Goal: Information Seeking & Learning: Learn about a topic

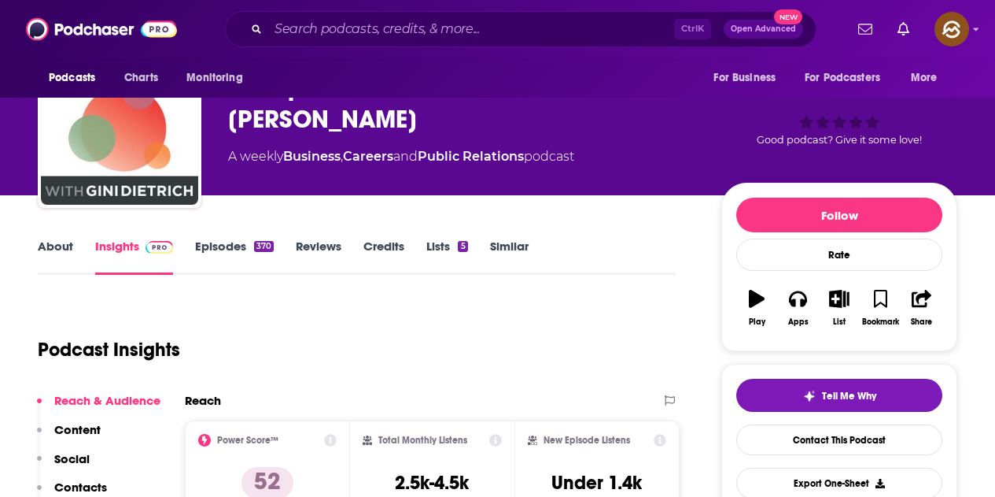
scroll to position [79, 0]
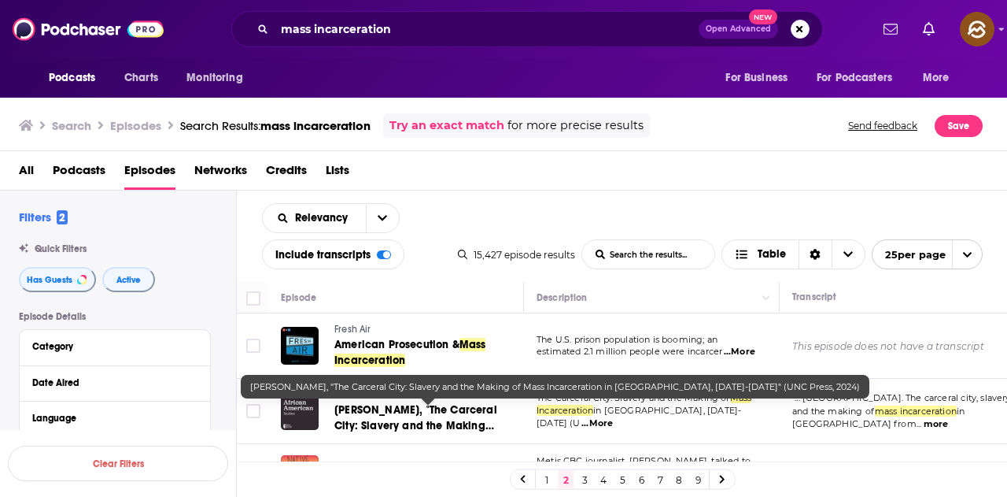
click at [439, 415] on span "John Bardes, "The Carceral City: Slavery and the Making of" at bounding box center [415, 425] width 163 height 45
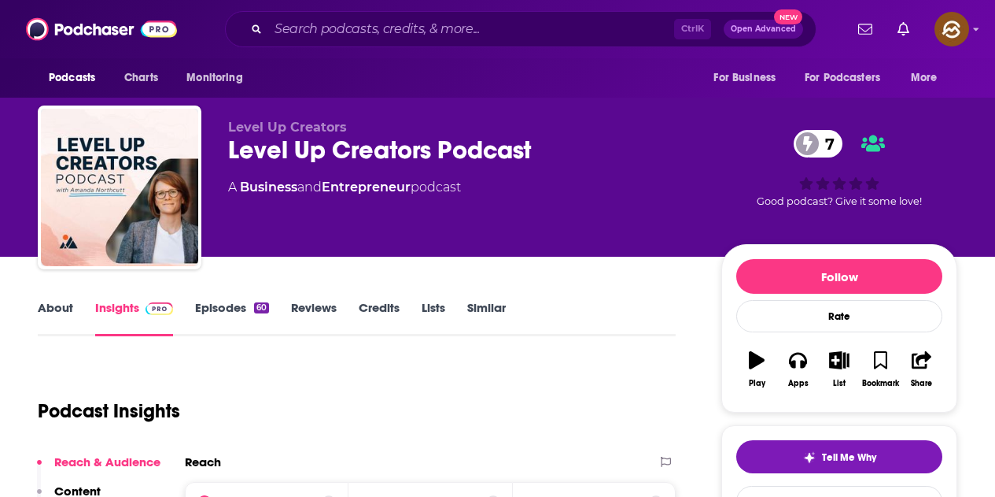
drag, startPoint x: 0, startPoint y: 0, endPoint x: 546, endPoint y: 203, distance: 582.6
click at [546, 203] on div "Level Up Creators Level Up Creators Podcast 7 A Business and Entrepreneur podca…" at bounding box center [462, 183] width 468 height 126
drag, startPoint x: 228, startPoint y: 150, endPoint x: 571, endPoint y: 175, distance: 344.0
click at [571, 175] on div "Level Up Creators Level Up Creators Podcast 7 A Business and Entrepreneur podca…" at bounding box center [462, 183] width 468 height 126
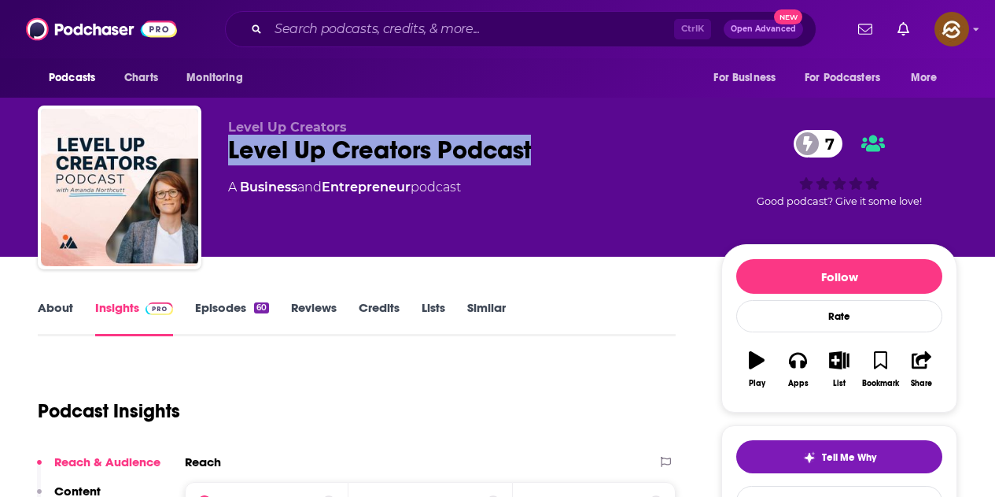
drag, startPoint x: 228, startPoint y: 158, endPoint x: 567, endPoint y: 157, distance: 339.2
click at [567, 157] on div "Level Up Creators Podcast 7" at bounding box center [462, 150] width 468 height 31
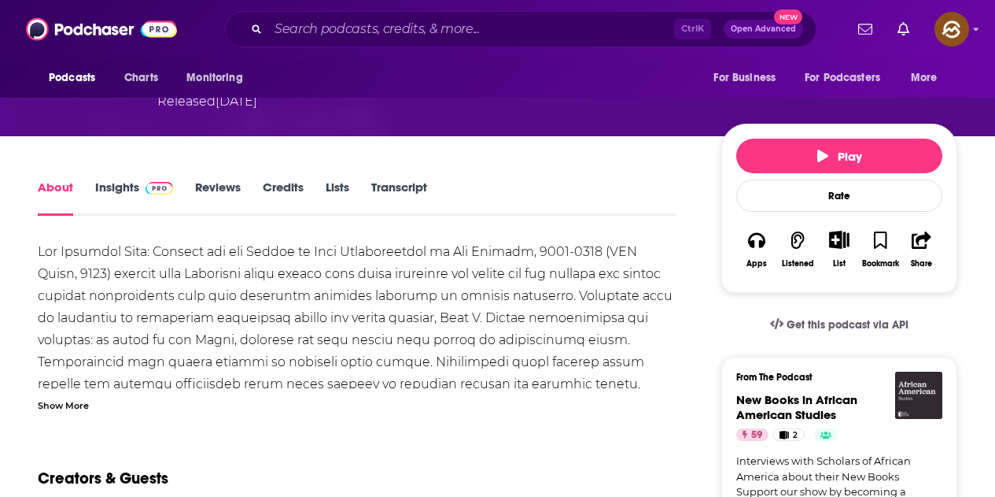
scroll to position [236, 0]
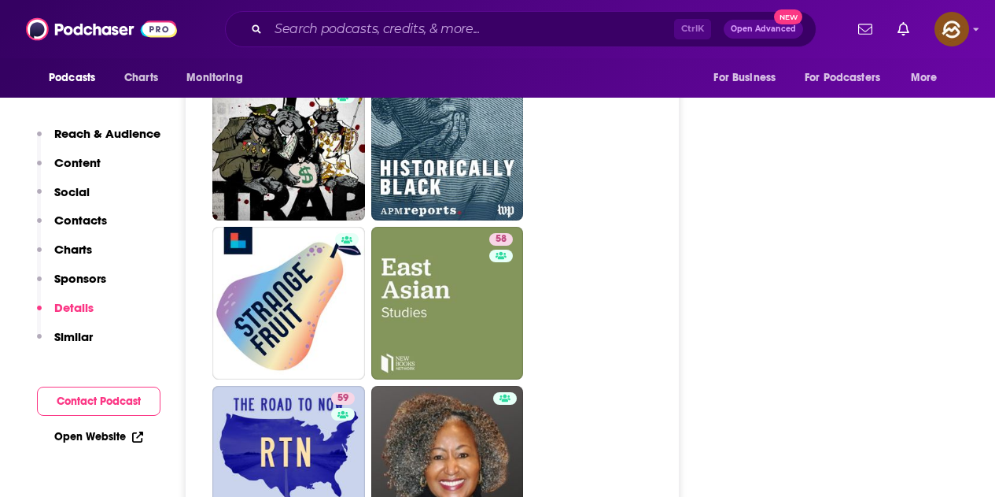
scroll to position [4328, 0]
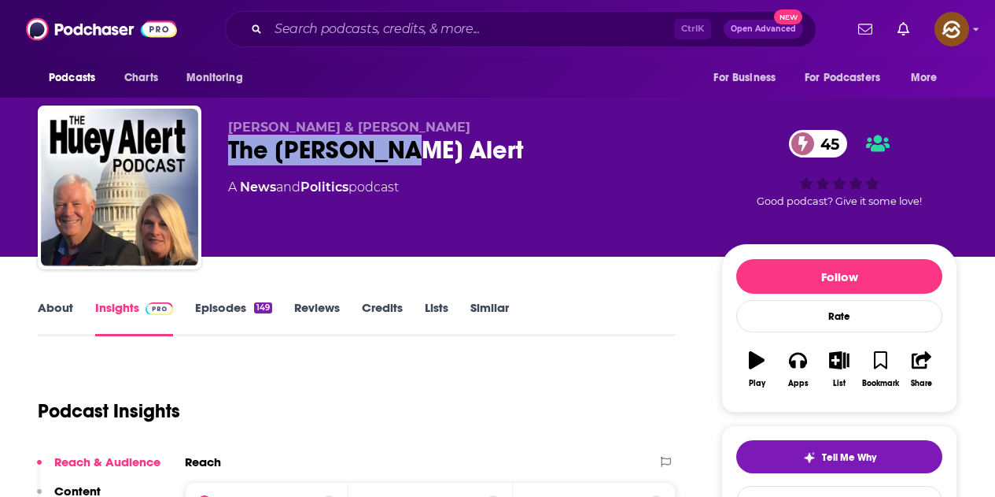
drag, startPoint x: 217, startPoint y: 155, endPoint x: 409, endPoint y: 151, distance: 192.1
click at [409, 151] on div "[PERSON_NAME] & [PERSON_NAME] The [PERSON_NAME] Alert 45 A News and Politics po…" at bounding box center [498, 190] width 920 height 170
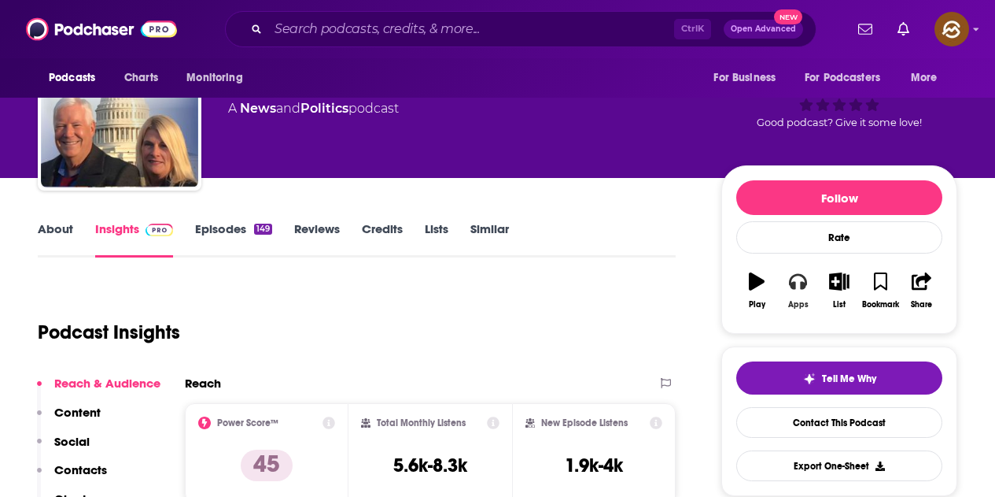
click at [790, 289] on icon "button" at bounding box center [797, 280] width 17 height 17
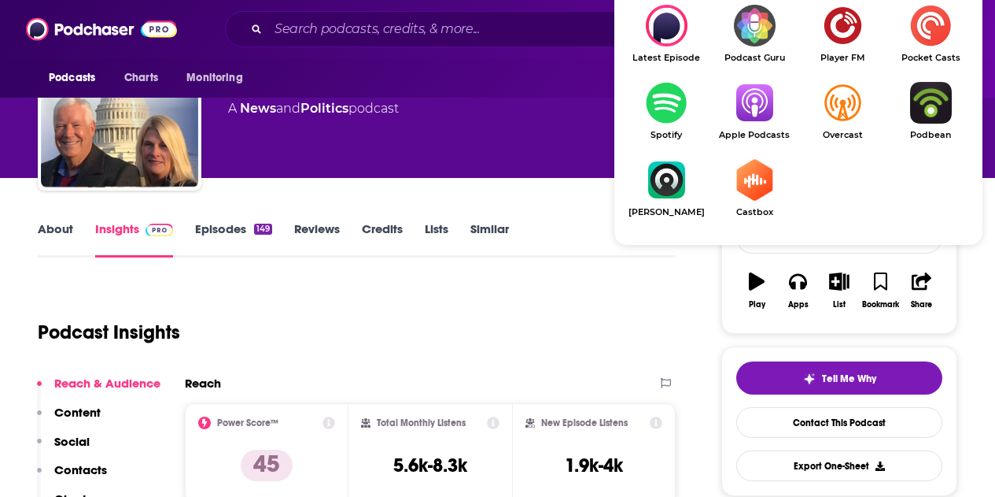
click at [761, 109] on img "Show Listen On dropdown" at bounding box center [755, 103] width 88 height 42
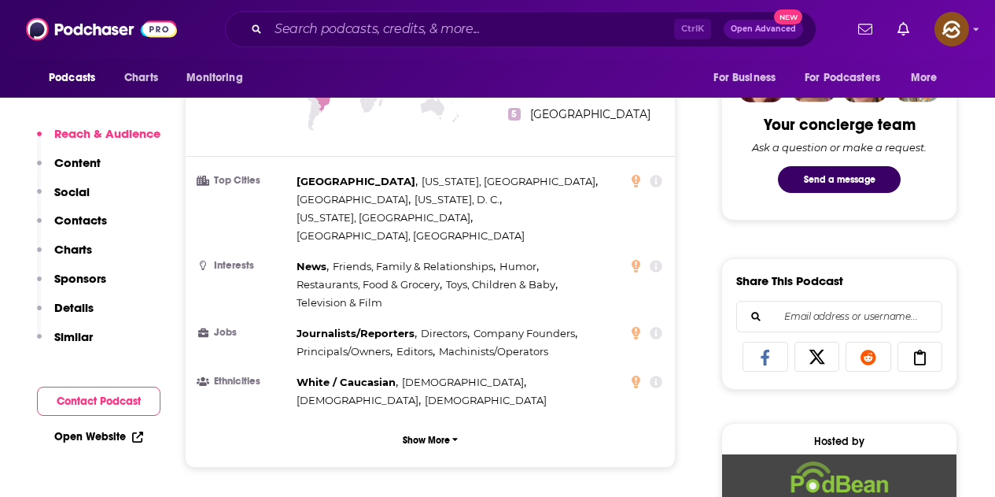
scroll to position [1259, 0]
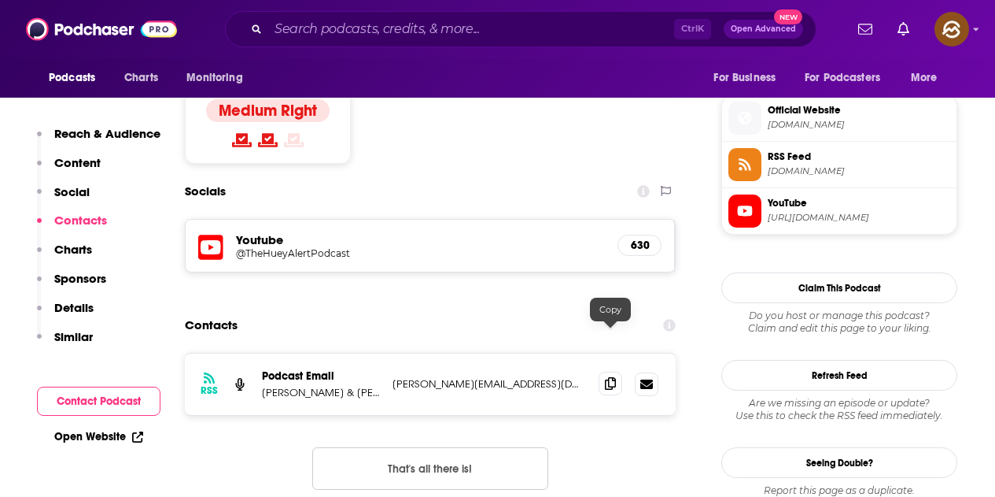
click at [607, 377] on icon at bounding box center [610, 383] width 11 height 13
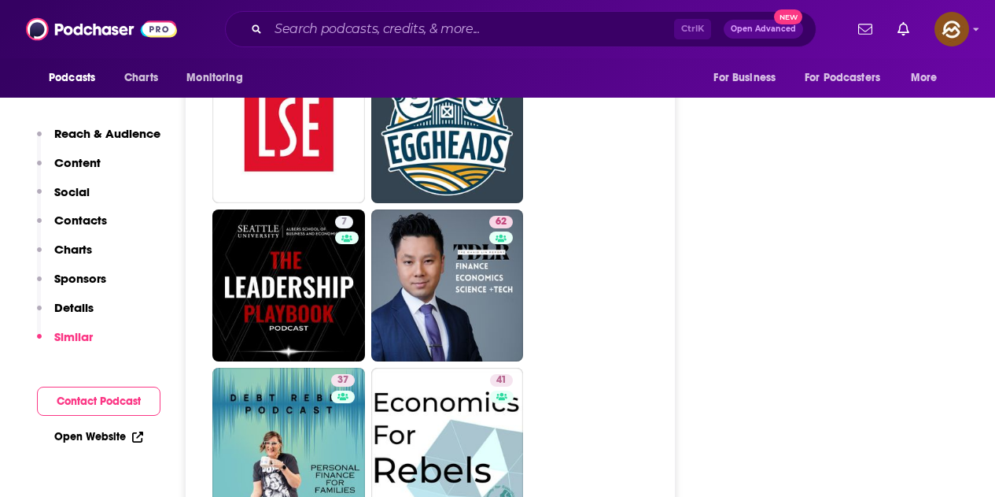
scroll to position [2990, 0]
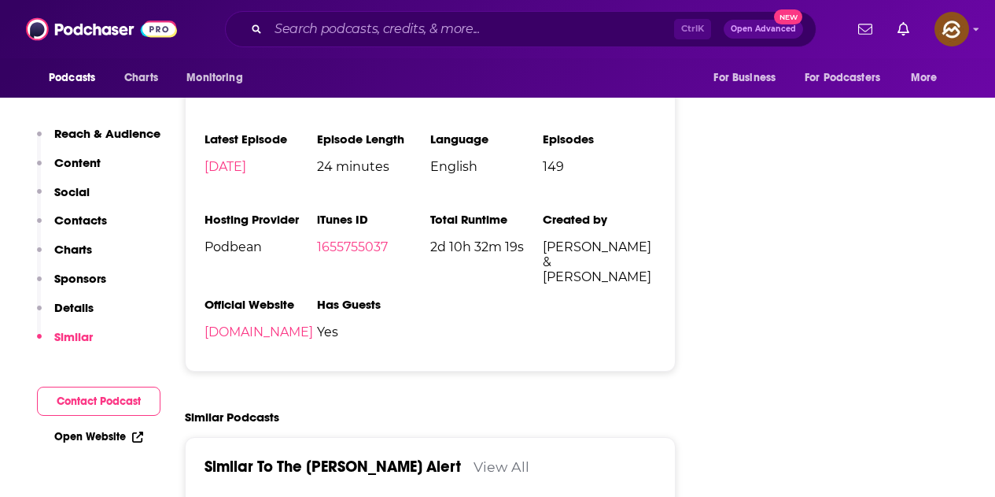
scroll to position [2366, 0]
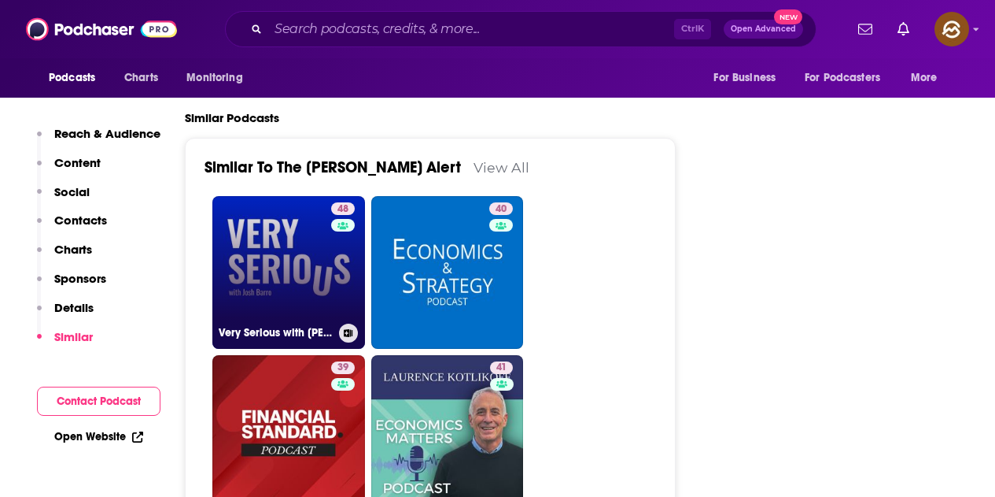
click at [349, 202] on div "48" at bounding box center [345, 262] width 28 height 121
type input "https://www.podchaser.com/podcasts/very-serious-with-josh-barro-3167266"
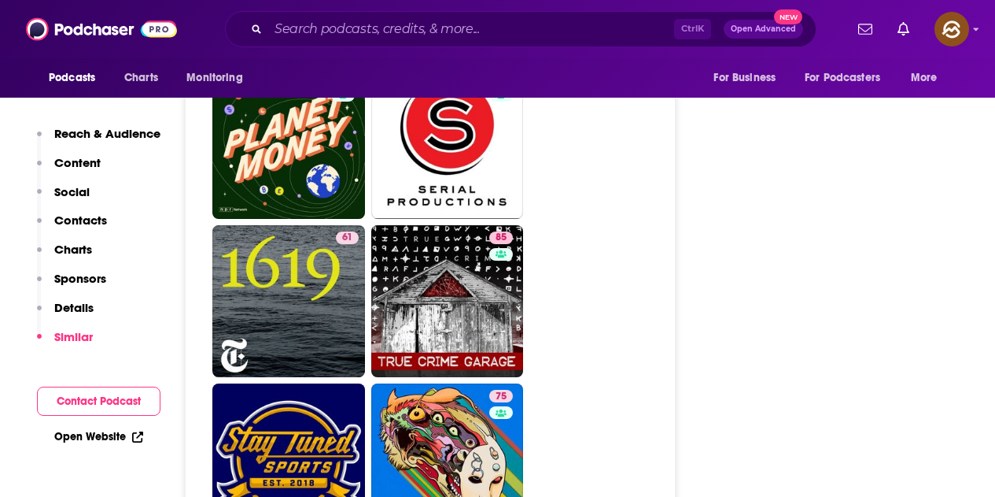
scroll to position [5902, 0]
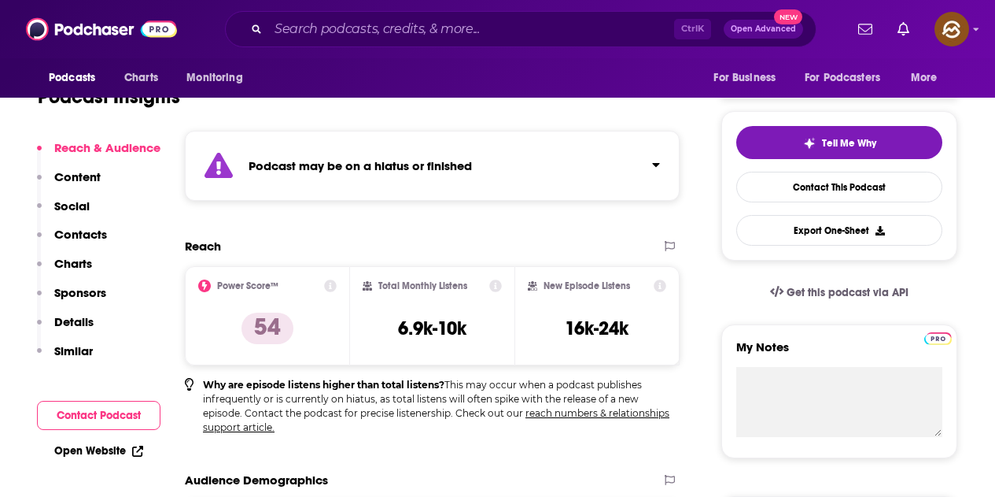
scroll to position [79, 0]
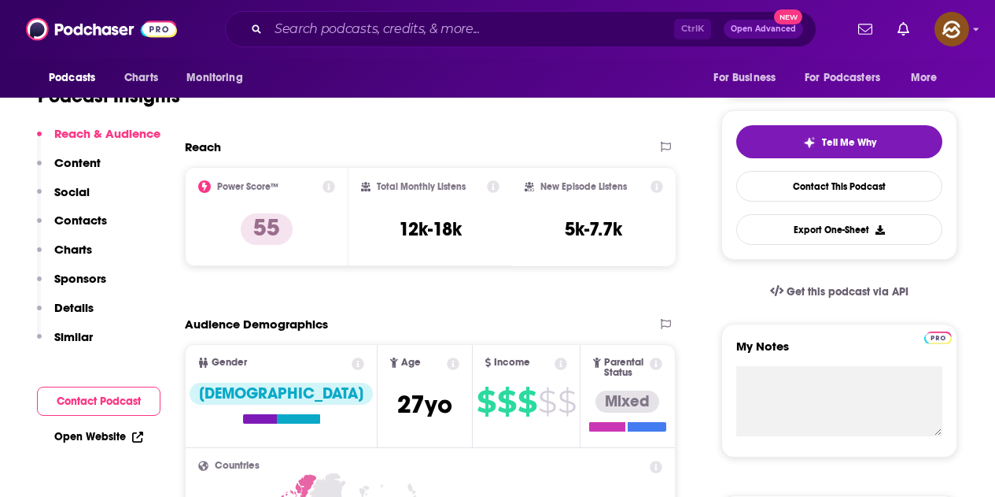
scroll to position [787, 0]
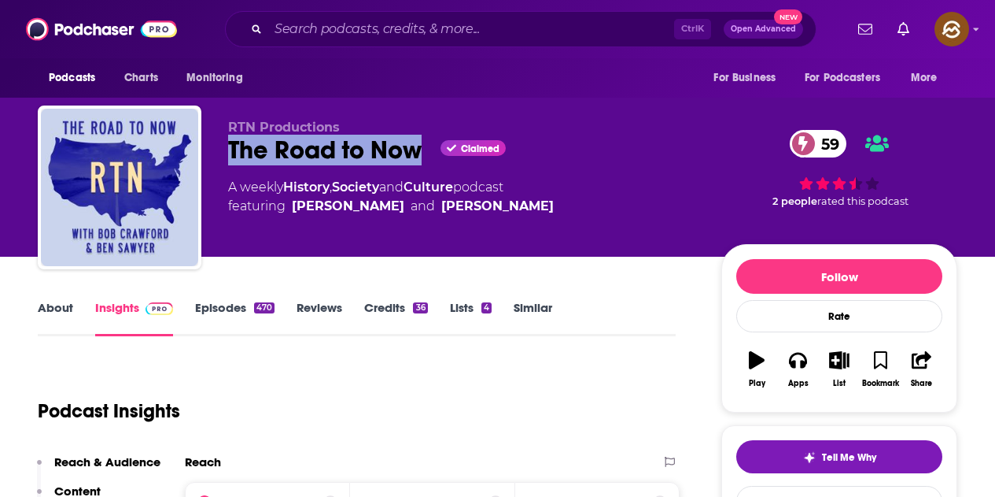
drag, startPoint x: 224, startPoint y: 146, endPoint x: 419, endPoint y: 146, distance: 195.2
click at [419, 146] on div "RTN Productions The Road to Now Claimed 59 A weekly History , Society and Cultu…" at bounding box center [498, 190] width 920 height 170
click at [803, 366] on icon "button" at bounding box center [797, 361] width 17 height 16
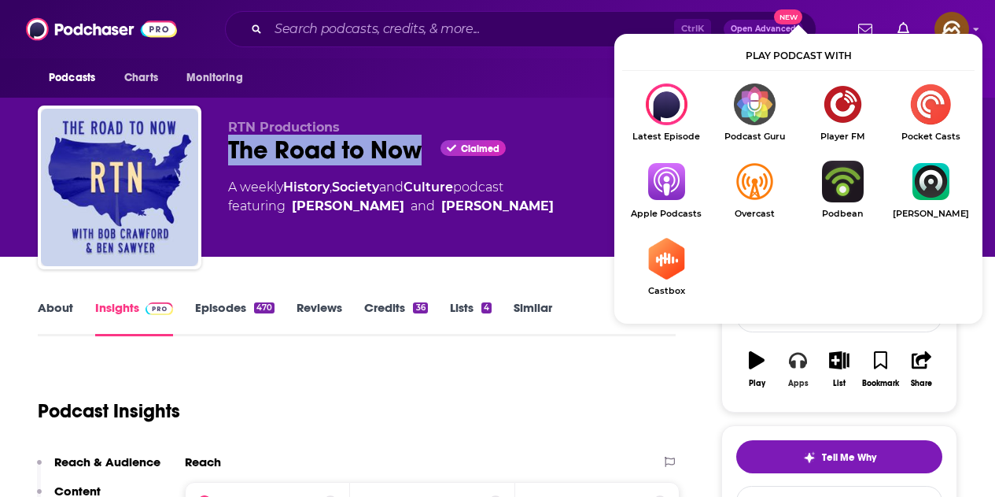
scroll to position [79, 0]
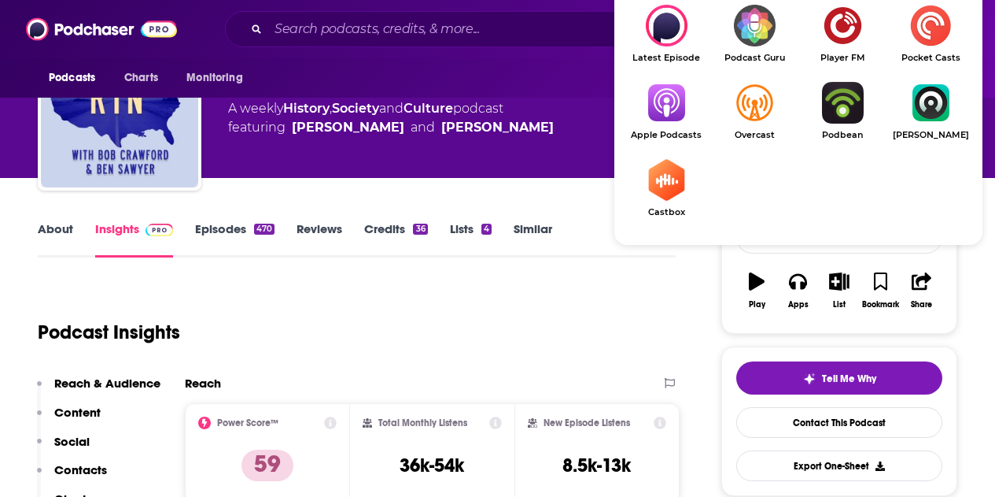
click at [676, 117] on img "Show Listen On dropdown" at bounding box center [666, 103] width 88 height 42
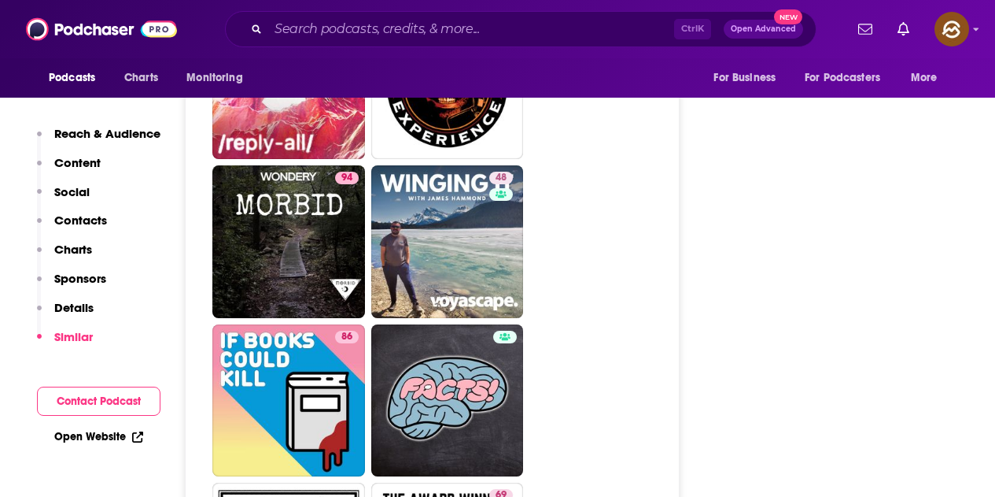
scroll to position [7082, 0]
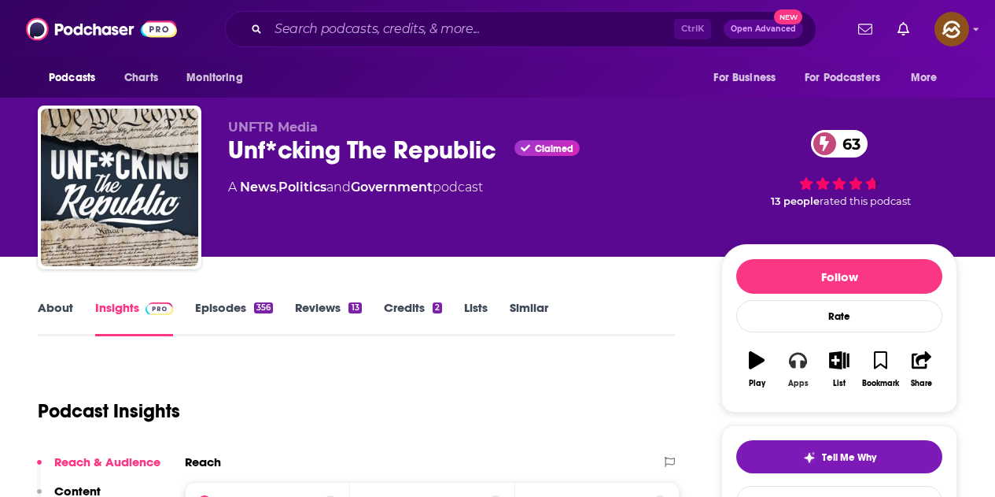
click at [806, 360] on icon "button" at bounding box center [797, 361] width 17 height 16
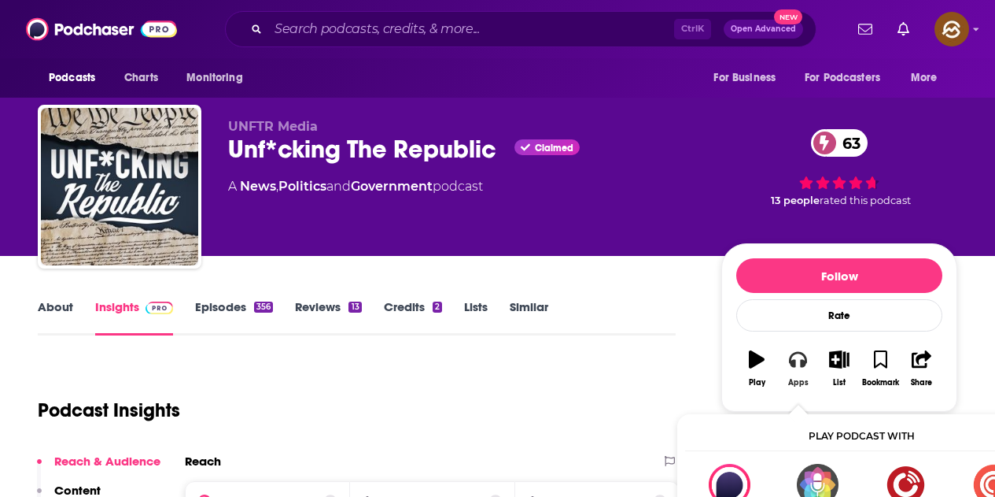
scroll to position [157, 0]
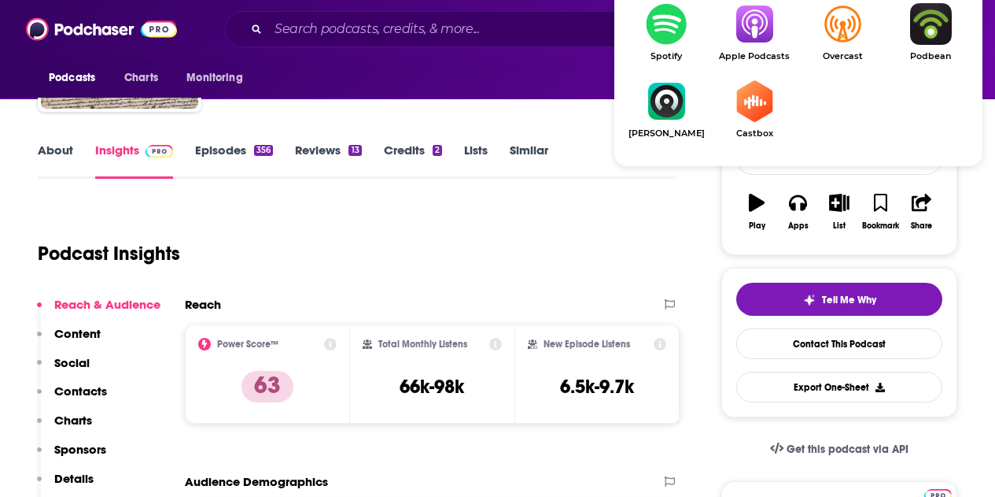
click at [761, 58] on span "Apple Podcasts" at bounding box center [755, 56] width 88 height 10
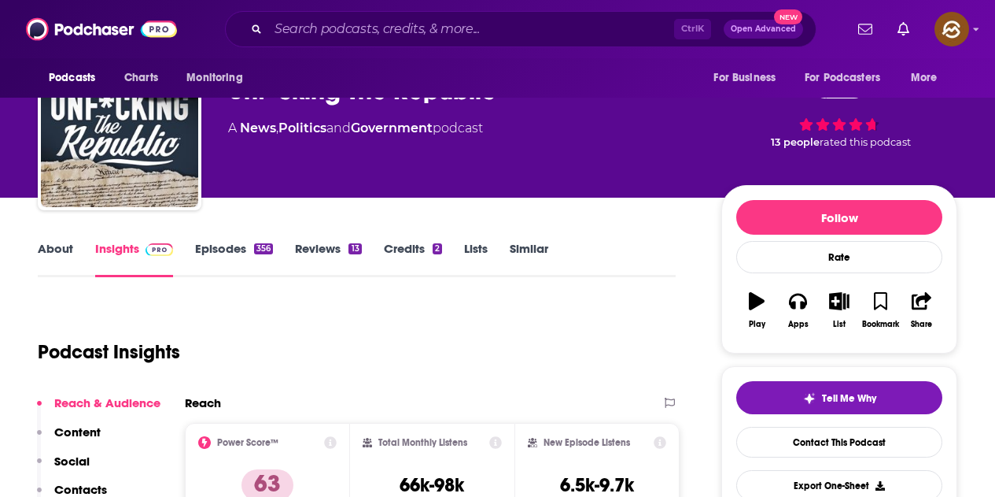
scroll to position [0, 0]
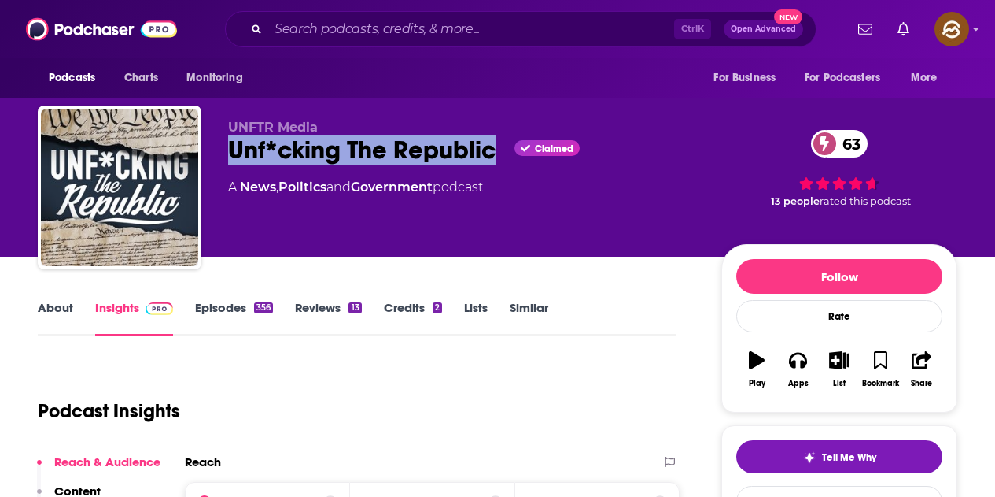
drag, startPoint x: 231, startPoint y: 151, endPoint x: 498, endPoint y: 151, distance: 266.8
click at [498, 151] on div "Unf*cking The Republic Claimed 63" at bounding box center [462, 150] width 468 height 31
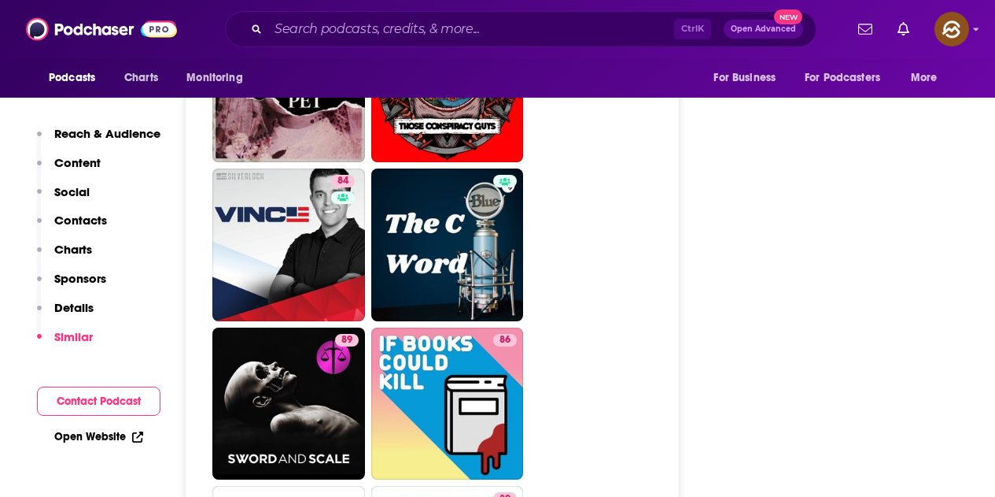
scroll to position [7633, 0]
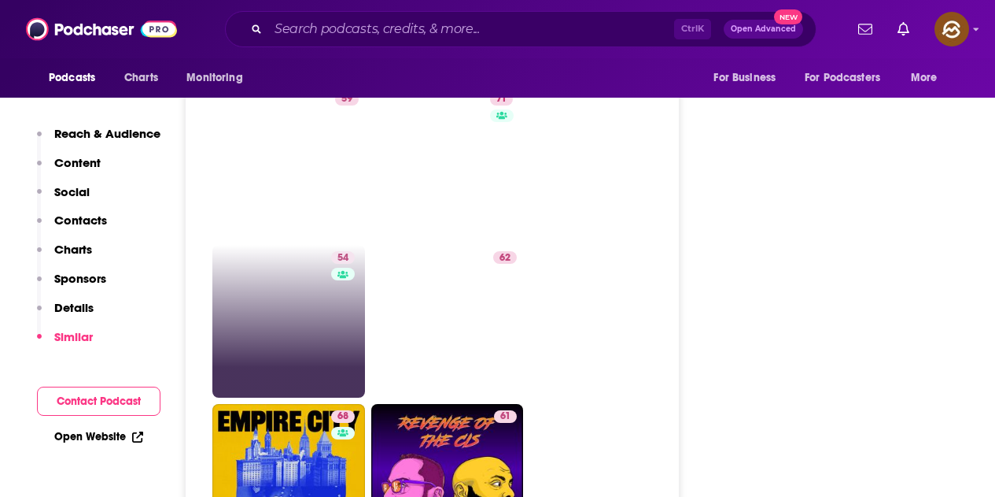
scroll to position [3699, 0]
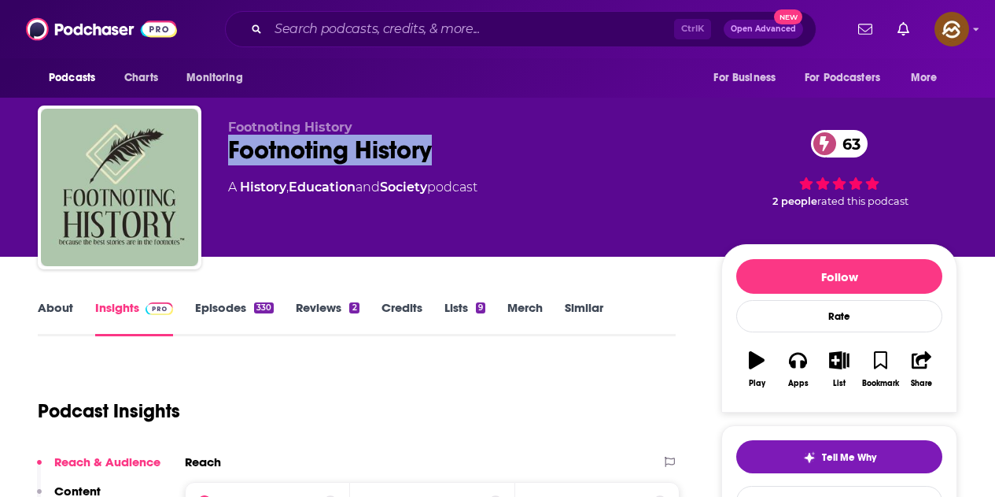
drag, startPoint x: 234, startPoint y: 160, endPoint x: 438, endPoint y: 158, distance: 204.6
click at [438, 158] on div "Footnoting History 63" at bounding box center [462, 150] width 468 height 31
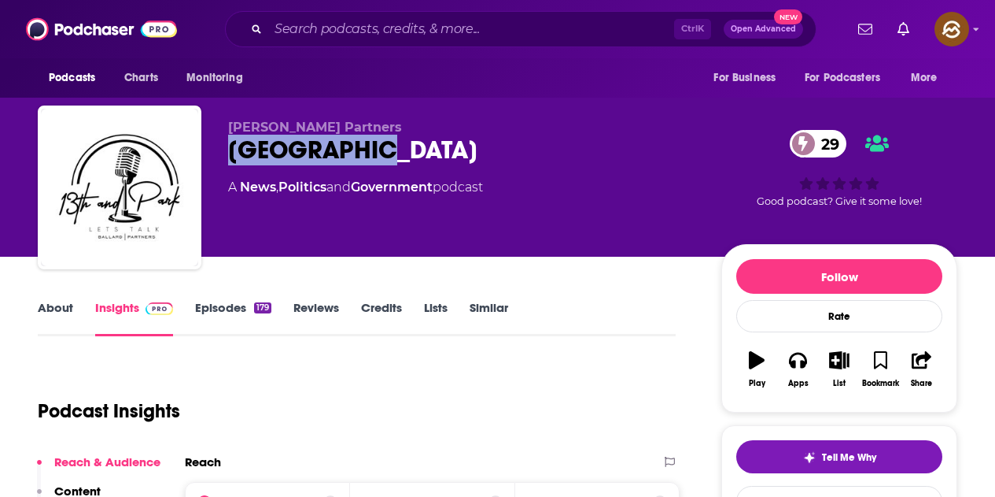
drag, startPoint x: 231, startPoint y: 150, endPoint x: 364, endPoint y: 160, distance: 133.4
click at [364, 160] on div "13th & Park 29" at bounding box center [462, 150] width 468 height 31
click at [792, 361] on icon "button" at bounding box center [797, 361] width 17 height 16
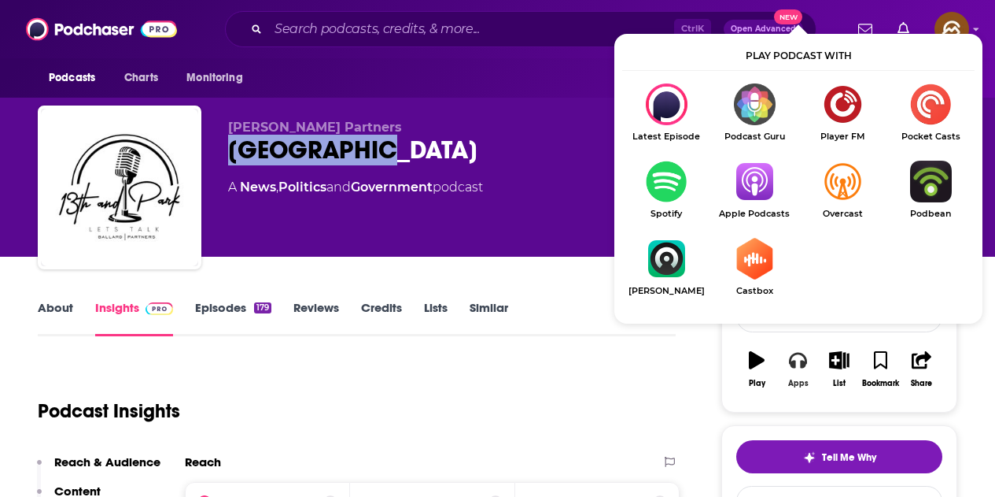
scroll to position [79, 0]
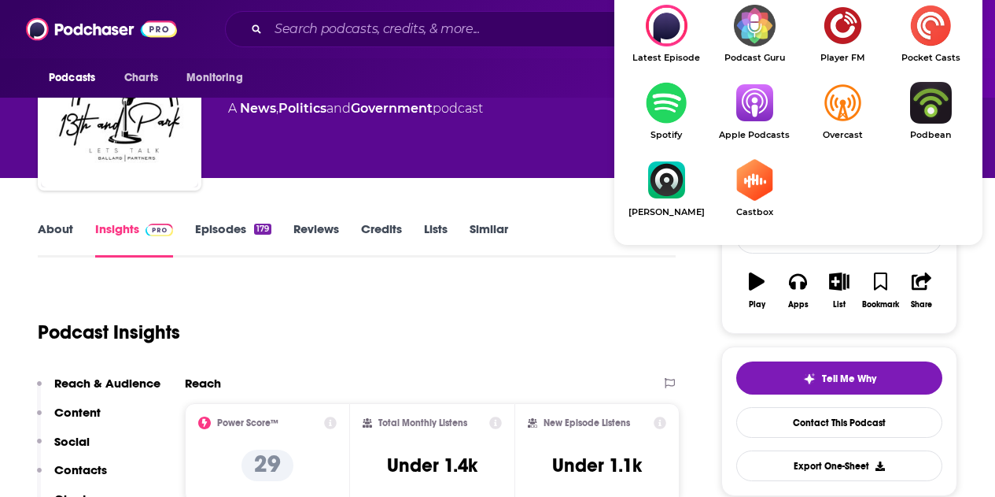
click at [763, 94] on img "Show Listen On dropdown" at bounding box center [755, 103] width 88 height 42
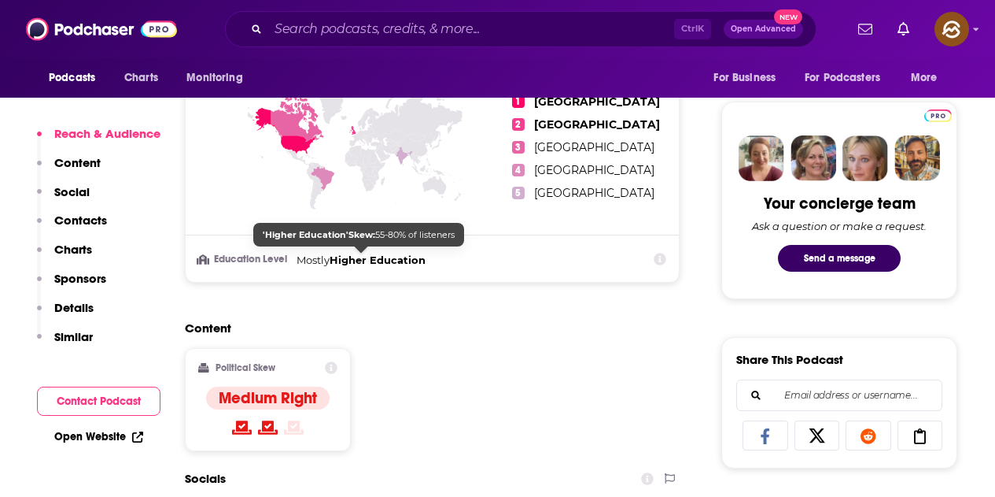
scroll to position [1102, 0]
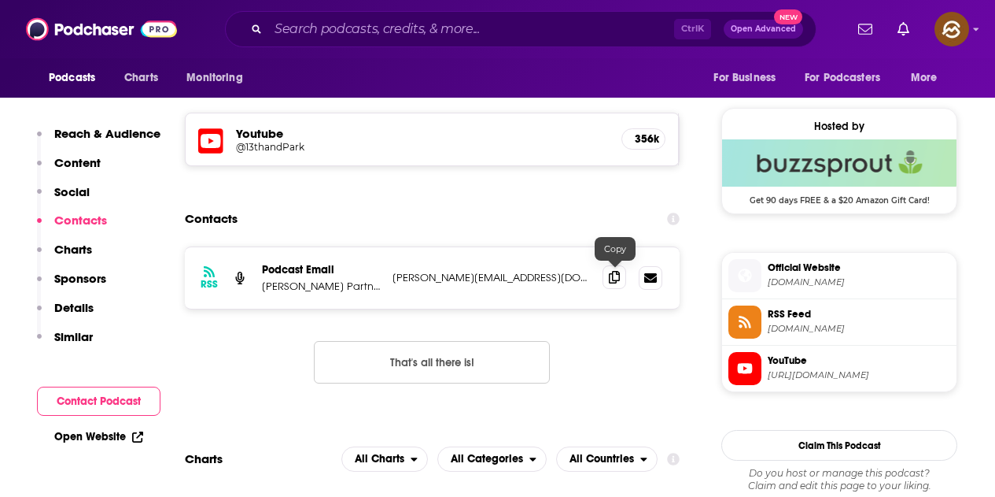
click at [611, 273] on icon at bounding box center [614, 277] width 11 height 13
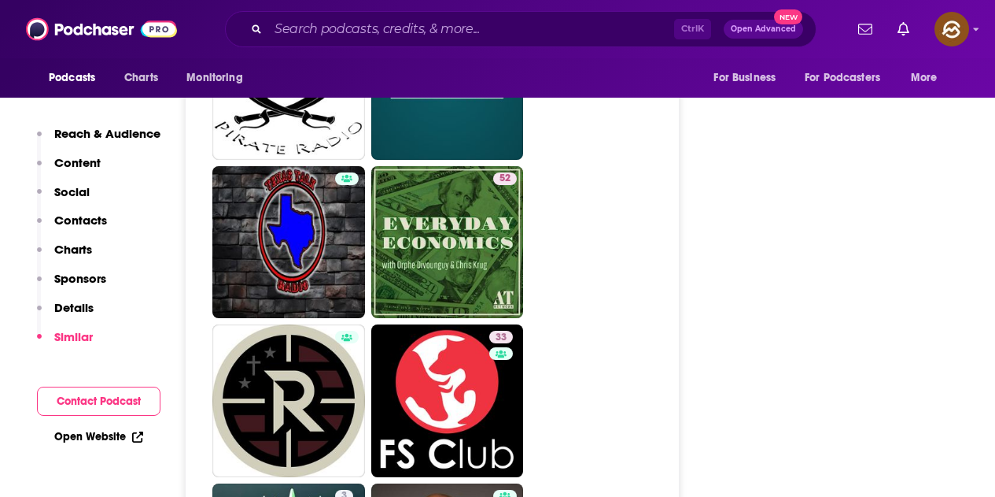
scroll to position [3305, 0]
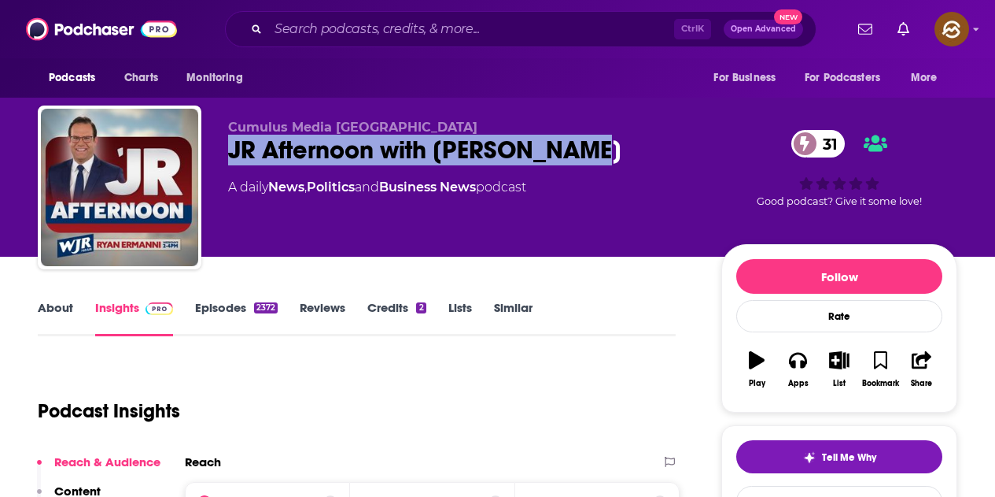
drag, startPoint x: 225, startPoint y: 154, endPoint x: 596, endPoint y: 152, distance: 370.7
click at [596, 152] on div "Cumulus Media Detroit JR Afternoon with Ryan Ermanni 31 A daily News , Politics…" at bounding box center [498, 190] width 920 height 170
click at [804, 368] on icon "button" at bounding box center [797, 359] width 17 height 17
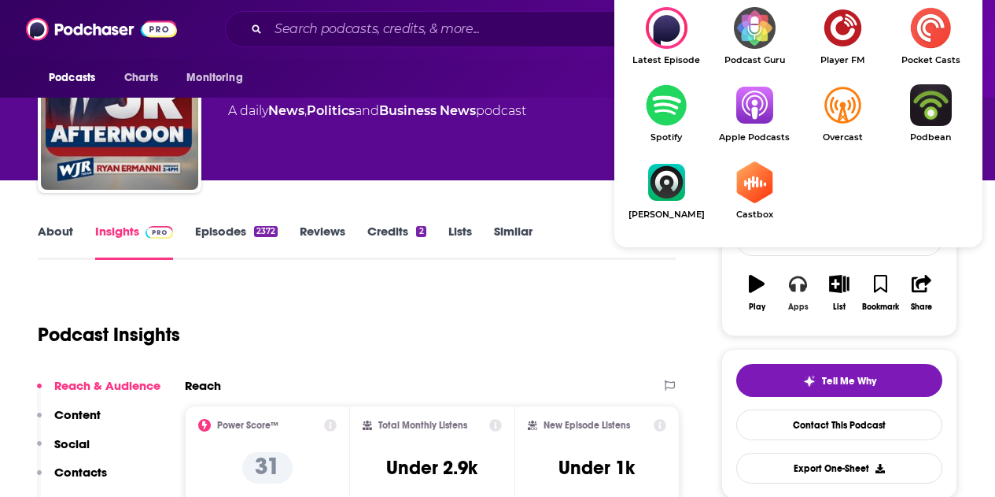
scroll to position [79, 0]
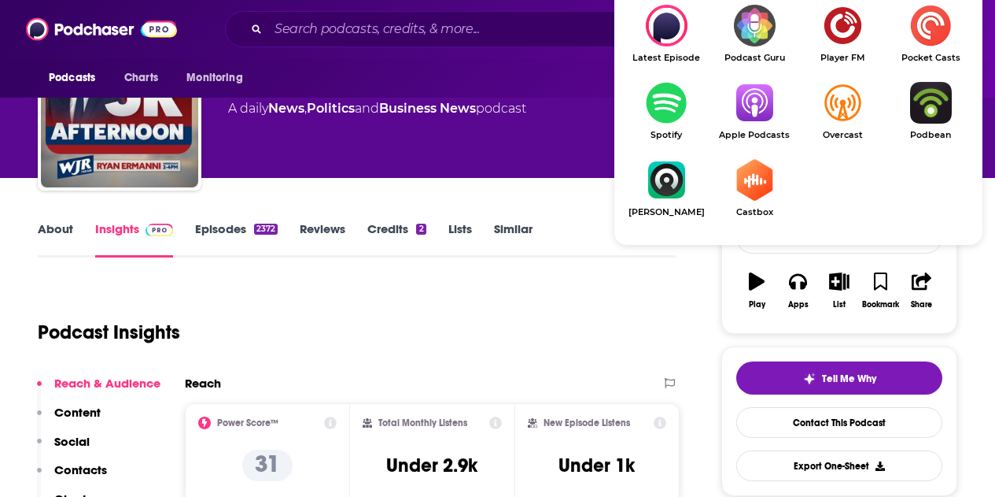
click at [758, 112] on img "Show Listen On dropdown" at bounding box center [755, 103] width 88 height 42
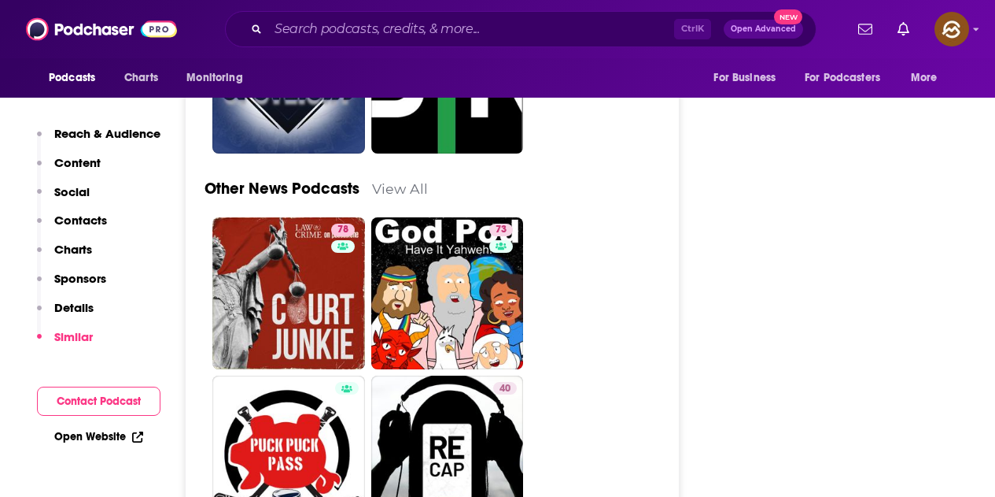
scroll to position [4342, 0]
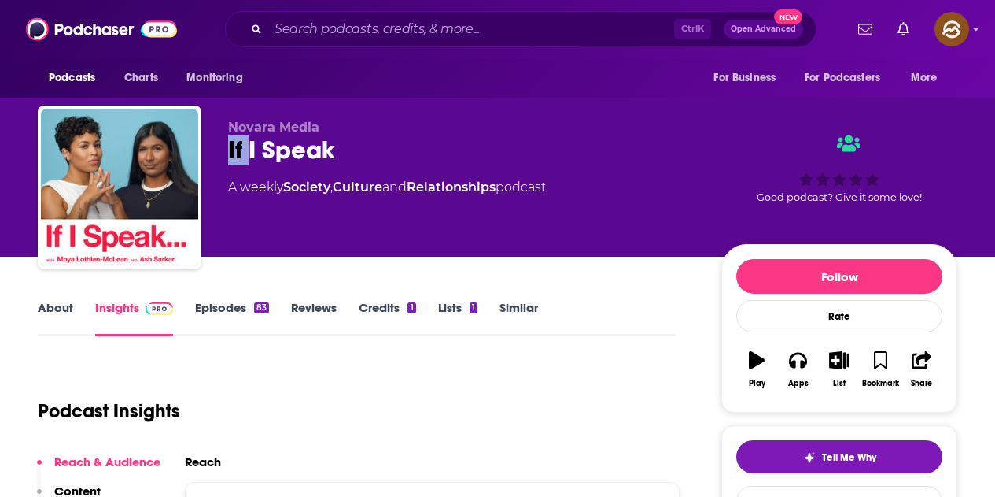
drag, startPoint x: 214, startPoint y: 156, endPoint x: 409, endPoint y: 155, distance: 195.2
click at [409, 155] on div "Novara Media If I Speak A weekly Society , Culture and Relationships podcast Go…" at bounding box center [498, 190] width 920 height 170
click at [800, 377] on button "Apps" at bounding box center [797, 369] width 41 height 57
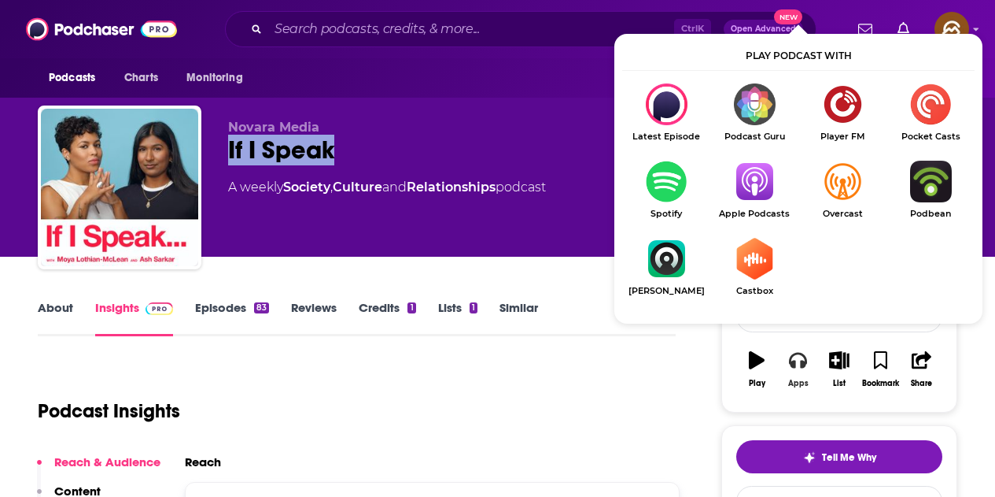
scroll to position [79, 0]
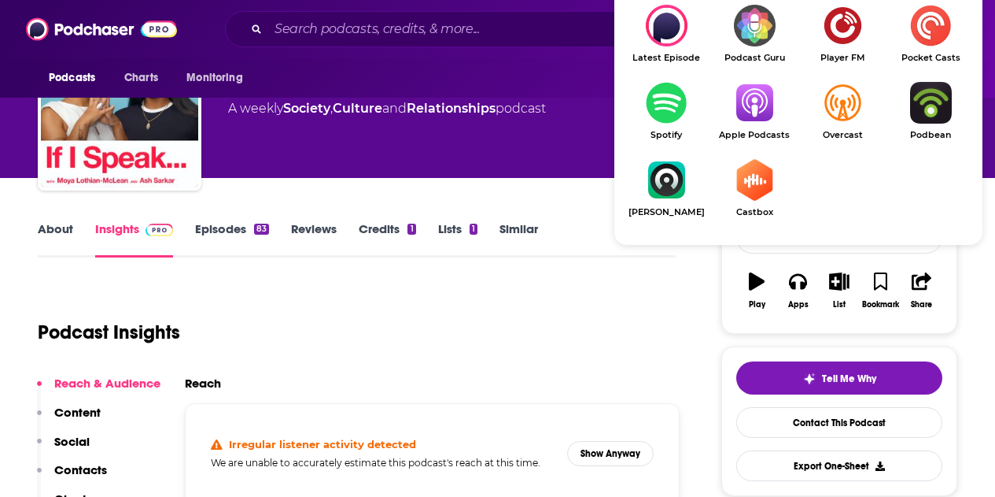
click at [747, 110] on img "Show Listen On dropdown" at bounding box center [755, 103] width 88 height 42
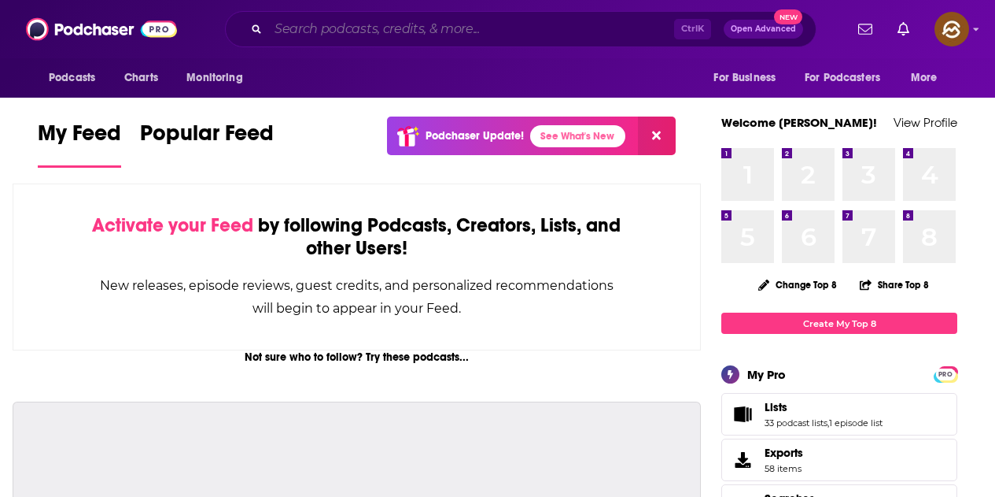
click at [379, 38] on input "Search podcasts, credits, & more..." at bounding box center [471, 29] width 406 height 25
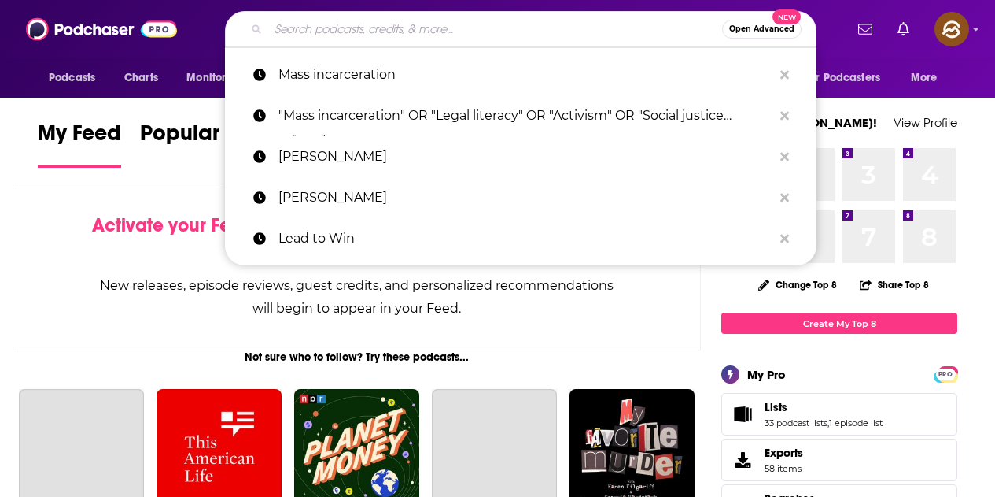
paste input "The Daily Punch"
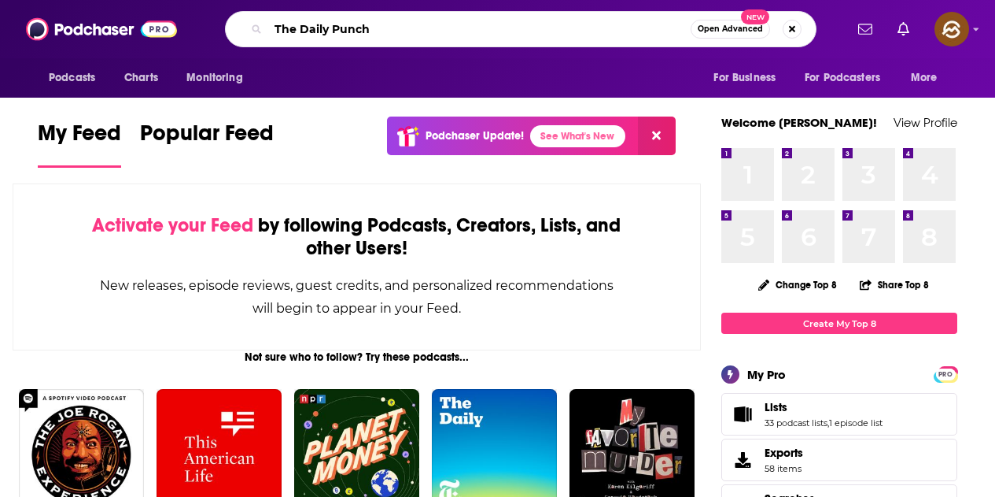
type input "The Daily Punch"
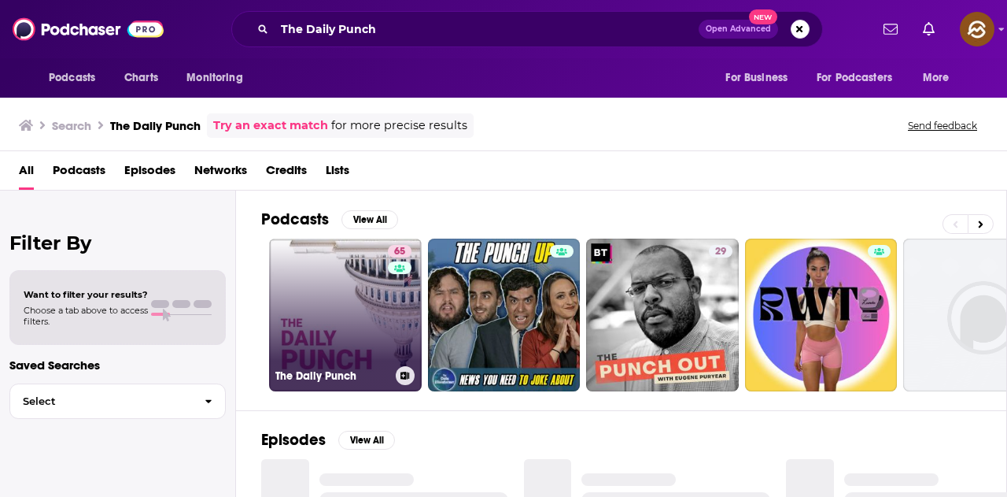
click at [379, 304] on link "65 The Daily Punch" at bounding box center [345, 314] width 153 height 153
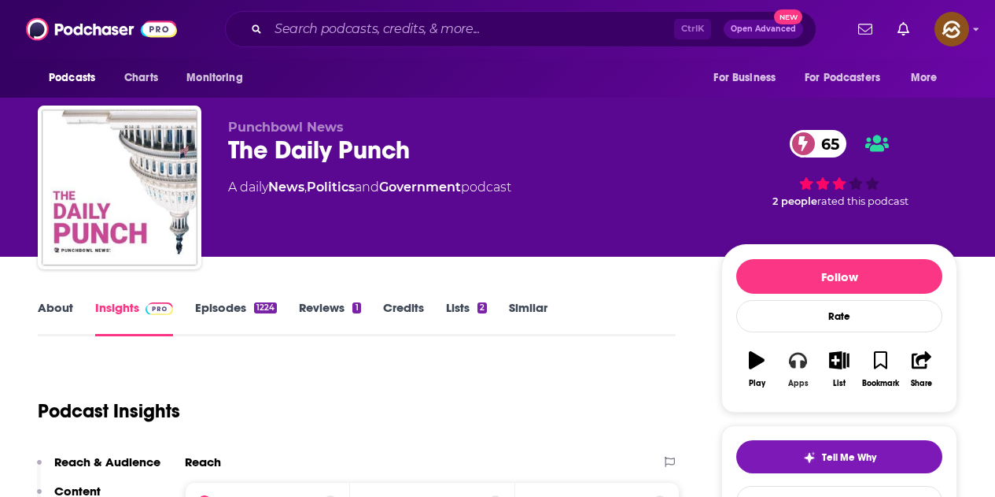
click at [799, 362] on icon "button" at bounding box center [797, 359] width 17 height 17
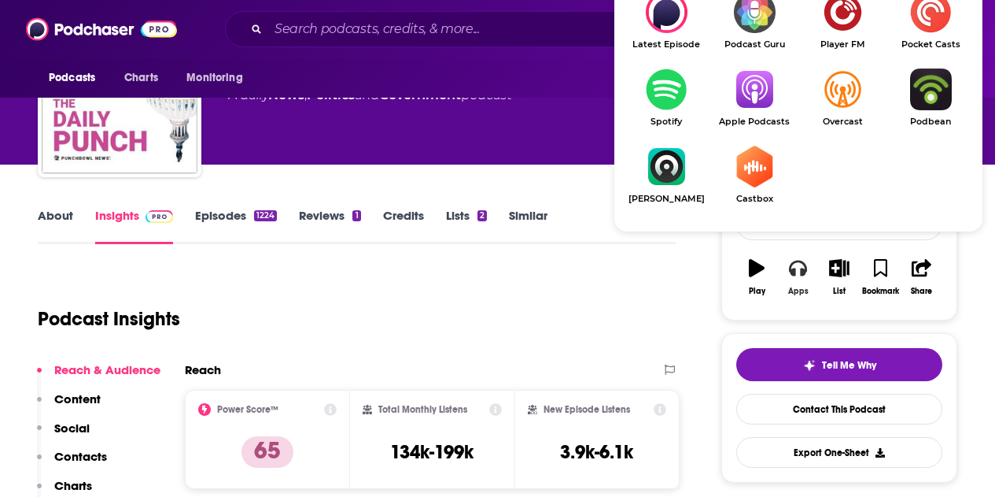
scroll to position [157, 0]
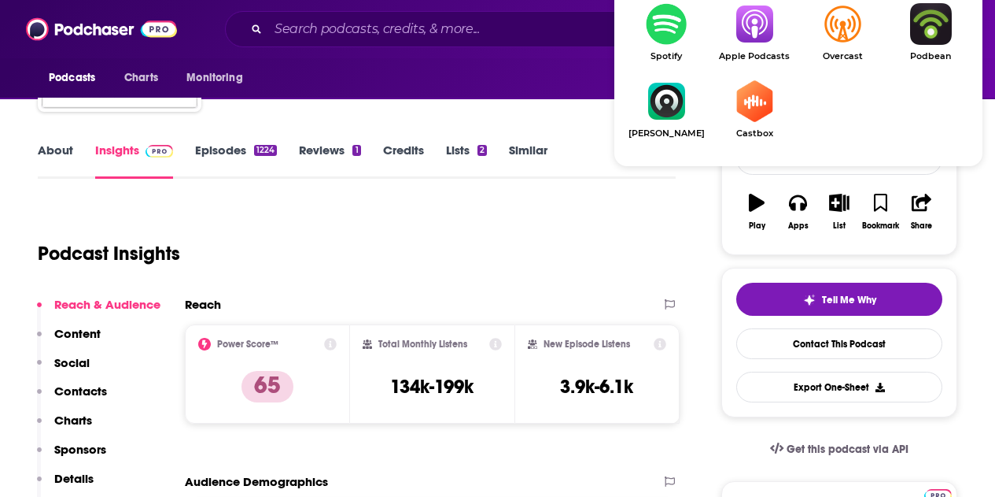
click at [767, 46] on link "Apple Podcasts" at bounding box center [755, 32] width 88 height 58
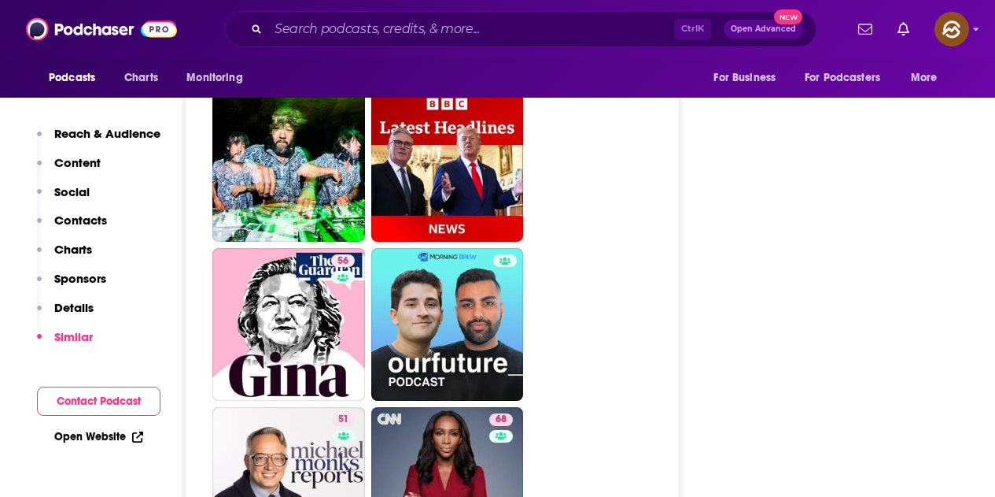
scroll to position [4958, 0]
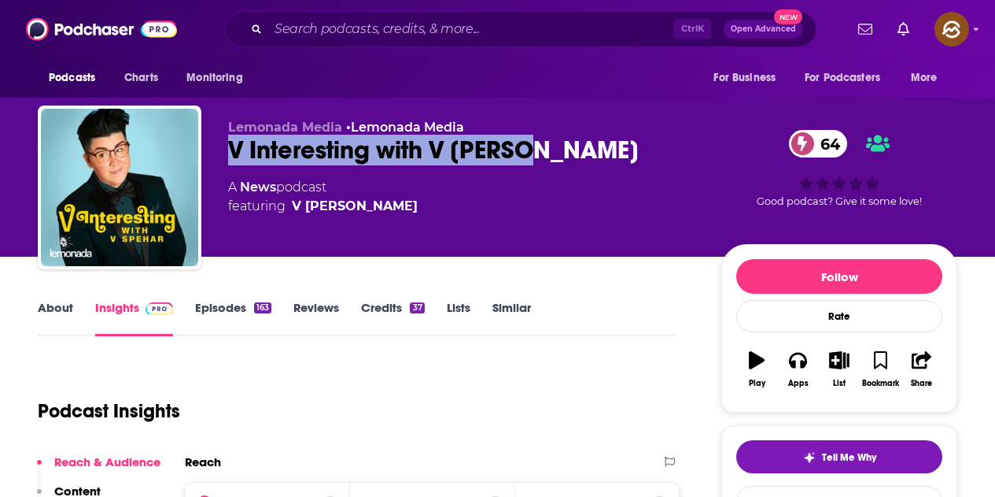
drag, startPoint x: 235, startPoint y: 156, endPoint x: 535, endPoint y: 157, distance: 299.8
click at [535, 157] on div "V Interesting with V Spehar 64" at bounding box center [462, 150] width 468 height 31
click at [807, 371] on button "Apps" at bounding box center [797, 369] width 41 height 57
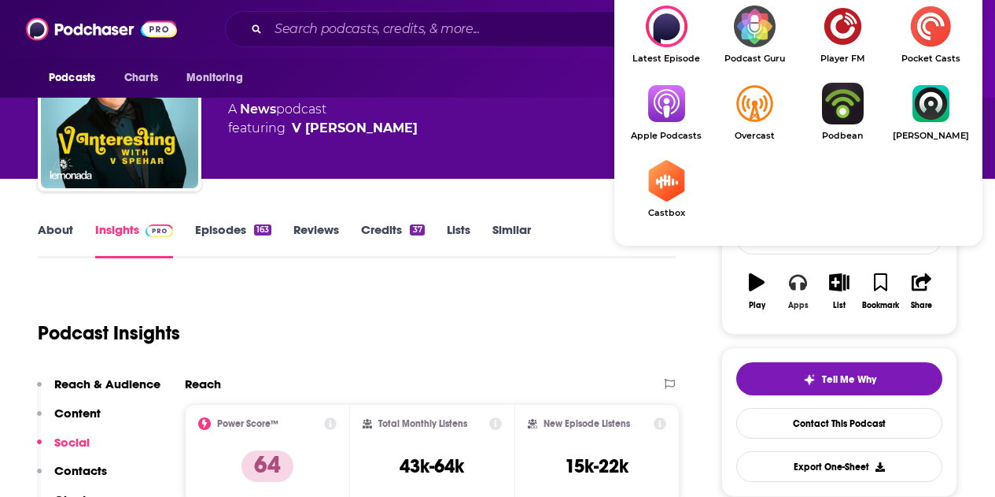
scroll to position [79, 0]
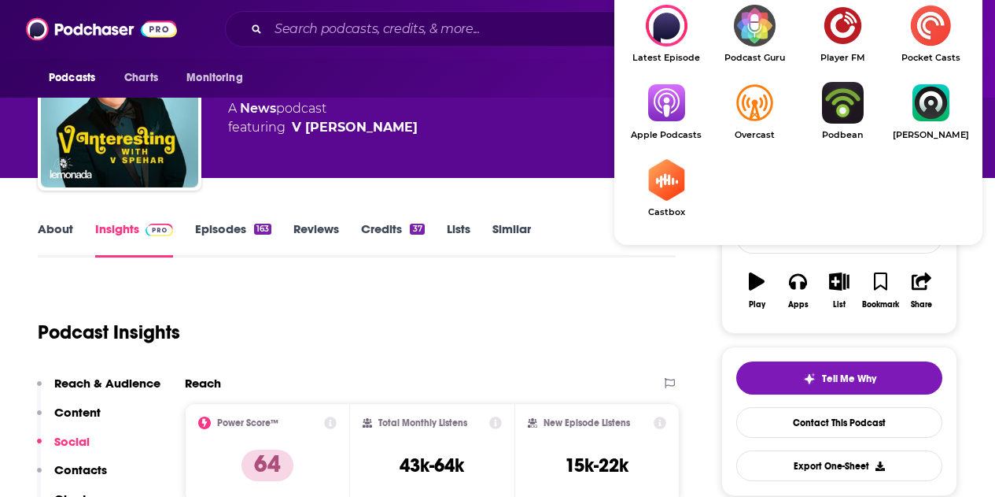
click at [667, 112] on img "Show Listen On dropdown" at bounding box center [666, 103] width 88 height 42
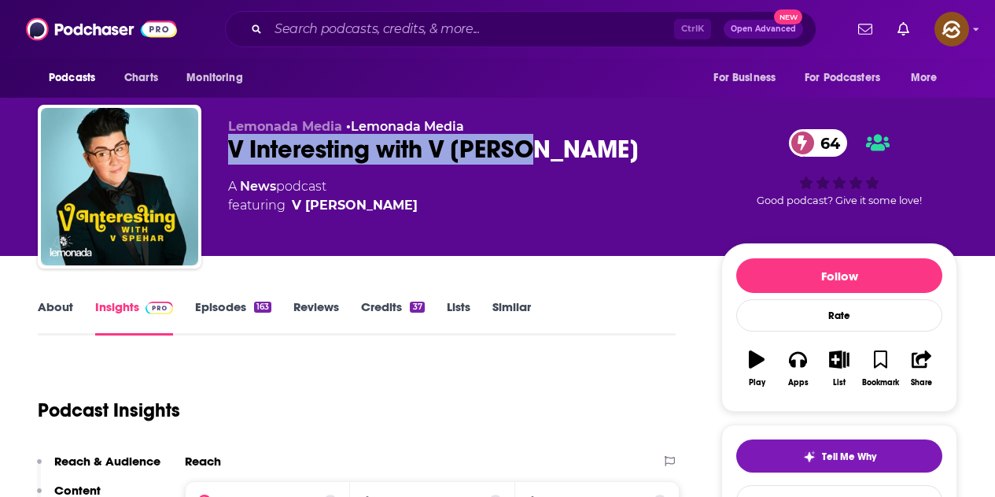
scroll to position [0, 0]
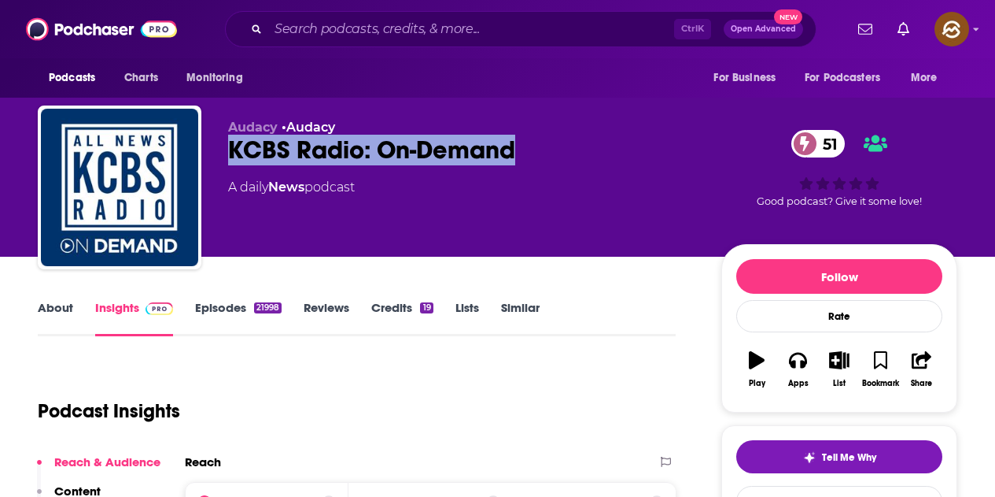
drag, startPoint x: 232, startPoint y: 160, endPoint x: 535, endPoint y: 159, distance: 303.0
click at [535, 159] on div "KCBS Radio: On-Demand 51" at bounding box center [462, 150] width 468 height 31
click at [791, 374] on button "Apps" at bounding box center [797, 369] width 41 height 57
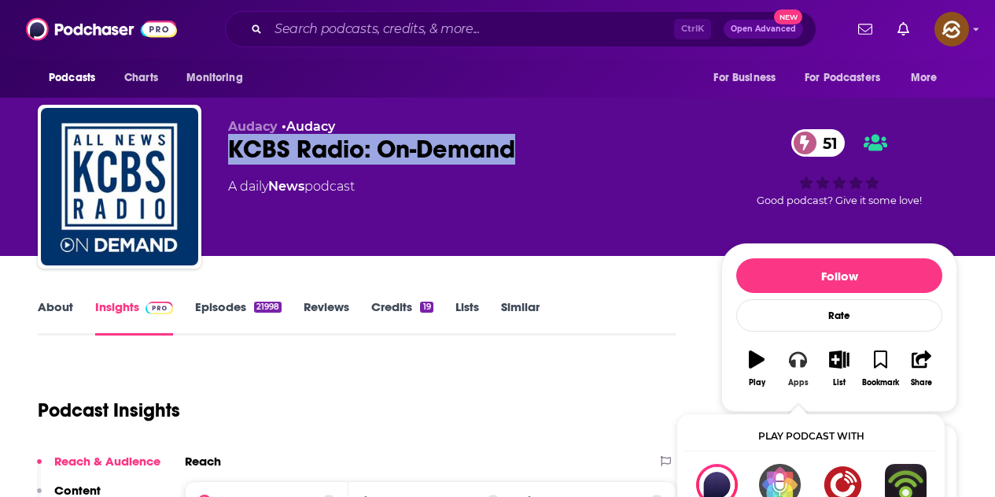
scroll to position [79, 0]
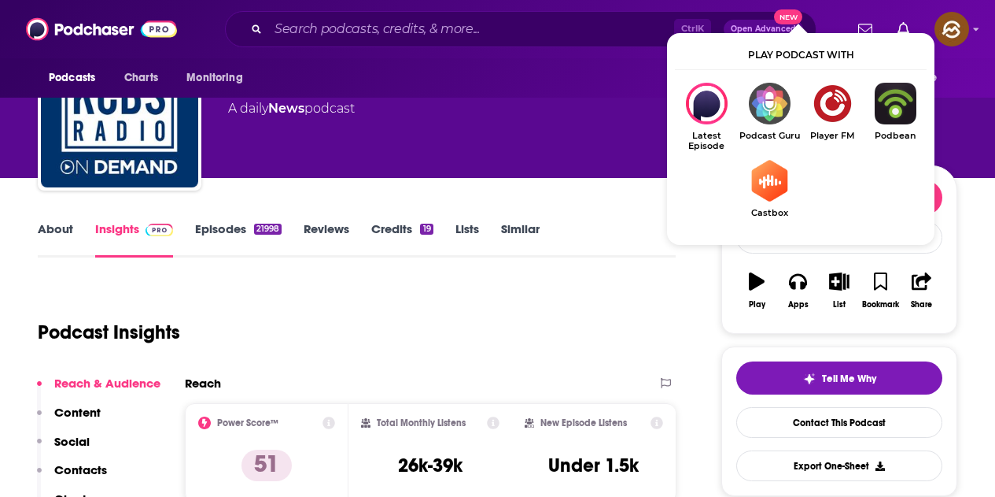
click at [577, 123] on div "Audacy • Audacy KCBS Radio: On-Demand 51 A daily News podcast" at bounding box center [462, 104] width 468 height 126
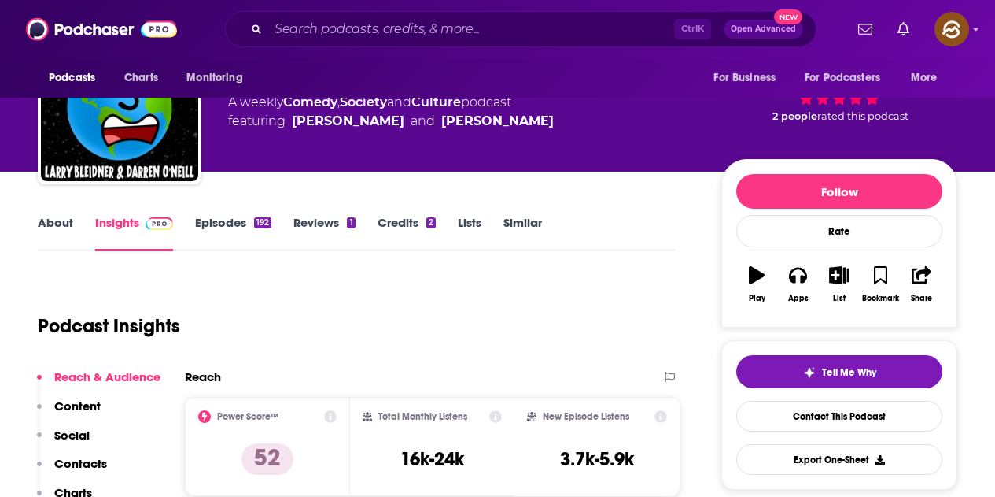
scroll to position [79, 0]
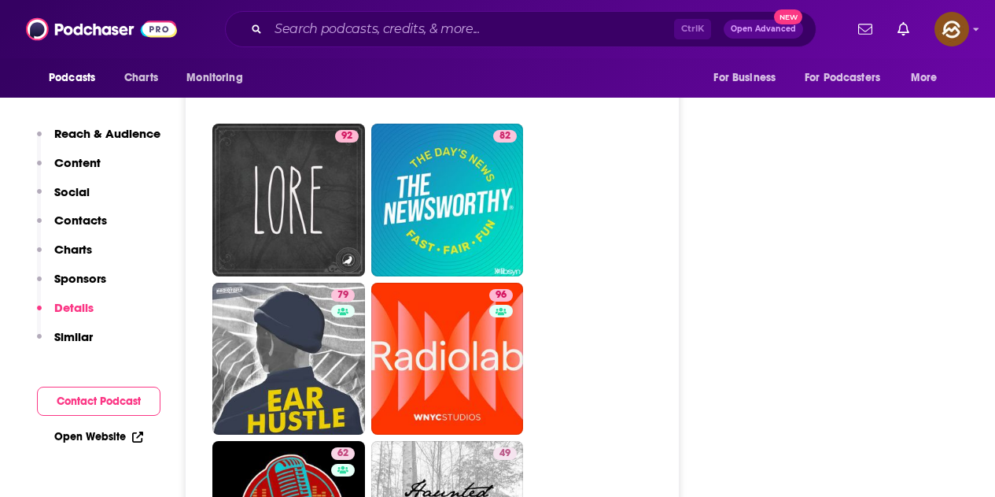
scroll to position [7554, 0]
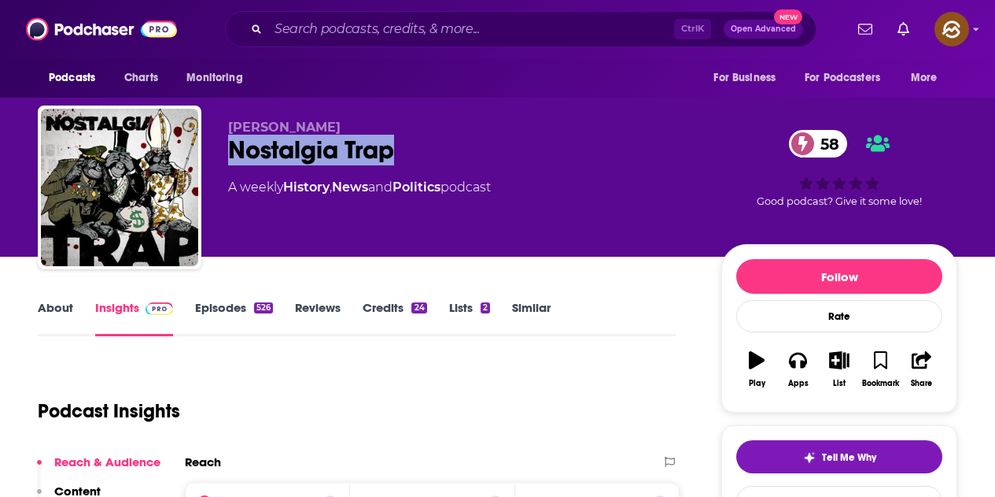
drag, startPoint x: 259, startPoint y: 148, endPoint x: 401, endPoint y: 150, distance: 141.7
click at [401, 150] on div "Nostalgia Trap 58" at bounding box center [462, 150] width 468 height 31
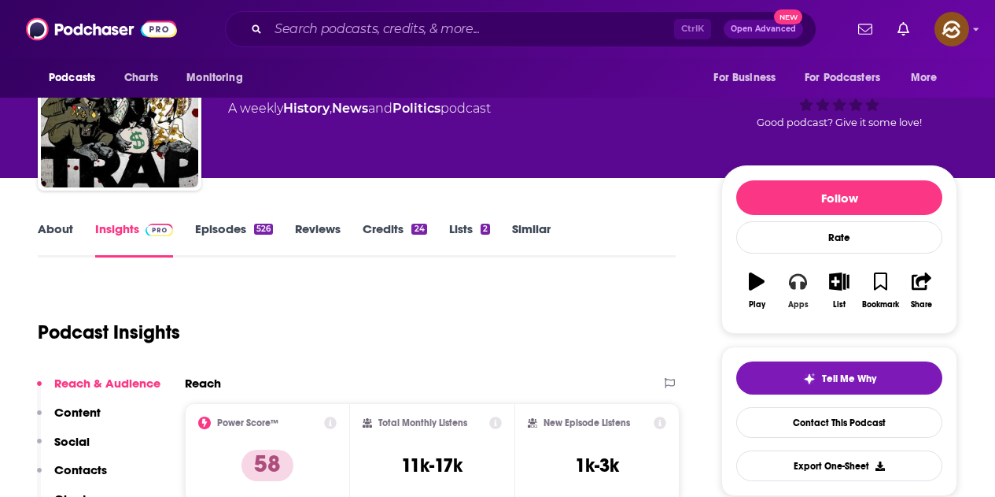
click at [801, 286] on icon "button" at bounding box center [797, 282] width 17 height 16
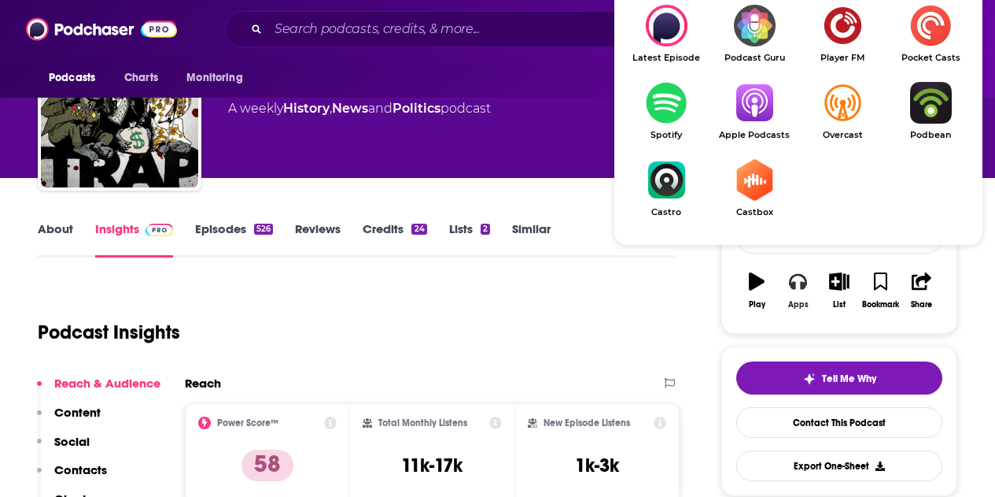
scroll to position [236, 0]
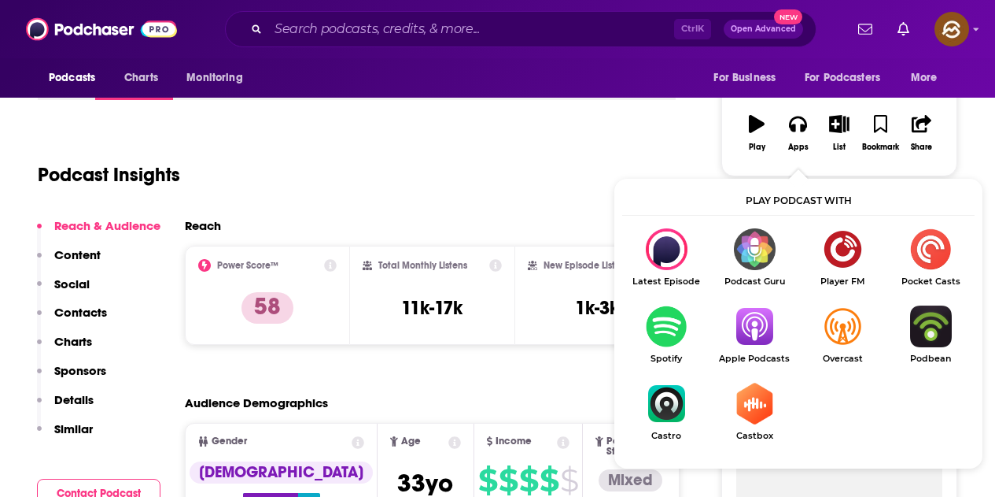
click at [753, 322] on img "Show Listen On dropdown" at bounding box center [755, 326] width 88 height 42
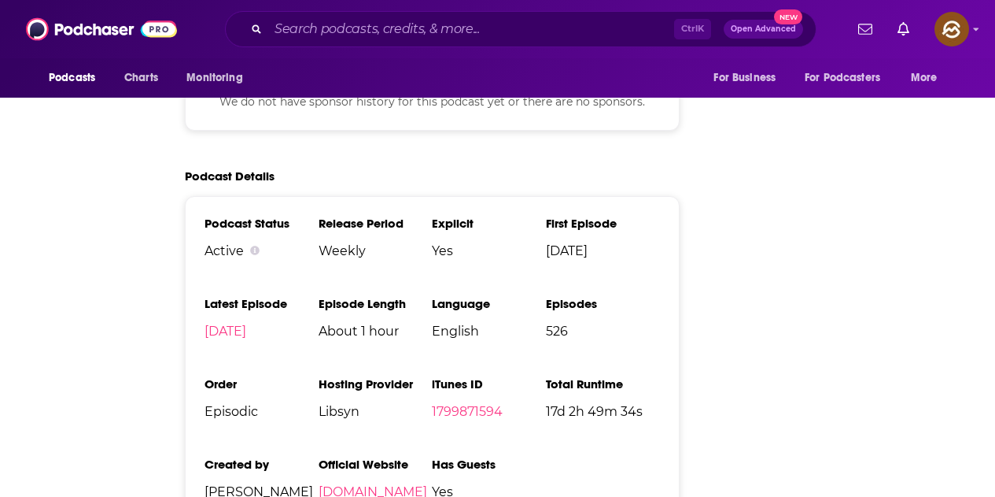
scroll to position [0, 0]
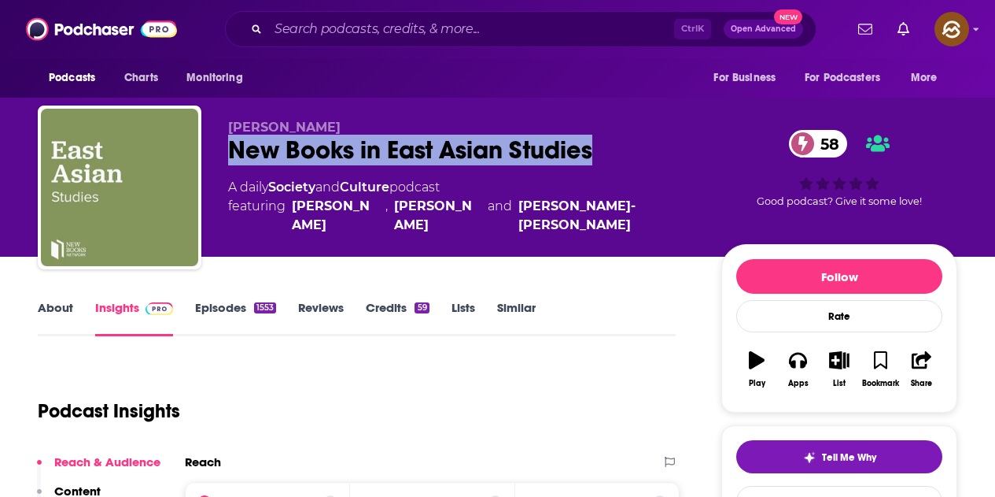
drag, startPoint x: 243, startPoint y: 156, endPoint x: 600, endPoint y: 146, distance: 357.4
click at [600, 146] on div "New Books in East Asian Studies 58" at bounding box center [462, 150] width 468 height 31
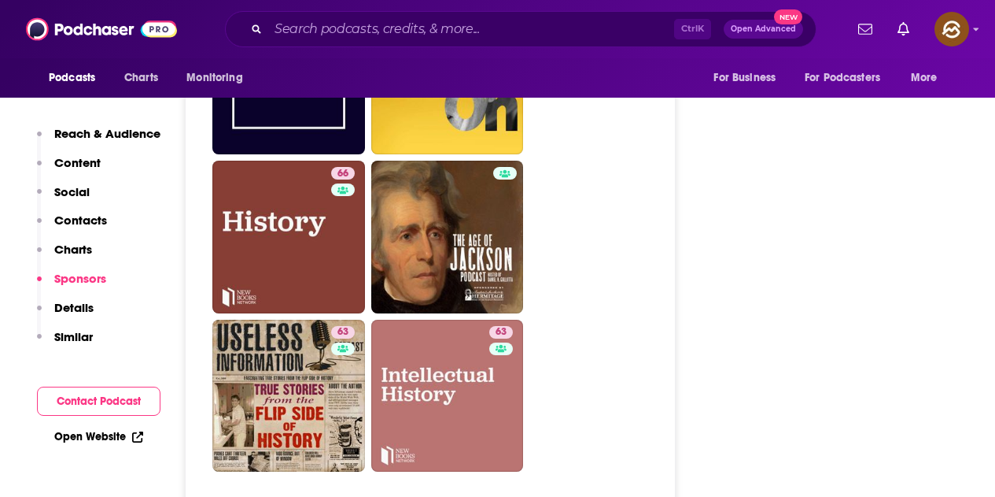
scroll to position [3699, 0]
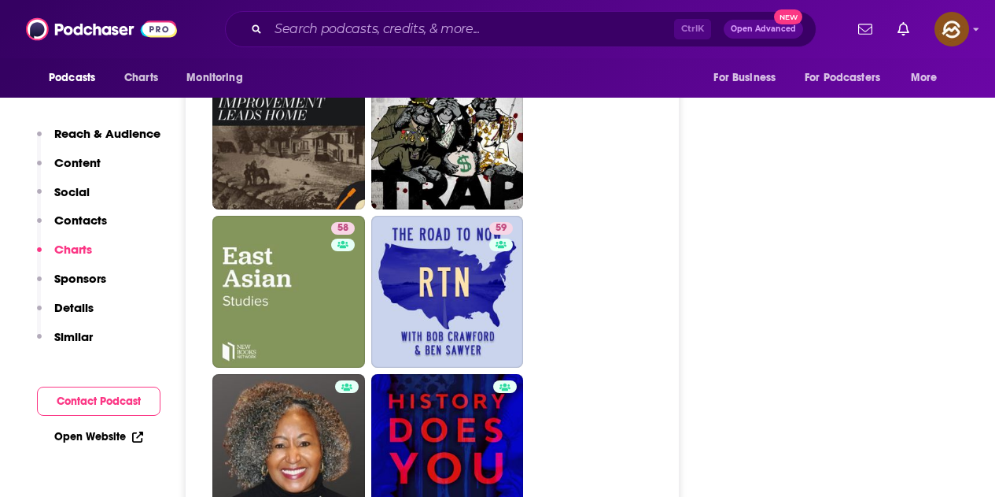
scroll to position [4104, 0]
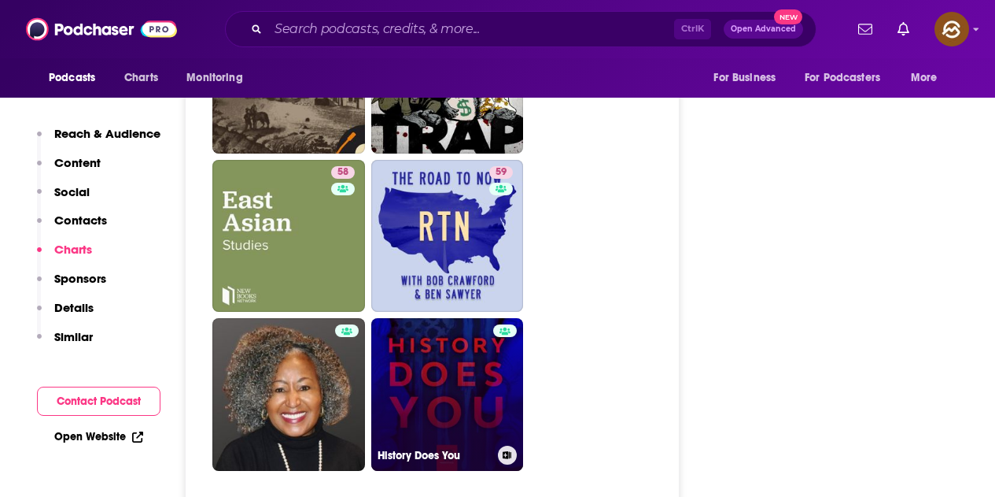
click at [430, 318] on link "History Does You" at bounding box center [447, 394] width 153 height 153
type input "https://www.podchaser.com/podcasts/history-does-you-1015742"
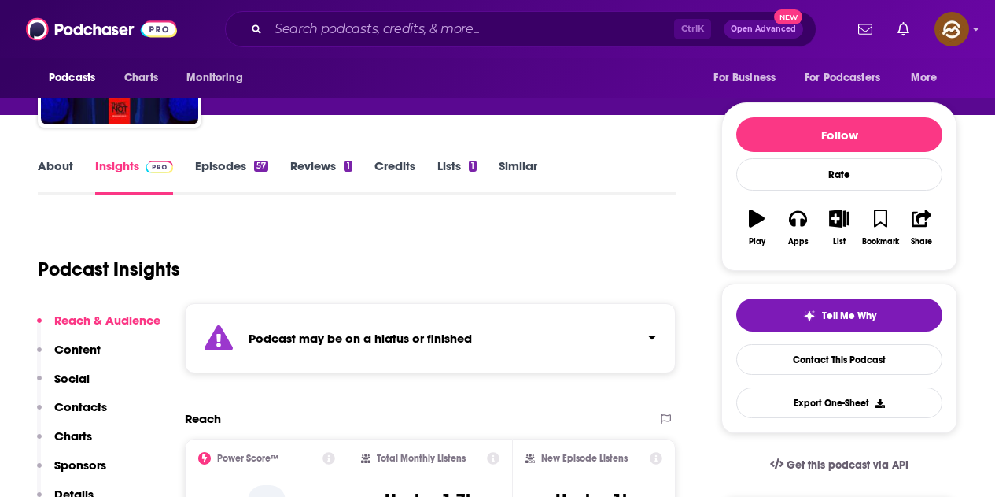
scroll to position [157, 0]
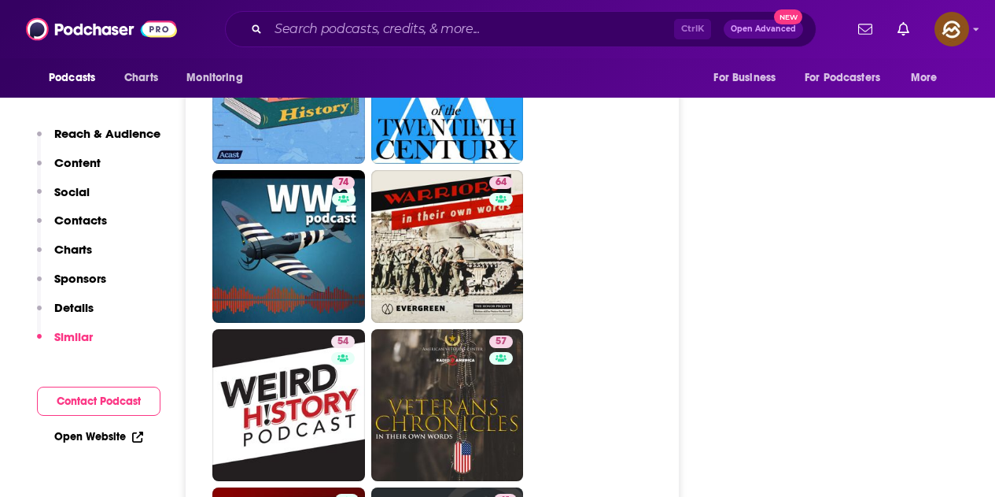
scroll to position [3226, 0]
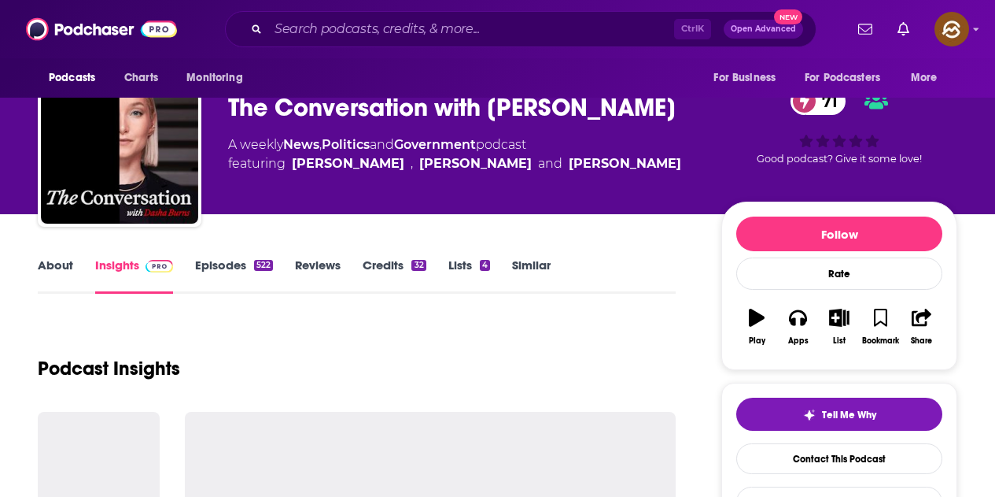
scroll to position [79, 0]
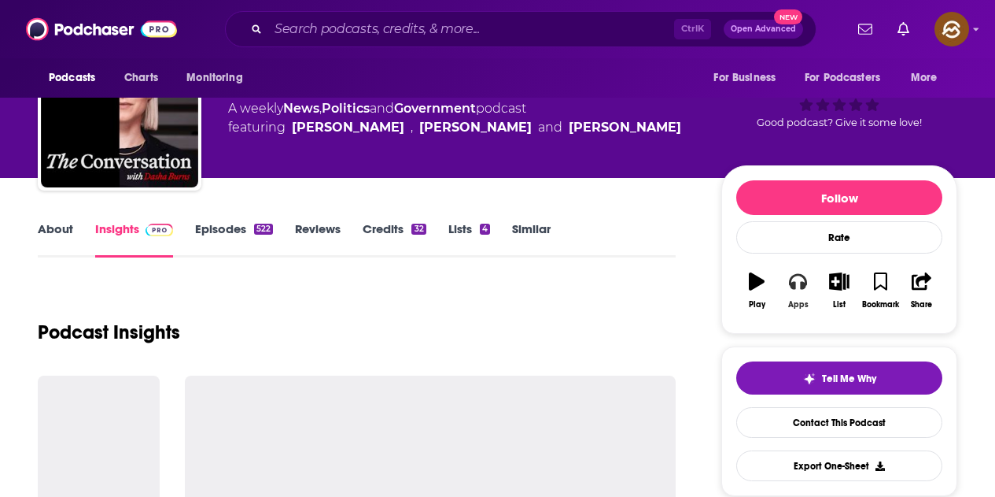
click at [801, 290] on icon "button" at bounding box center [797, 280] width 17 height 17
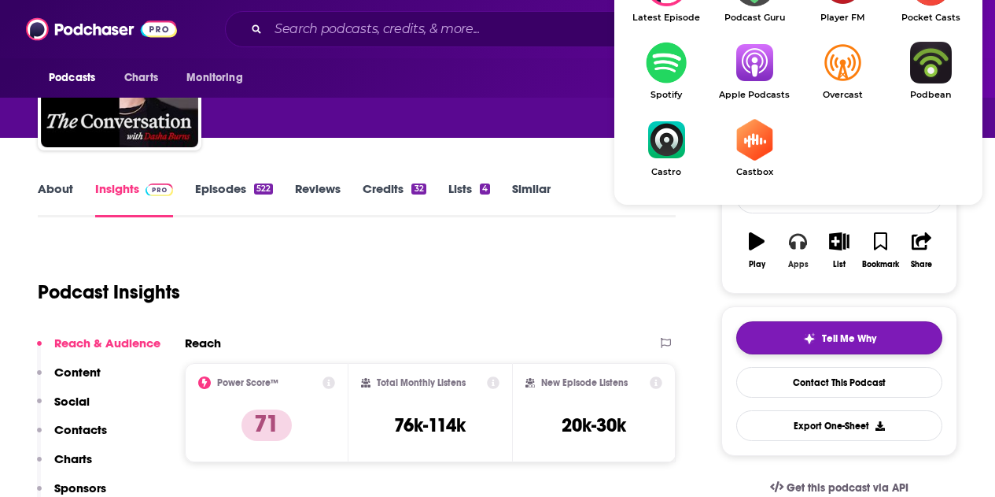
scroll to position [157, 0]
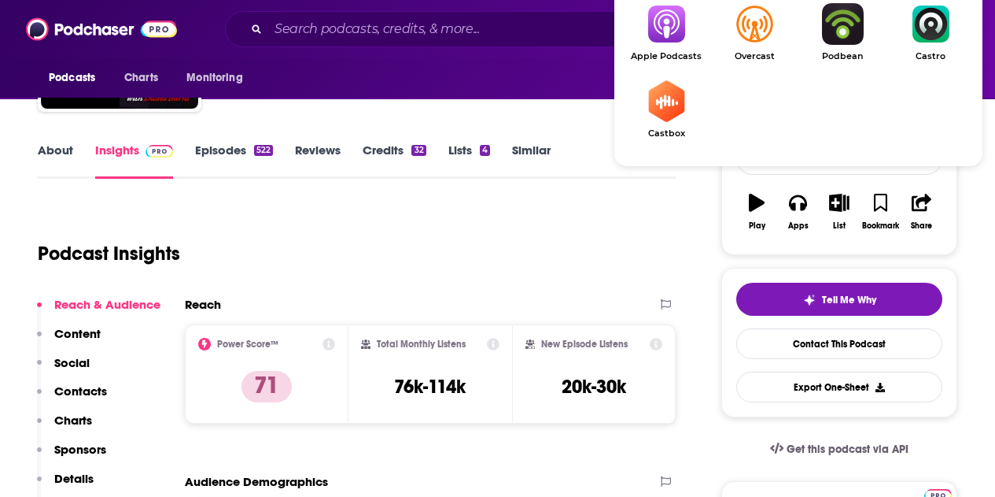
click at [766, 34] on img "Show Listen On dropdown" at bounding box center [755, 24] width 88 height 42
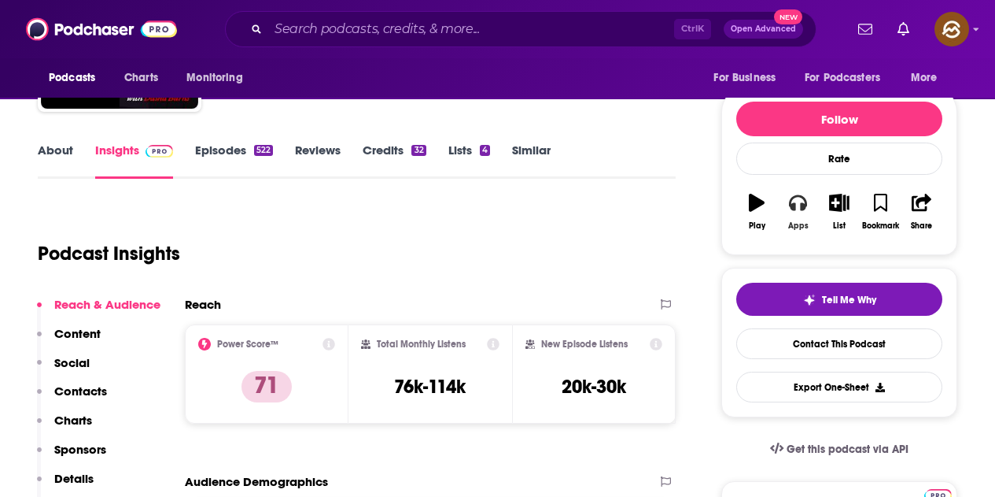
click at [793, 209] on icon "button" at bounding box center [797, 203] width 17 height 16
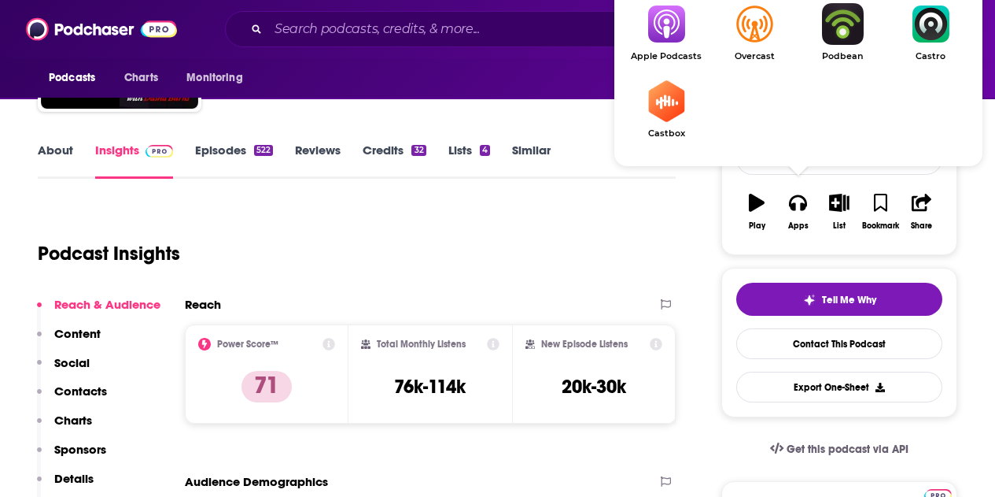
click at [674, 9] on img "Show Listen On dropdown" at bounding box center [666, 24] width 88 height 42
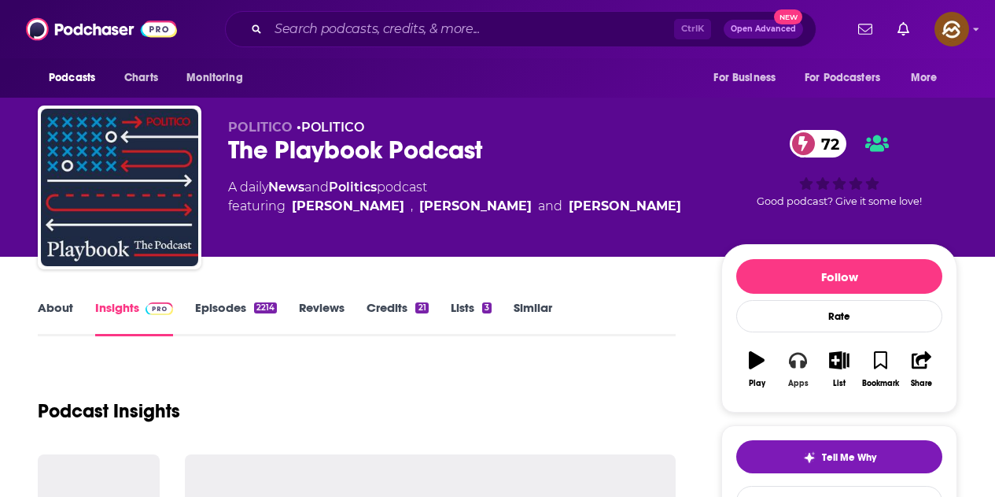
click at [799, 358] on icon "button" at bounding box center [797, 359] width 17 height 17
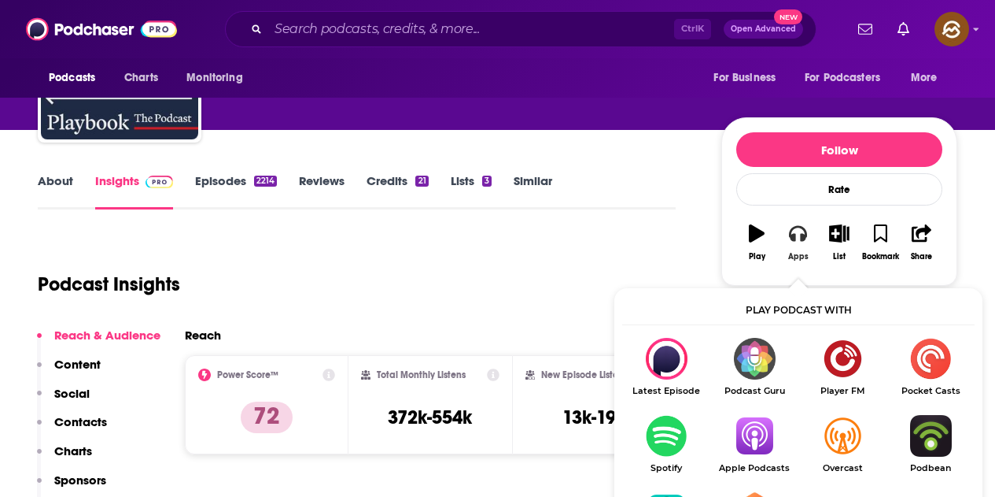
scroll to position [236, 0]
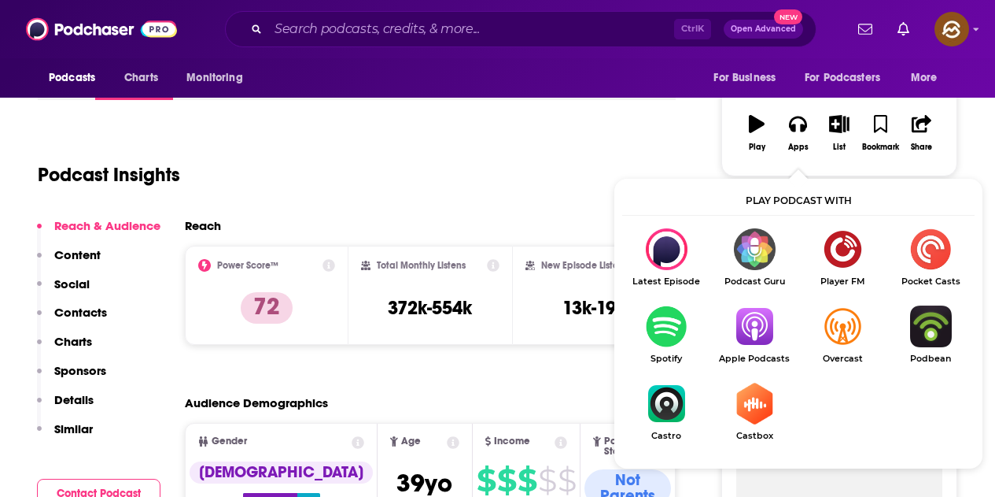
click at [758, 334] on ul "Latest Episode Podcast Guru Player FM Pocket Casts Spotify Apple Podcasts Overc…" at bounding box center [798, 344] width 353 height 232
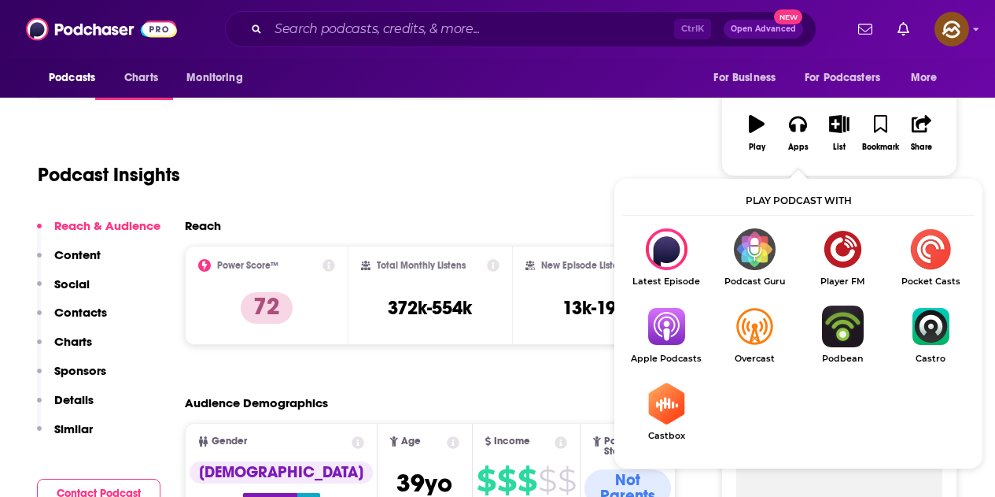
click at [675, 333] on img "Show Listen On dropdown" at bounding box center [666, 326] width 88 height 42
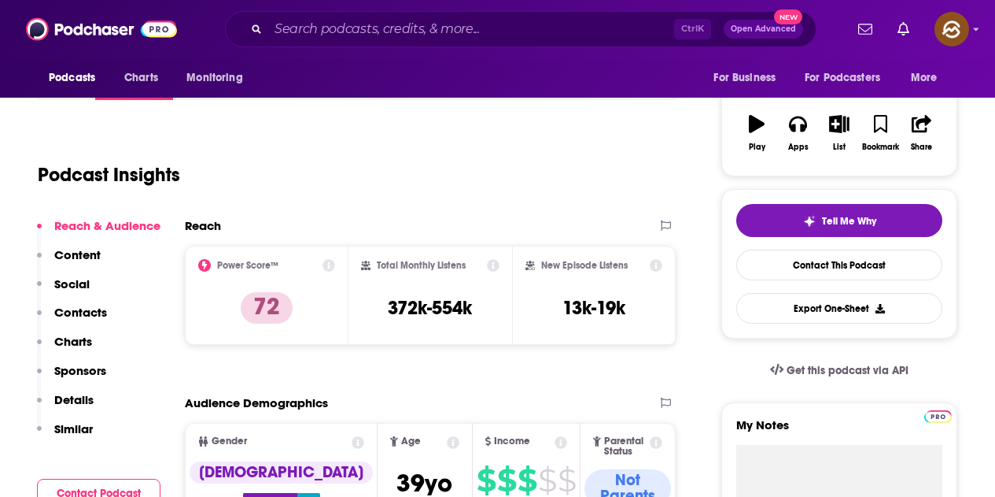
scroll to position [0, 0]
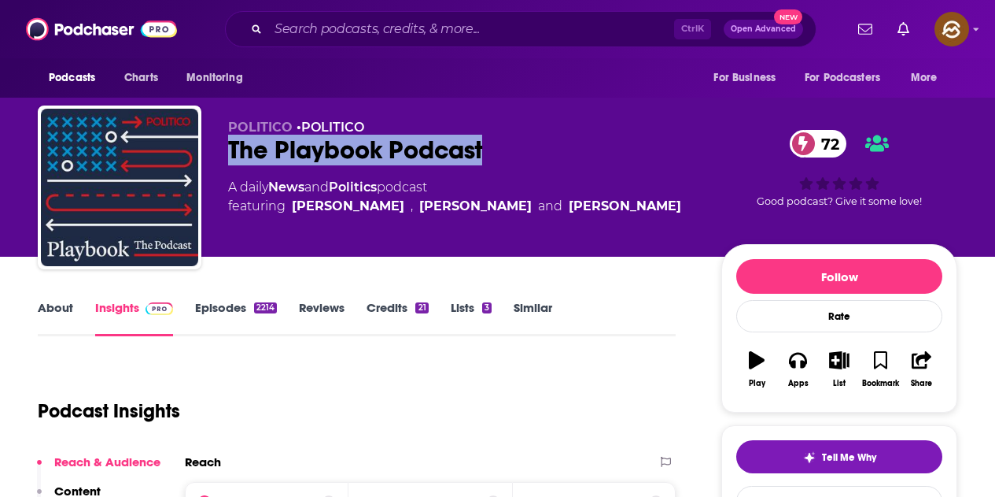
drag, startPoint x: 228, startPoint y: 155, endPoint x: 505, endPoint y: 155, distance: 277.0
click at [505, 155] on div "The Playbook Podcast 72" at bounding box center [462, 150] width 468 height 31
click at [570, 147] on div "The Playbook Podcast 72" at bounding box center [462, 150] width 468 height 31
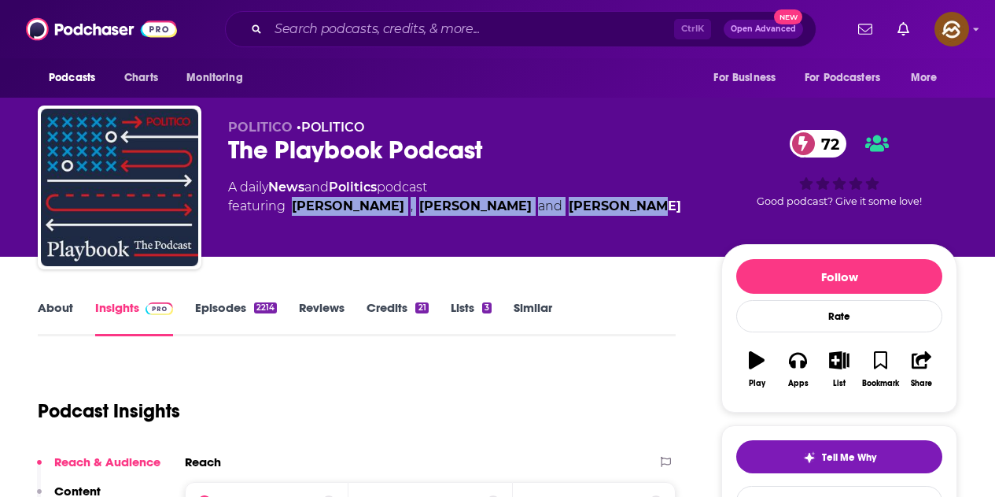
drag, startPoint x: 649, startPoint y: 215, endPoint x: 289, endPoint y: 227, distance: 360.6
click at [289, 227] on div "POLITICO • POLITICO The Playbook Podcast 72 A daily News and Politics podcast f…" at bounding box center [462, 183] width 468 height 126
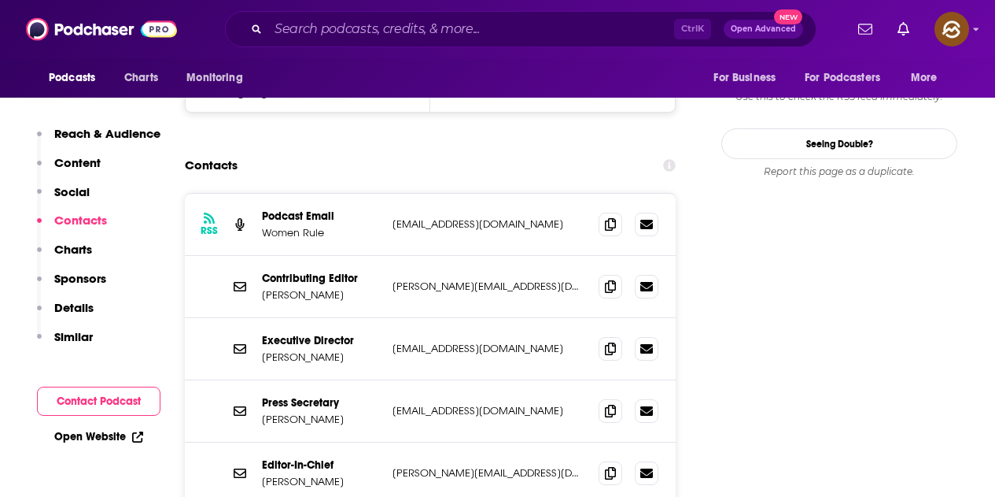
scroll to position [1574, 0]
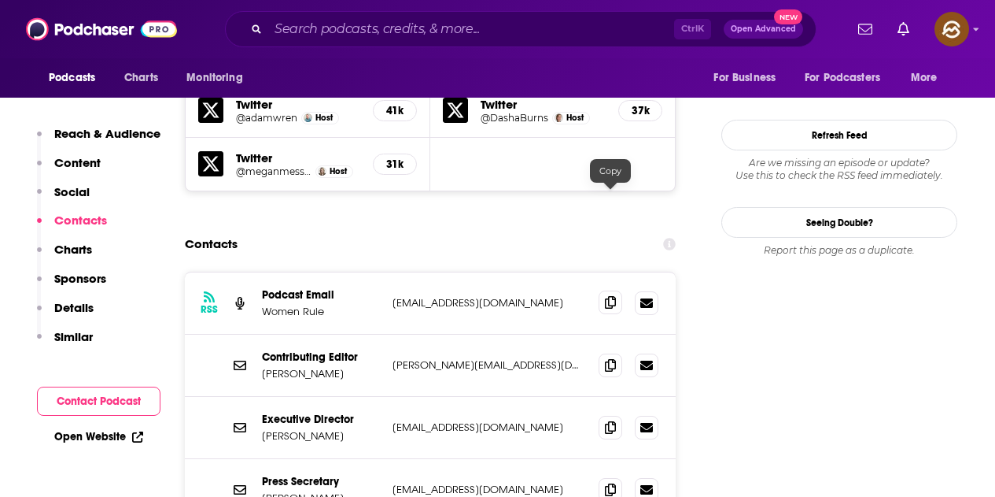
click at [620, 290] on span at bounding box center [611, 302] width 24 height 24
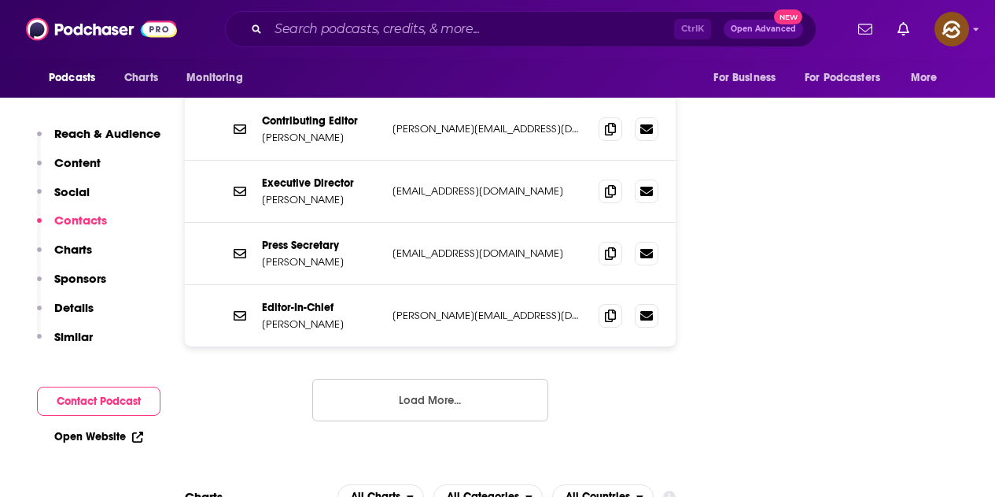
click at [466, 379] on button "Load More..." at bounding box center [430, 400] width 236 height 42
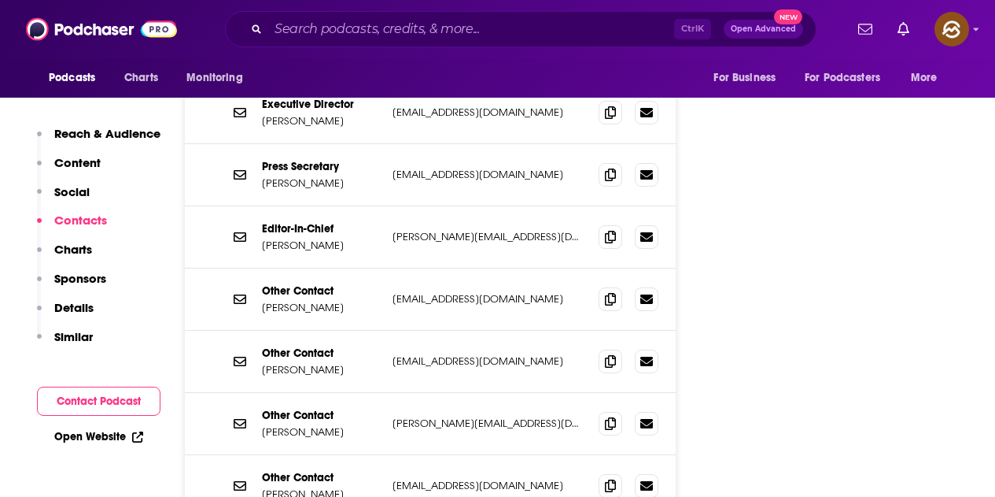
scroll to position [1967, 0]
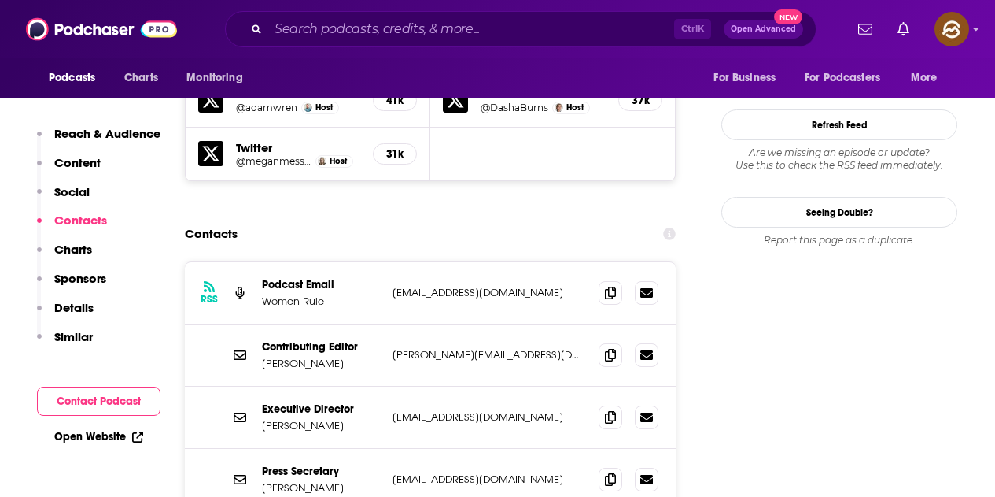
scroll to position [1574, 0]
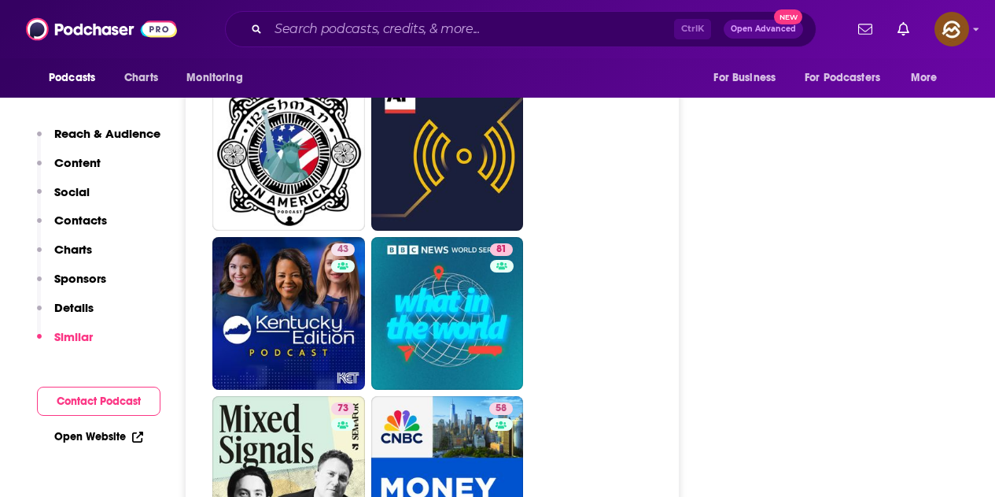
scroll to position [5194, 0]
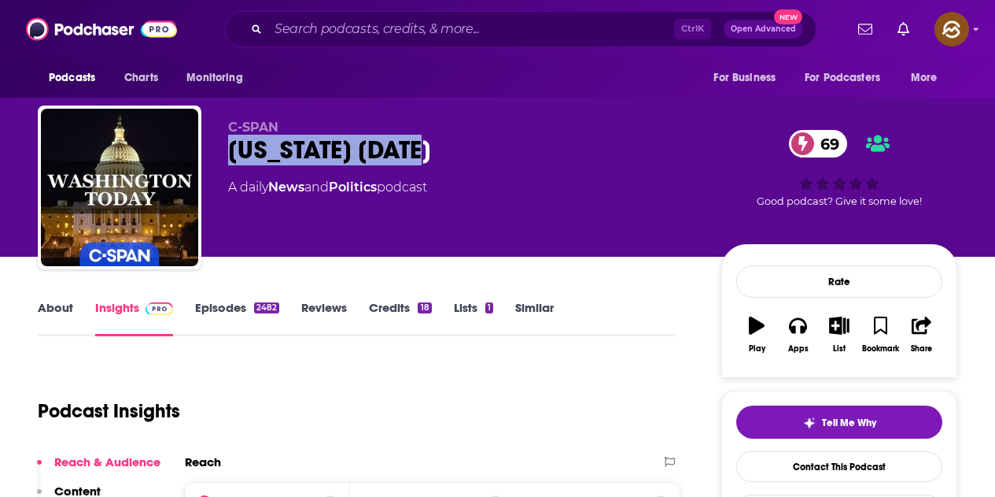
drag, startPoint x: 222, startPoint y: 146, endPoint x: 452, endPoint y: 151, distance: 230.6
click at [452, 151] on div "C-SPAN Washington Today 69 A daily News and Politics podcast 69 Good podcast? G…" at bounding box center [498, 190] width 920 height 170
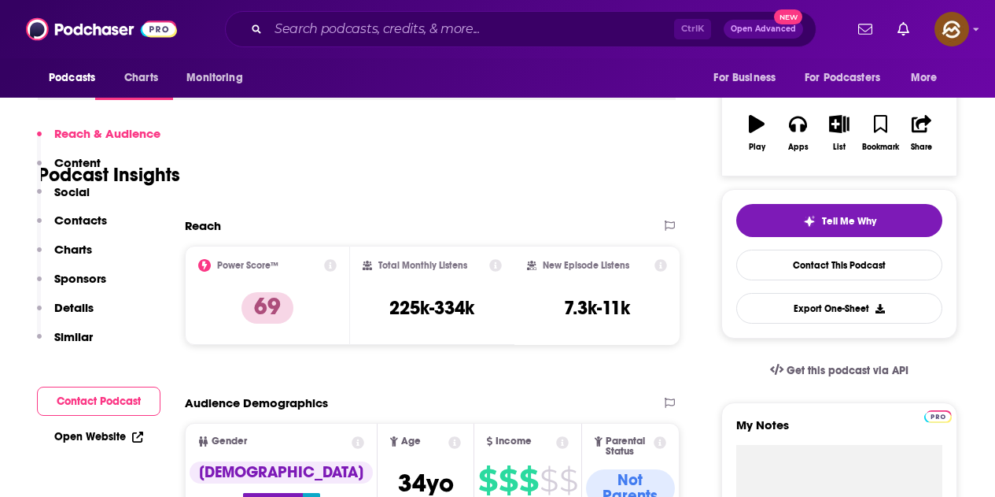
scroll to position [708, 0]
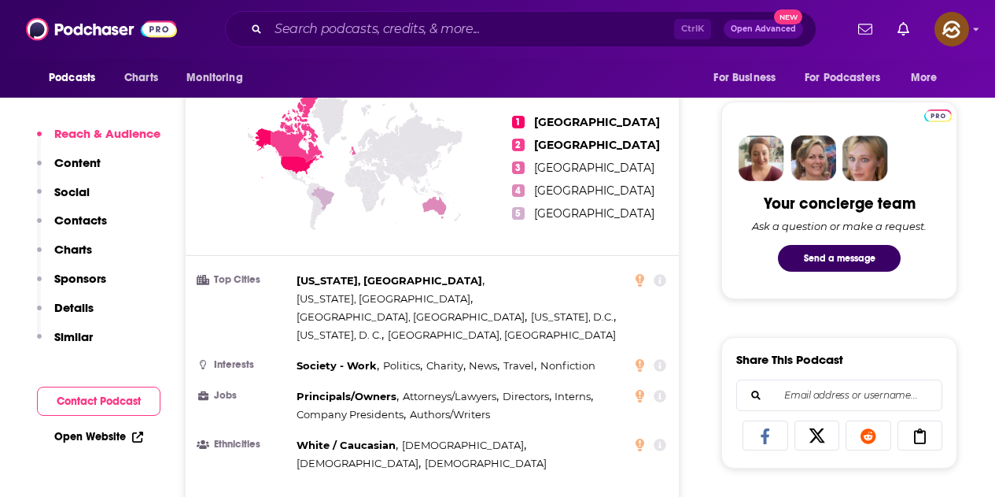
click at [800, 290] on div "Your concierge team Ask a question or make a request. Send a message" at bounding box center [840, 201] width 236 height 198
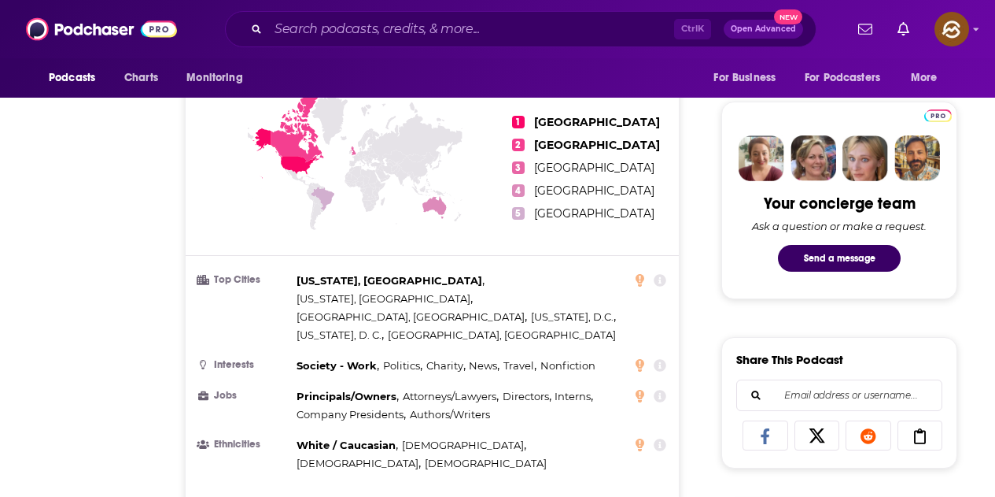
scroll to position [79, 0]
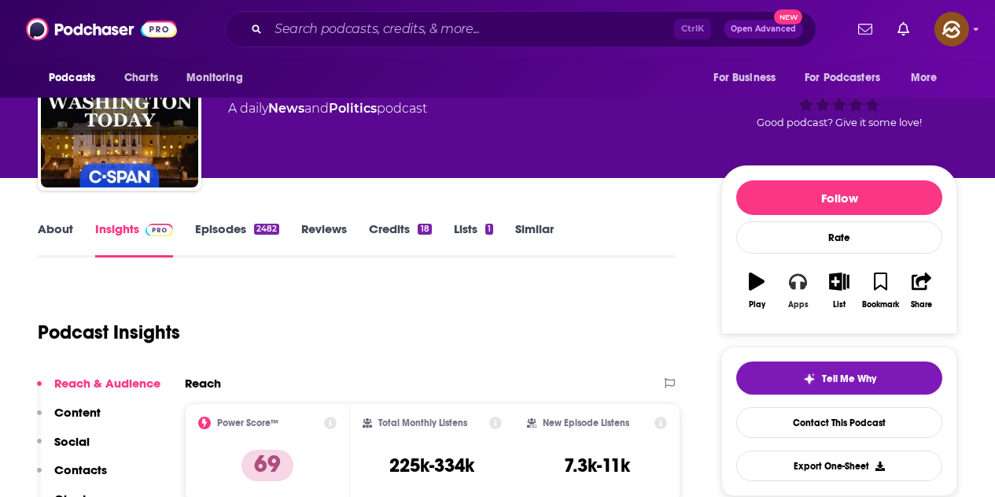
click at [789, 295] on button "Apps" at bounding box center [797, 290] width 41 height 57
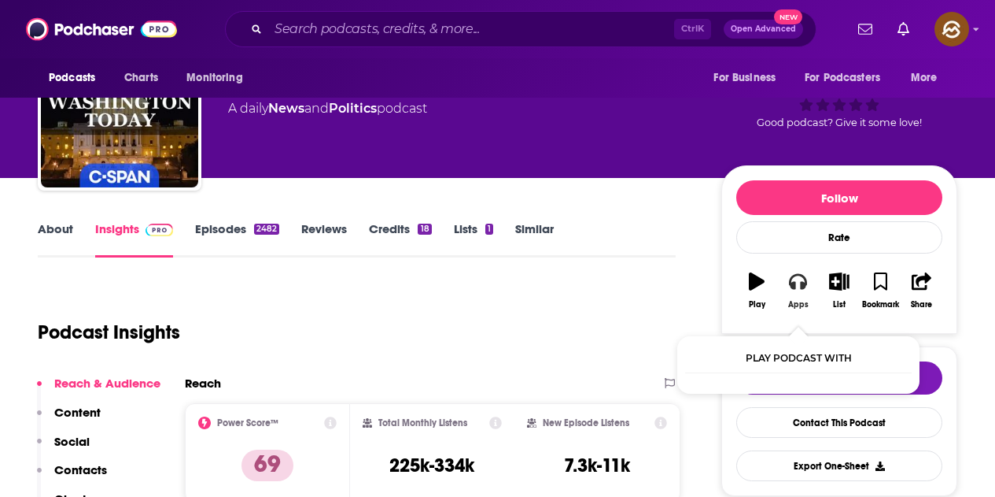
scroll to position [157, 0]
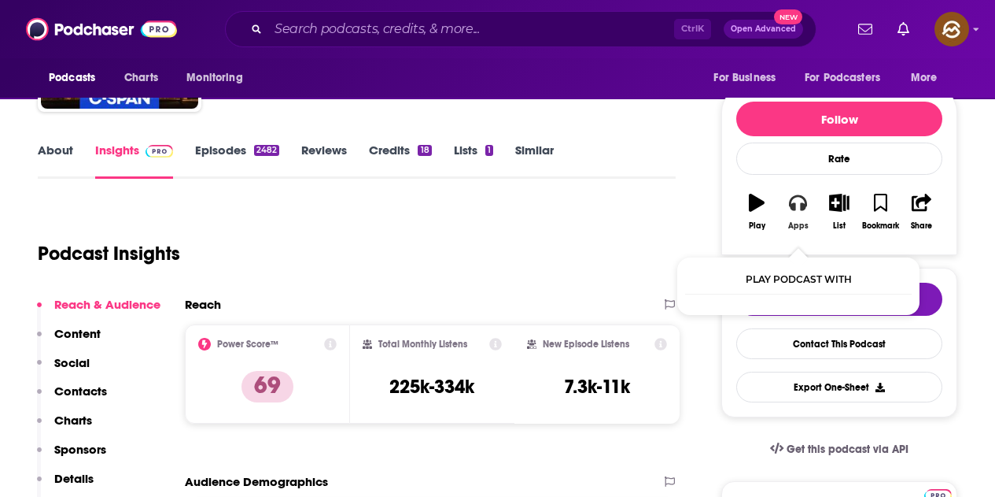
click at [792, 210] on icon "button" at bounding box center [797, 202] width 17 height 17
click at [804, 206] on icon "button" at bounding box center [797, 203] width 17 height 16
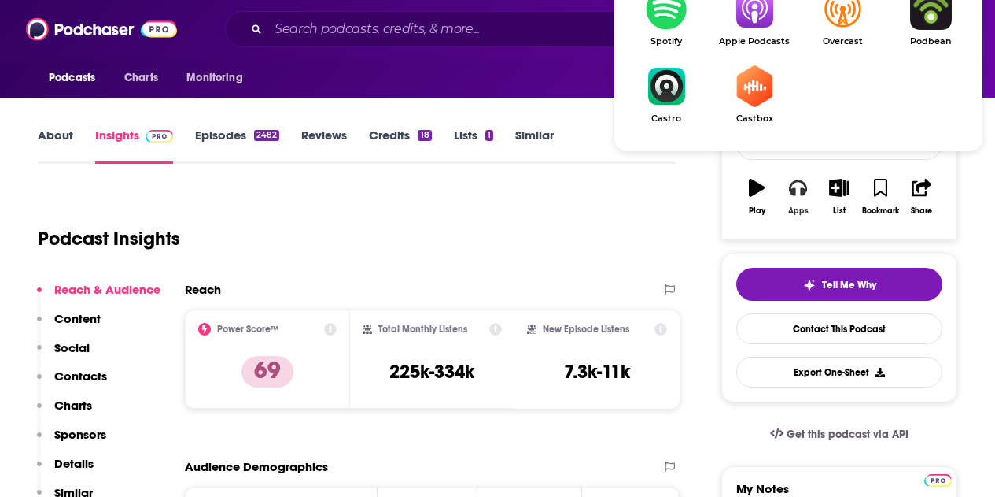
scroll to position [0, 0]
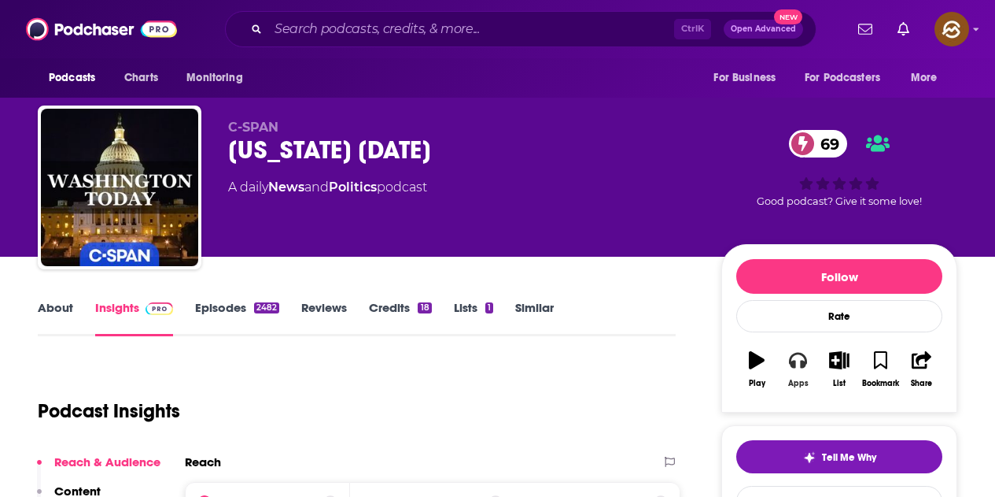
click at [790, 373] on button "Apps" at bounding box center [797, 369] width 41 height 57
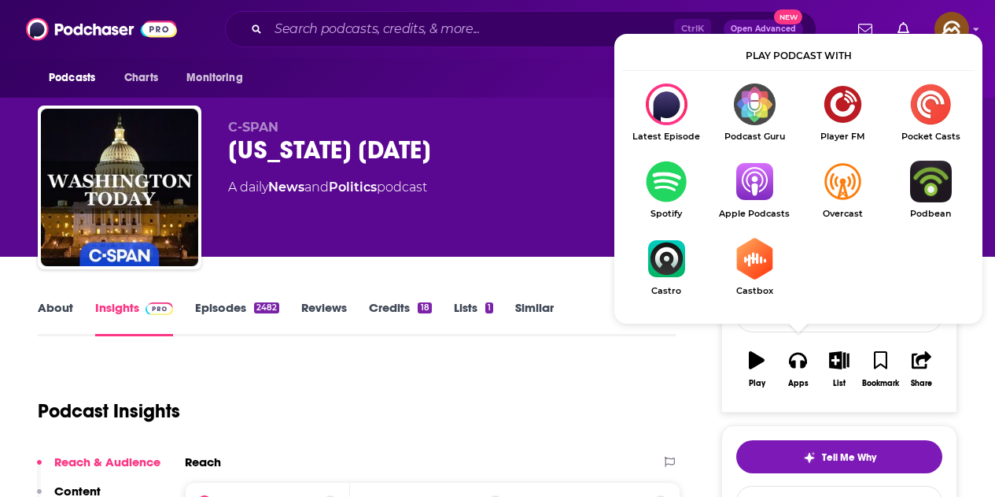
click at [781, 184] on img "Show Listen On dropdown" at bounding box center [755, 182] width 88 height 42
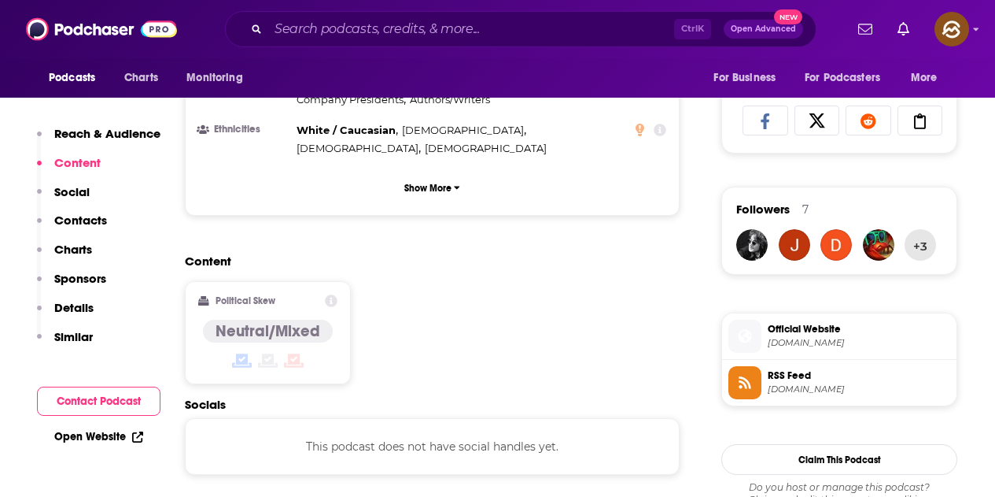
scroll to position [1338, 0]
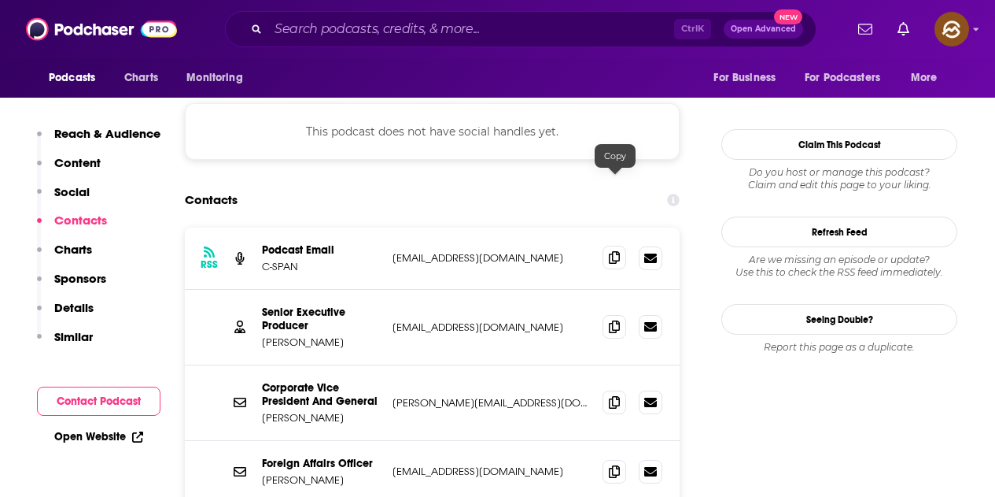
click at [613, 251] on icon at bounding box center [614, 257] width 11 height 13
click at [626, 246] on span at bounding box center [615, 258] width 24 height 24
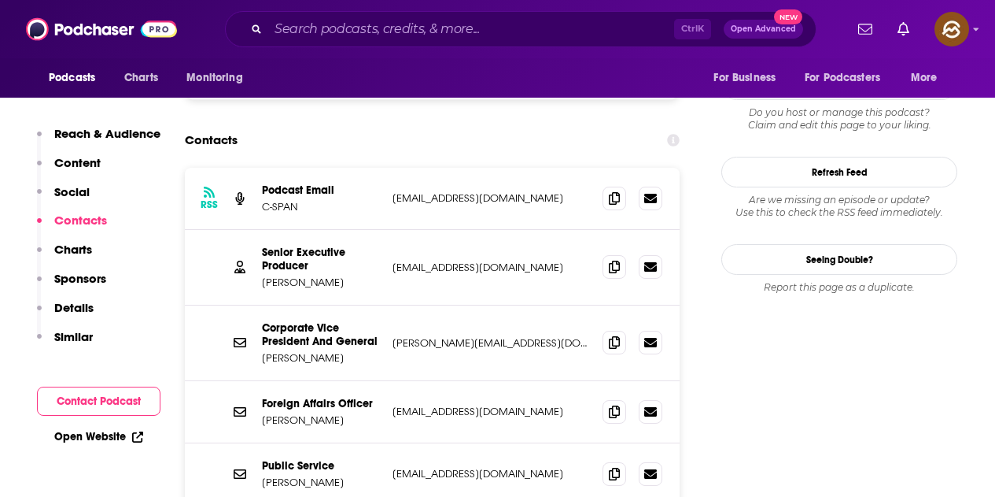
scroll to position [1416, 0]
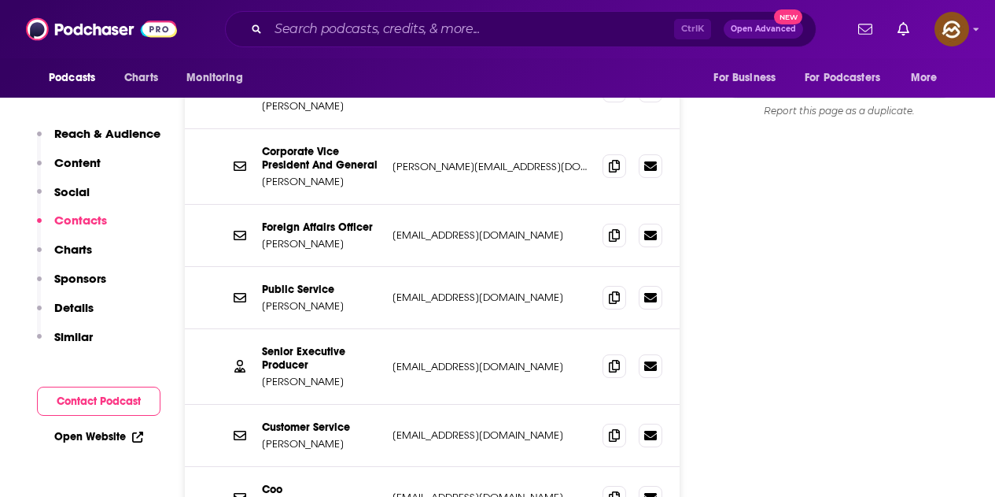
scroll to position [1731, 0]
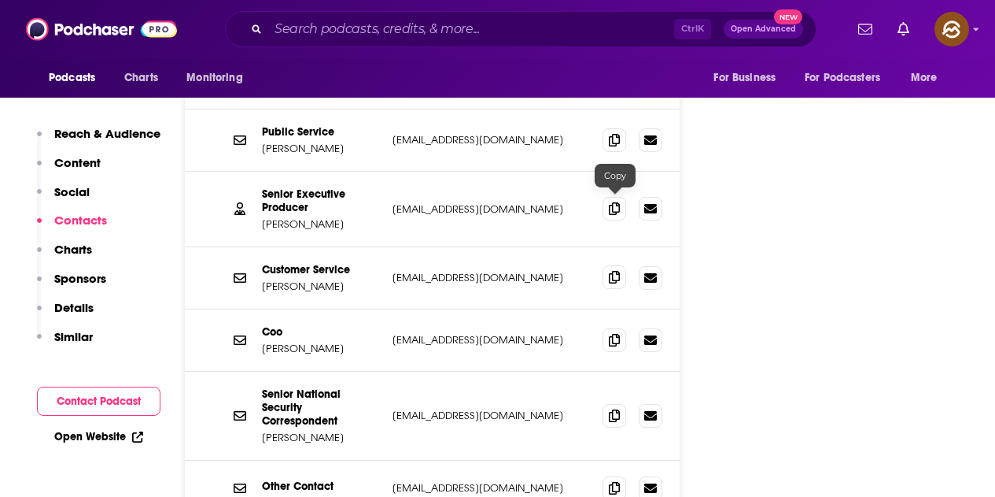
click at [613, 271] on icon at bounding box center [614, 277] width 11 height 13
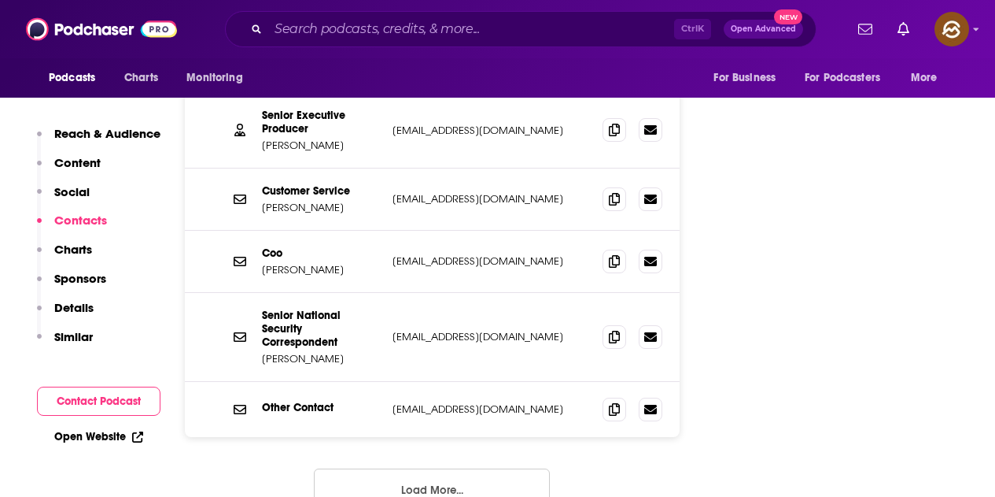
click at [468, 468] on button "Load More..." at bounding box center [432, 489] width 236 height 42
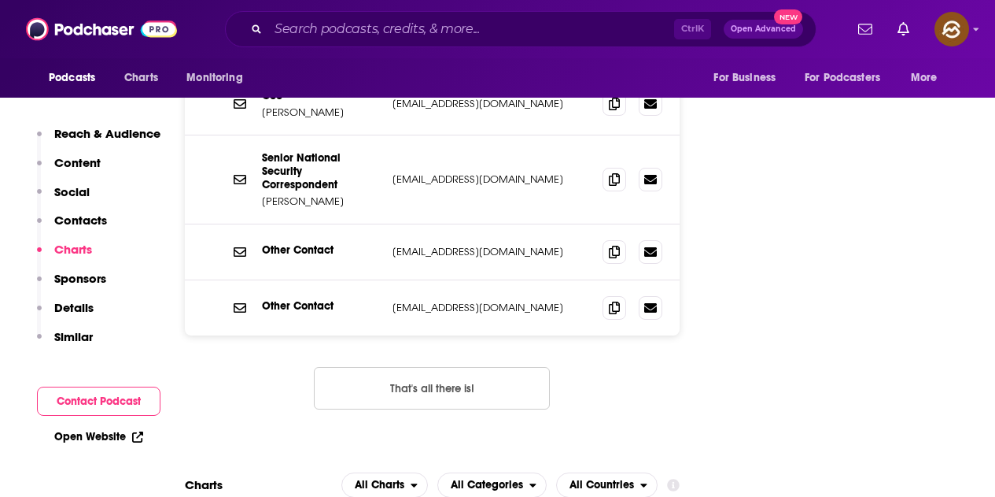
scroll to position [1889, 0]
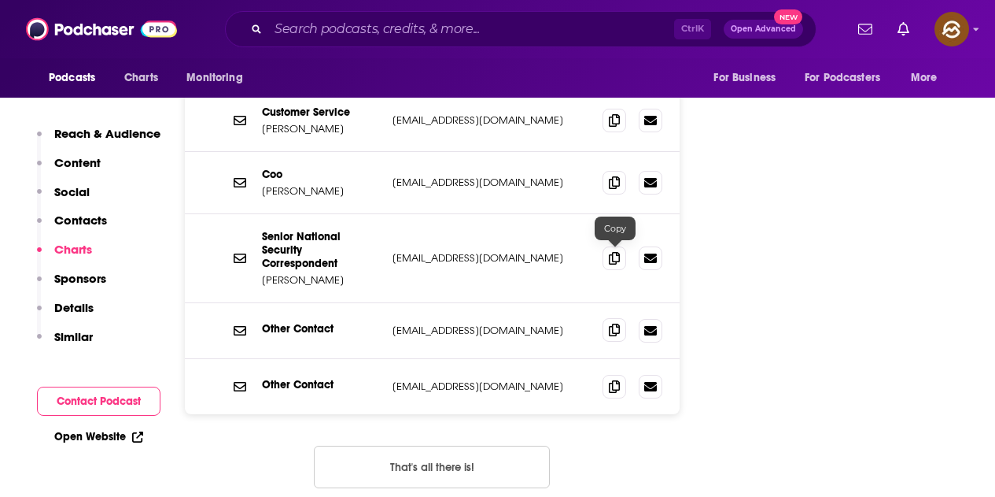
click at [612, 323] on icon at bounding box center [614, 329] width 11 height 13
click at [614, 379] on icon at bounding box center [614, 385] width 11 height 13
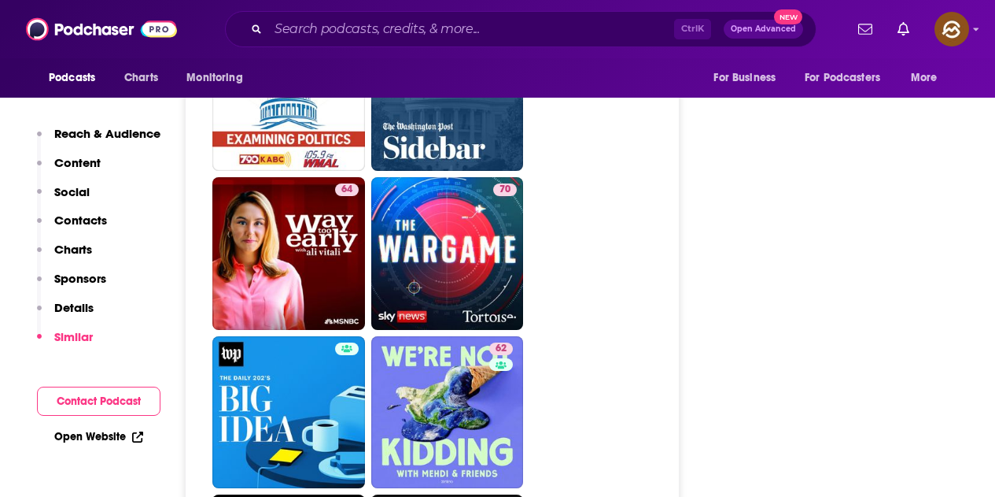
scroll to position [4879, 0]
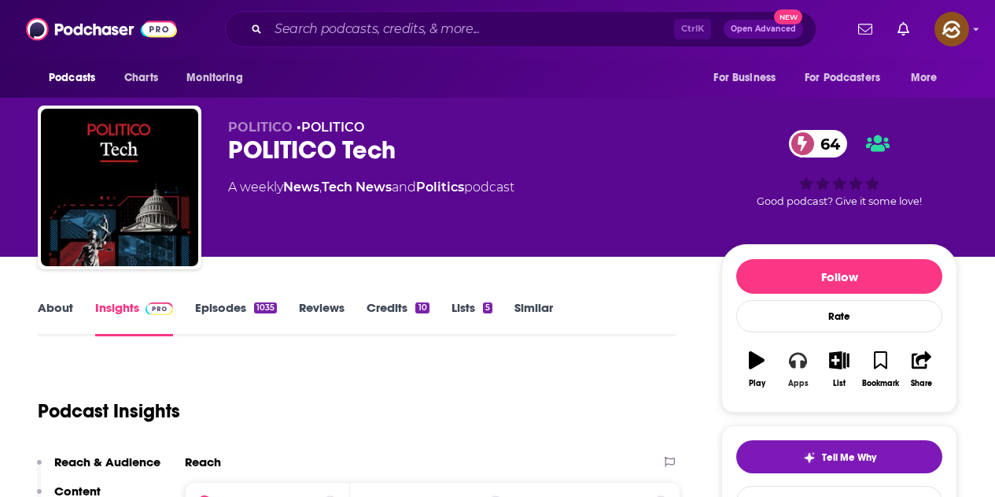
click at [806, 363] on icon "button" at bounding box center [797, 361] width 17 height 16
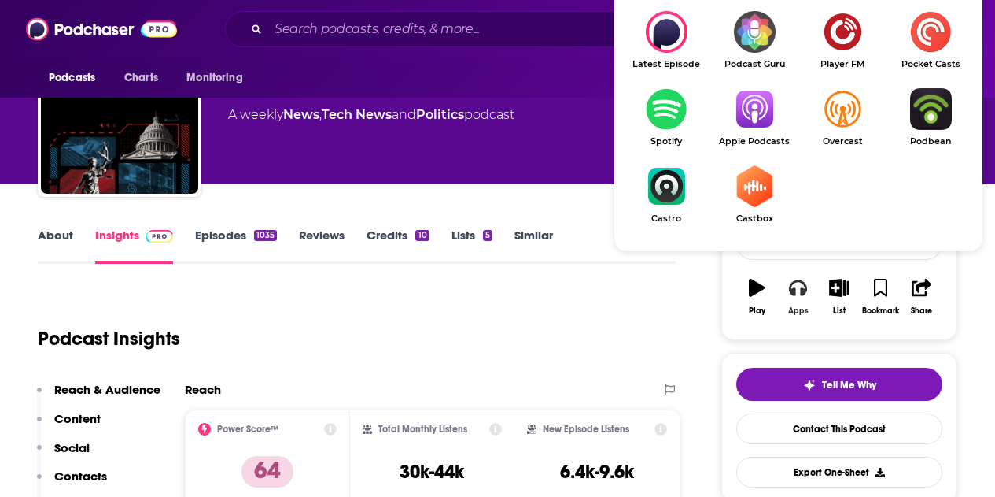
scroll to position [79, 0]
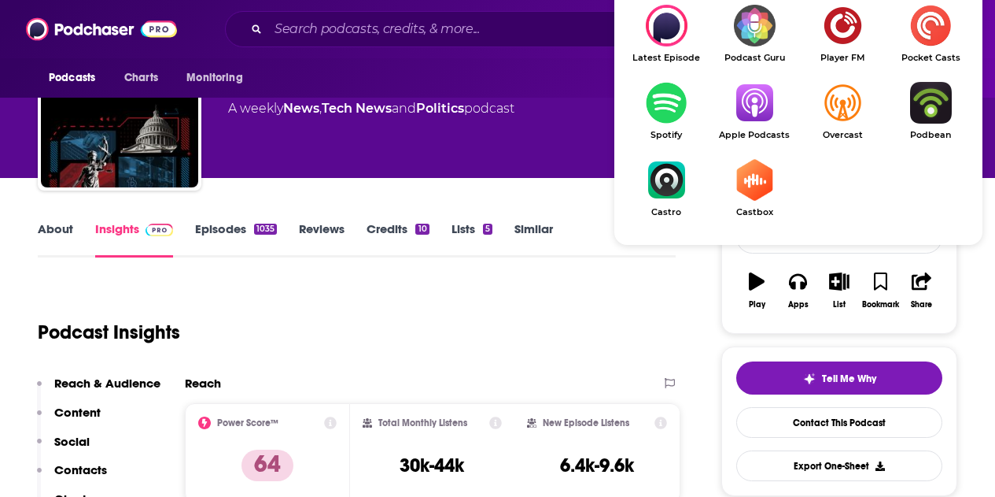
click at [750, 105] on img "Show Listen On dropdown" at bounding box center [755, 103] width 88 height 42
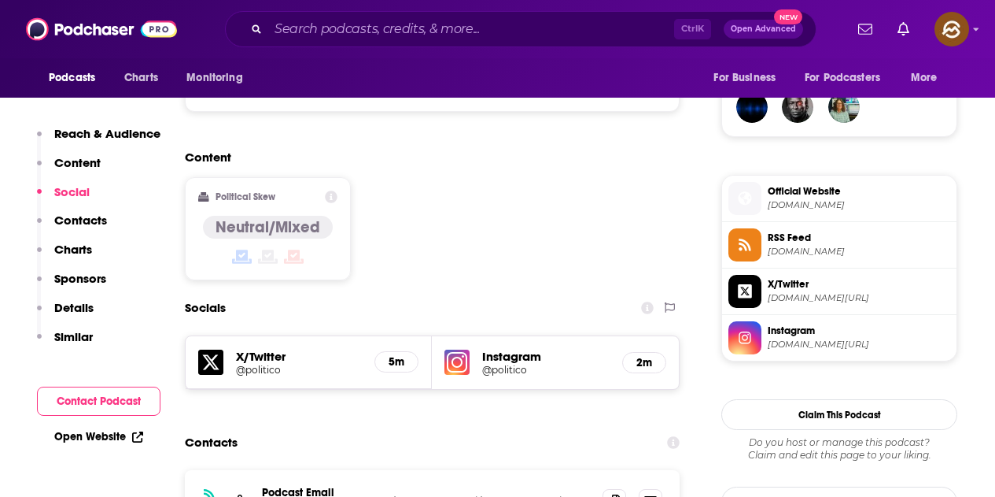
scroll to position [1180, 0]
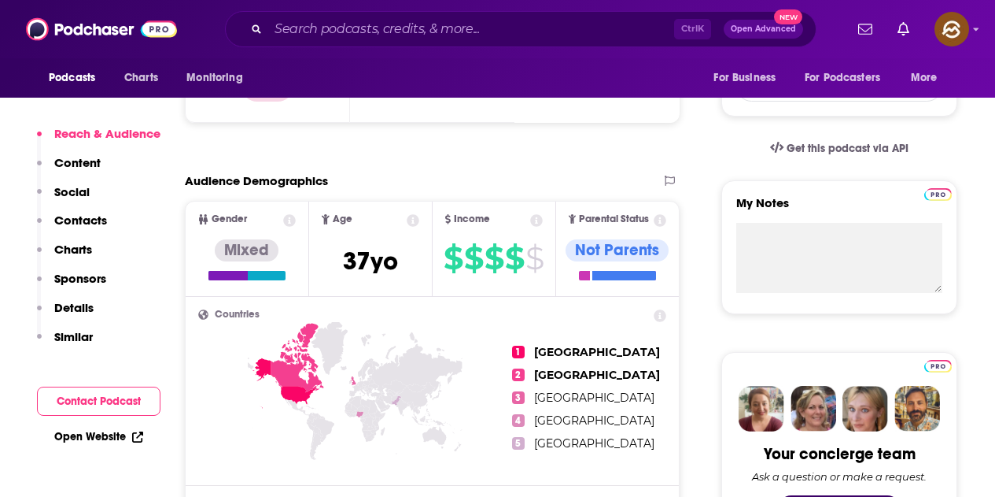
scroll to position [157, 0]
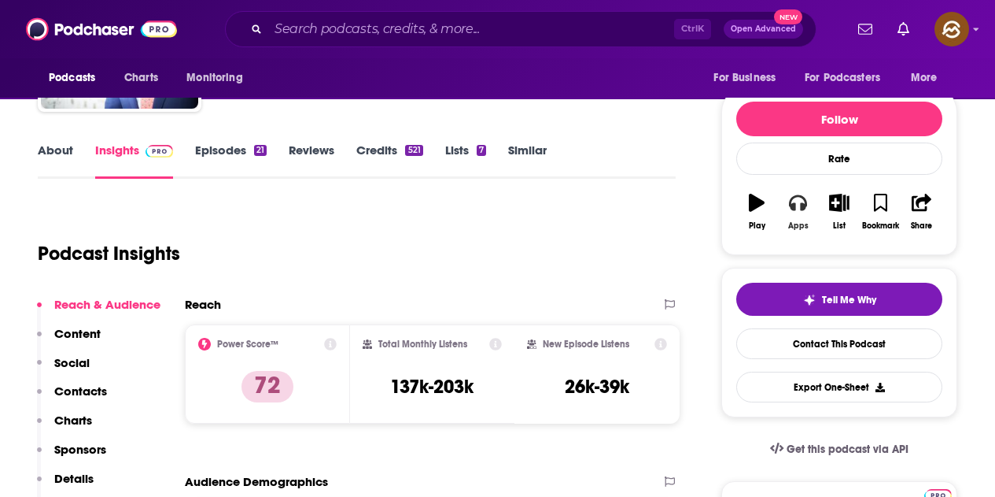
click at [798, 220] on button "Apps" at bounding box center [797, 211] width 41 height 57
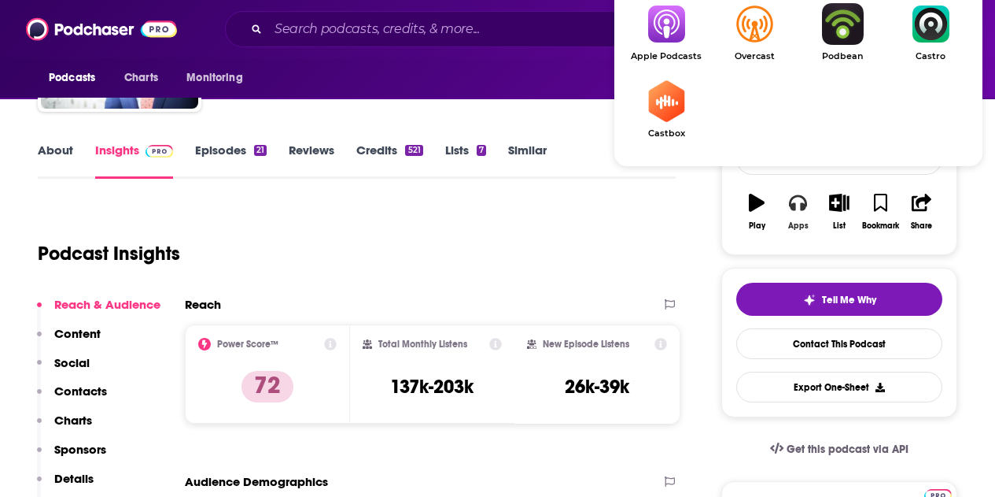
scroll to position [236, 0]
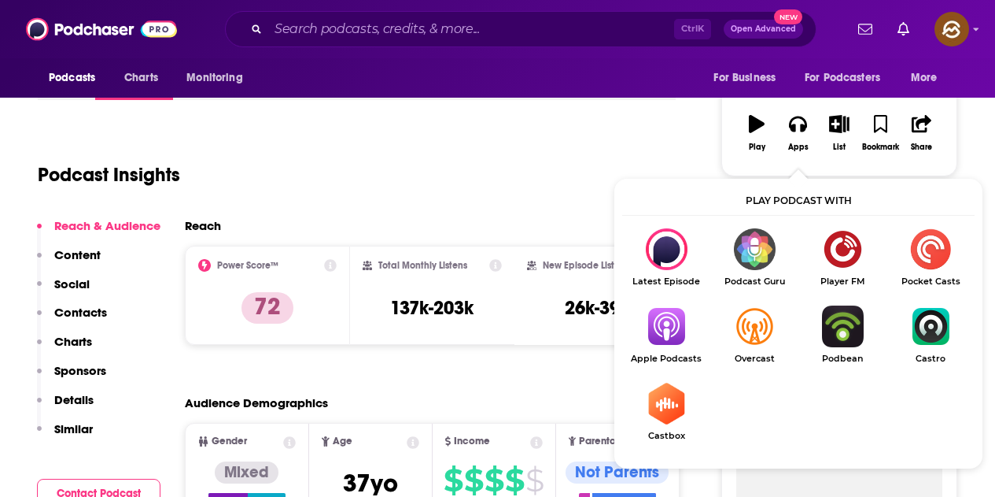
click at [663, 326] on img "Show Listen On dropdown" at bounding box center [666, 326] width 88 height 42
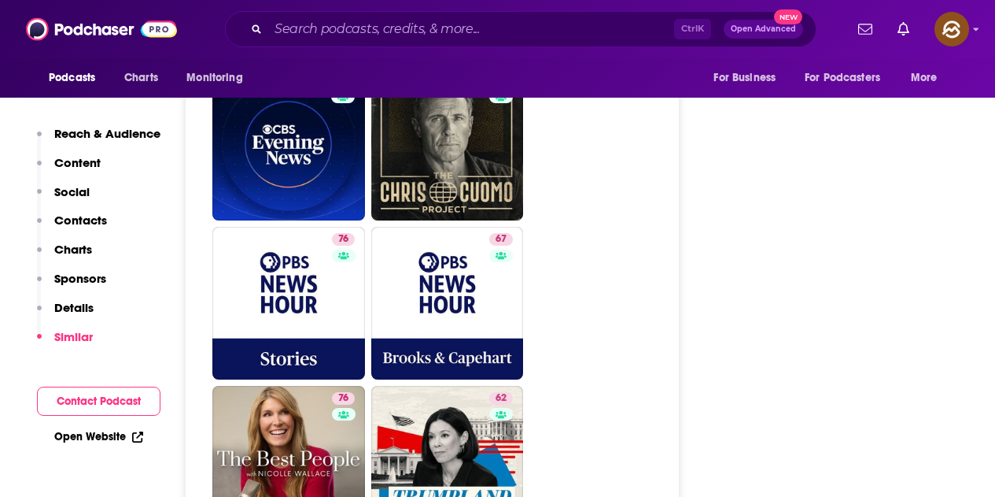
scroll to position [5036, 0]
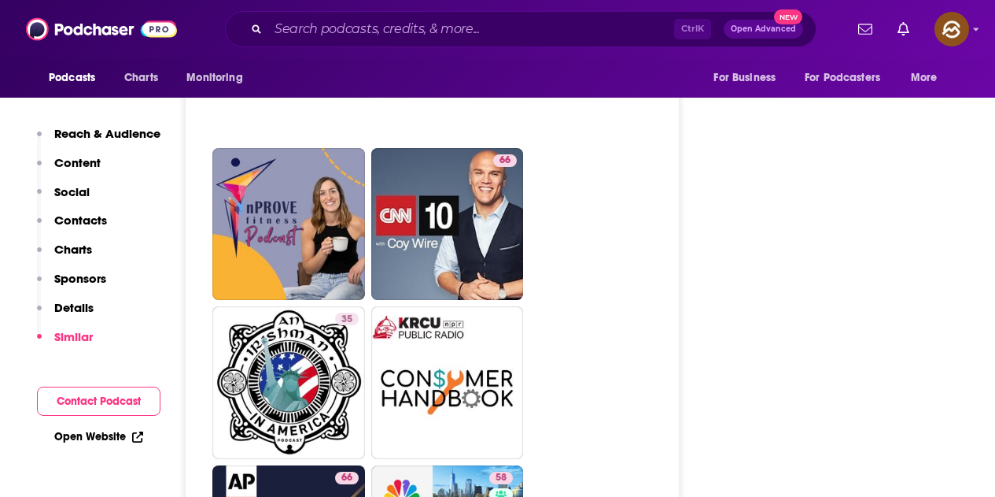
scroll to position [4643, 0]
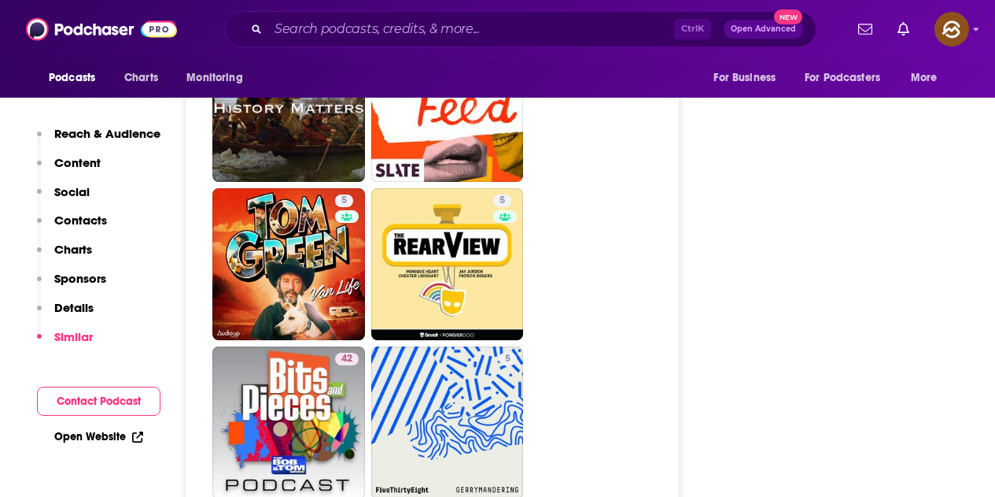
scroll to position [4249, 0]
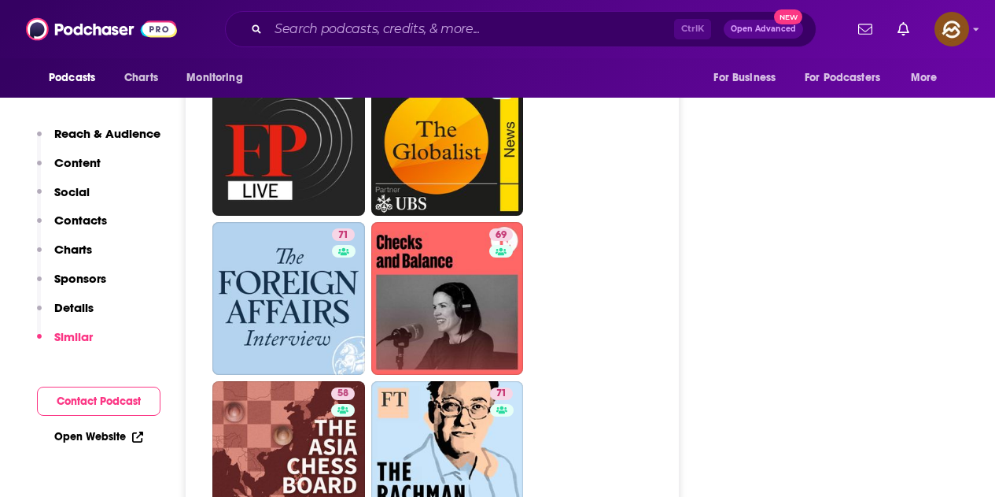
scroll to position [5194, 0]
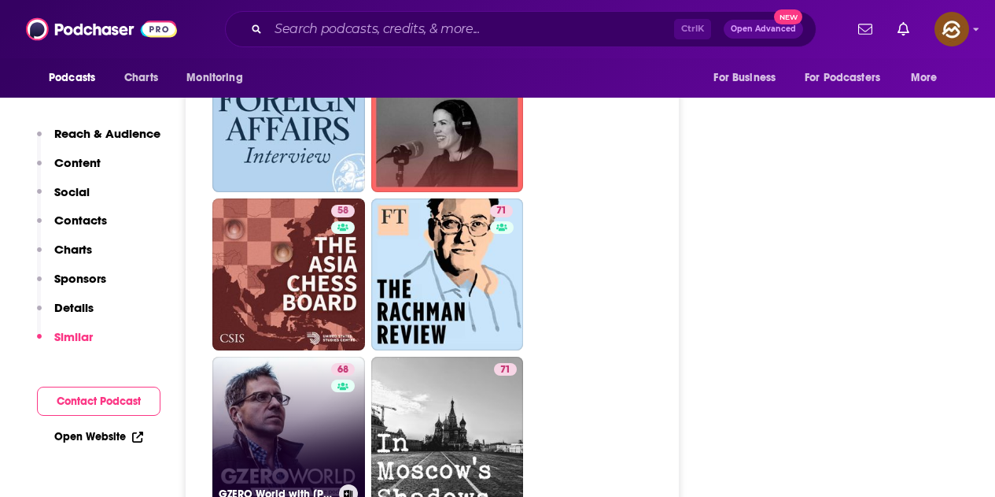
click at [305, 356] on link "68 GZERO World with Ian Bremmer" at bounding box center [288, 432] width 153 height 153
type input "https://www.podchaser.com/podcasts/gzero-world-with-ian-bremmer-581733"
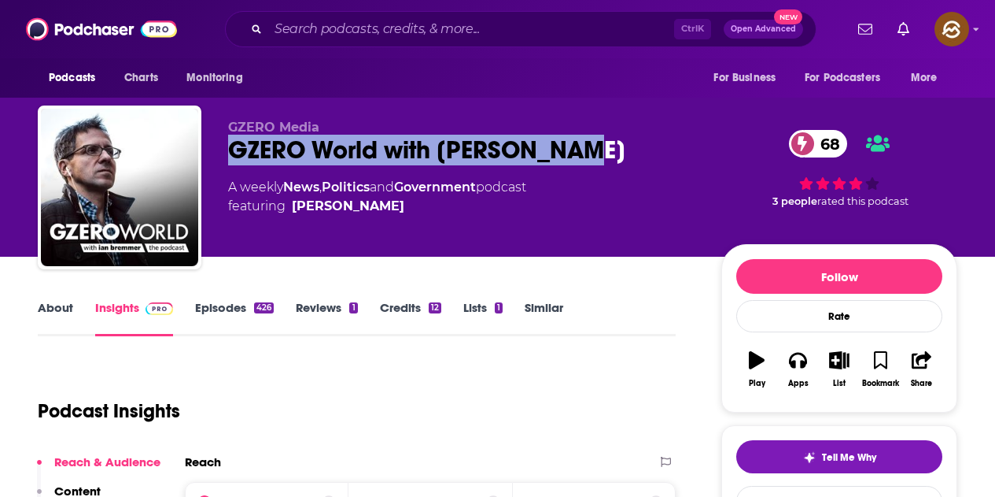
drag, startPoint x: 224, startPoint y: 156, endPoint x: 627, endPoint y: 159, distance: 402.9
click at [627, 159] on div "GZERO Media GZERO World with Ian Bremmer 68 A weekly News , Politics and Govern…" at bounding box center [498, 190] width 920 height 170
click at [810, 370] on button "Apps" at bounding box center [797, 369] width 41 height 57
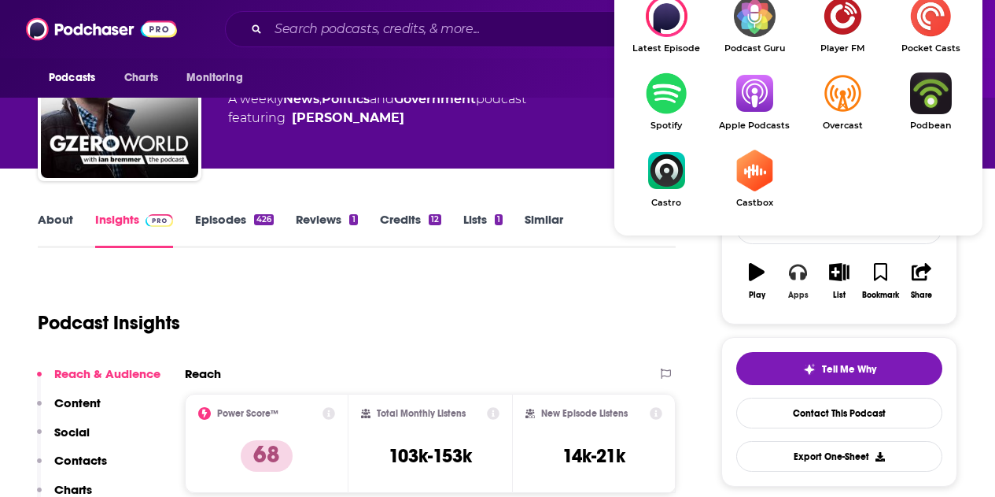
scroll to position [157, 0]
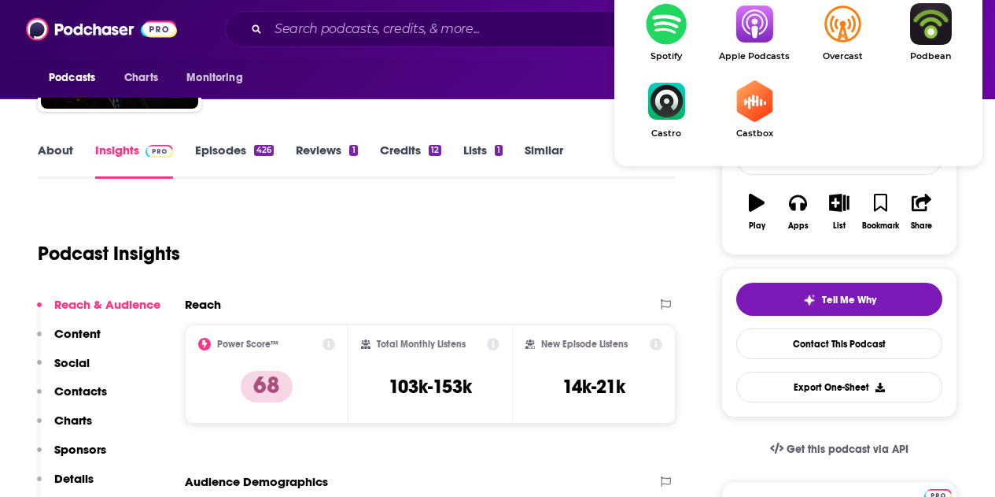
click at [757, 42] on img "Show Listen On dropdown" at bounding box center [755, 24] width 88 height 42
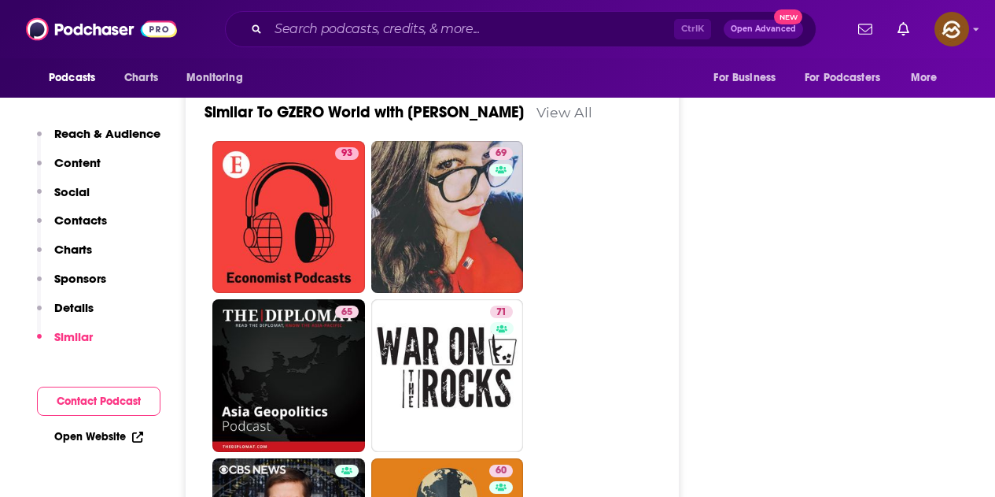
scroll to position [3226, 0]
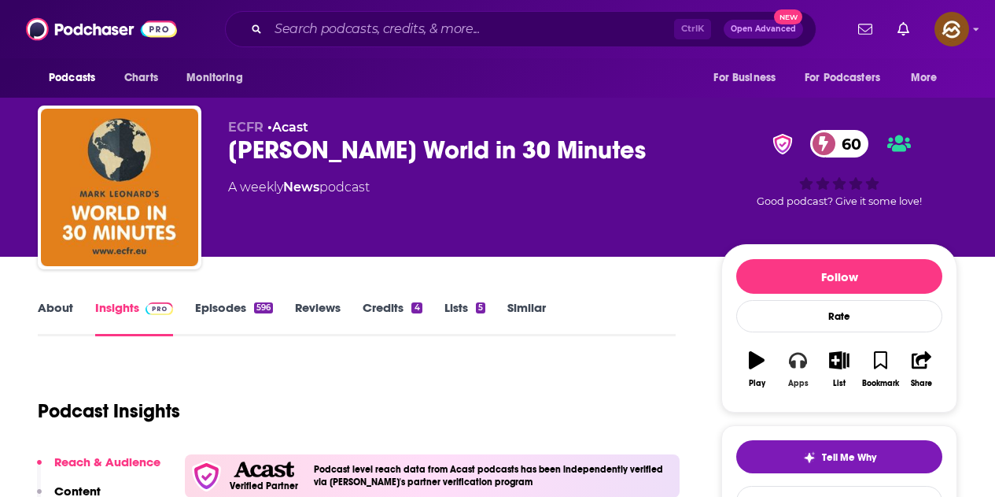
click at [811, 359] on button "Apps" at bounding box center [797, 369] width 41 height 57
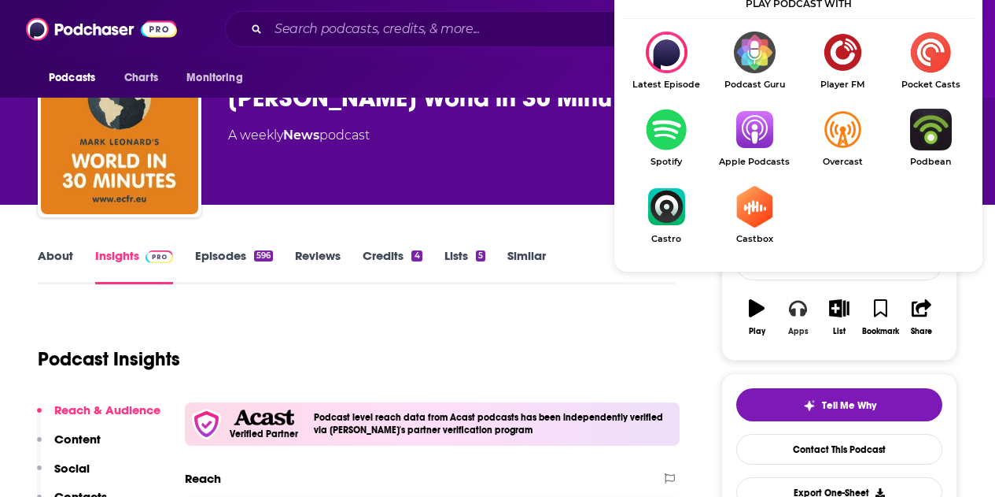
scroll to position [79, 0]
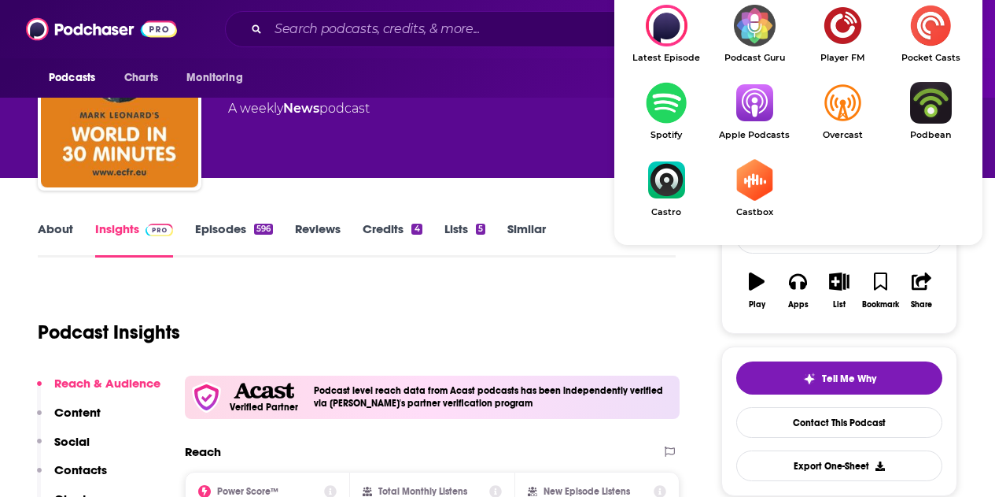
click at [750, 91] on img "Show Listen On dropdown" at bounding box center [755, 103] width 88 height 42
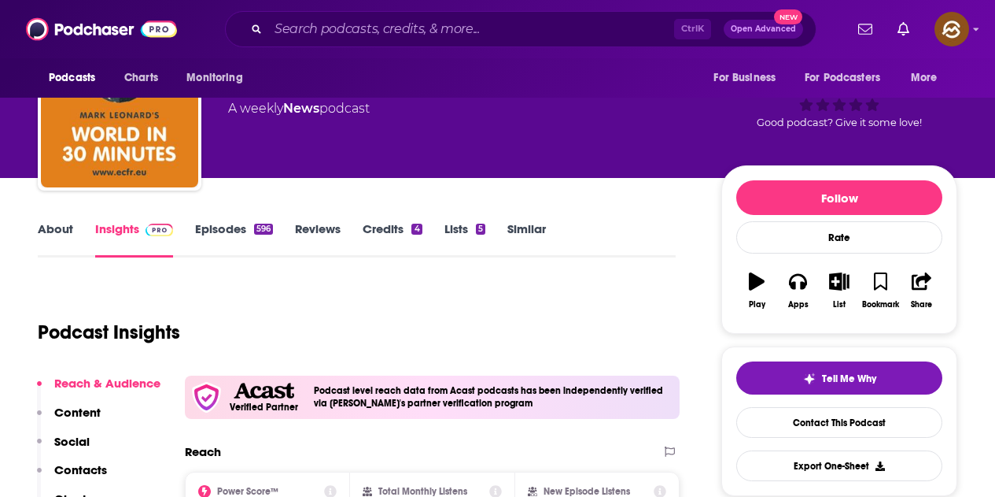
scroll to position [0, 0]
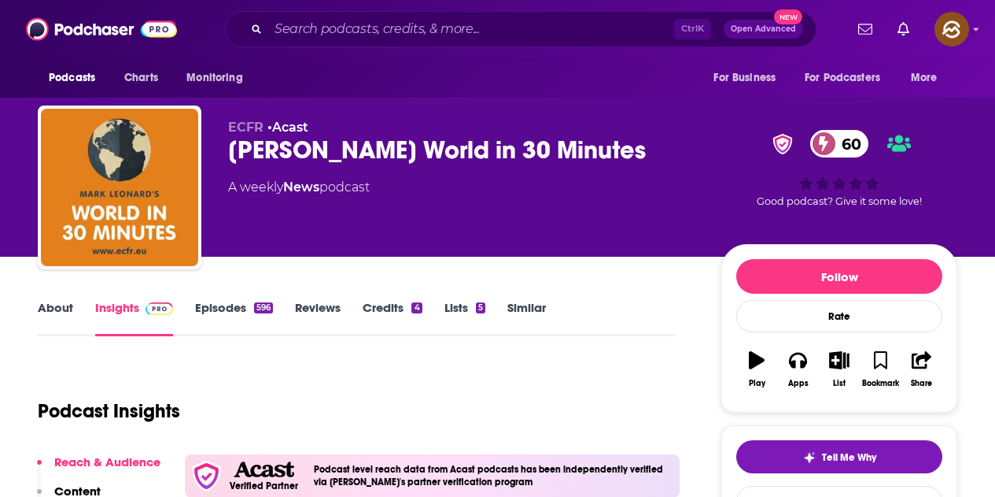
drag, startPoint x: 236, startPoint y: 150, endPoint x: 633, endPoint y: 154, distance: 396.6
click at [633, 154] on div "[PERSON_NAME] World in 30 Minutes 60" at bounding box center [462, 150] width 468 height 31
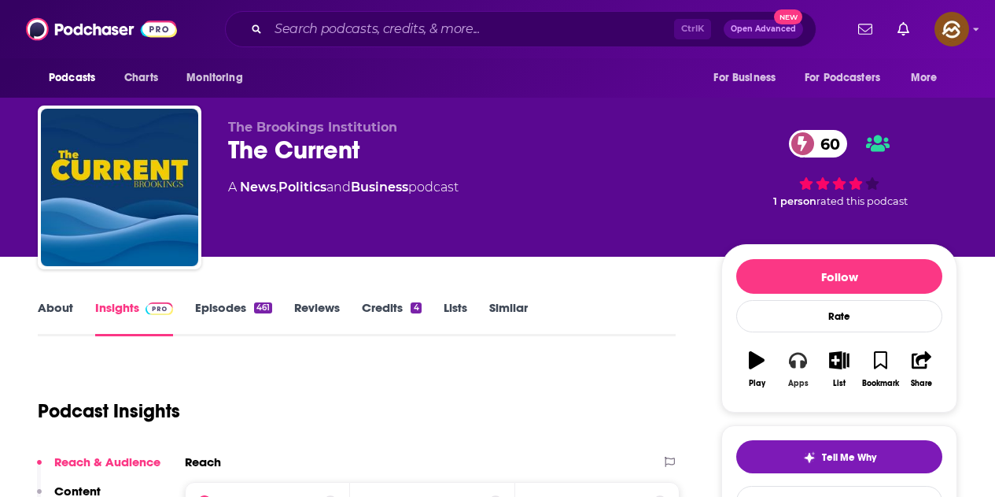
click at [798, 379] on div "Apps" at bounding box center [799, 383] width 20 height 9
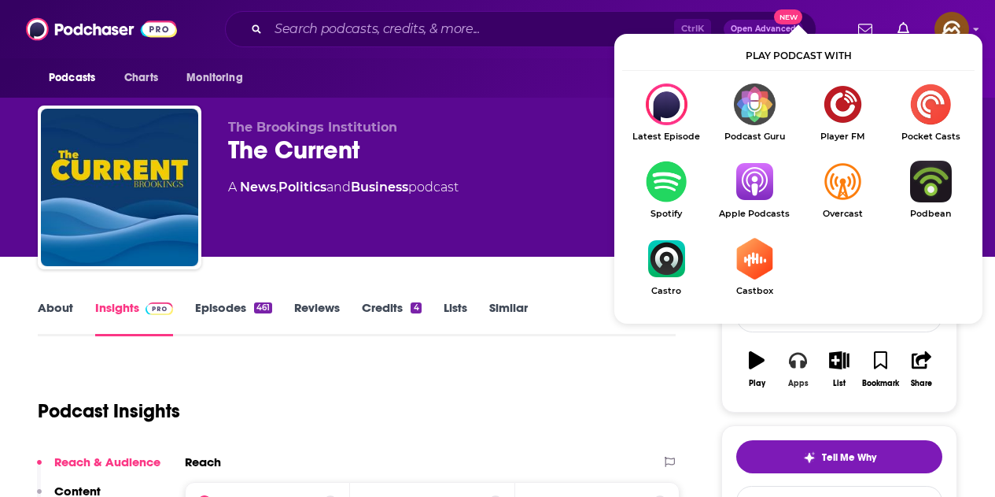
scroll to position [79, 0]
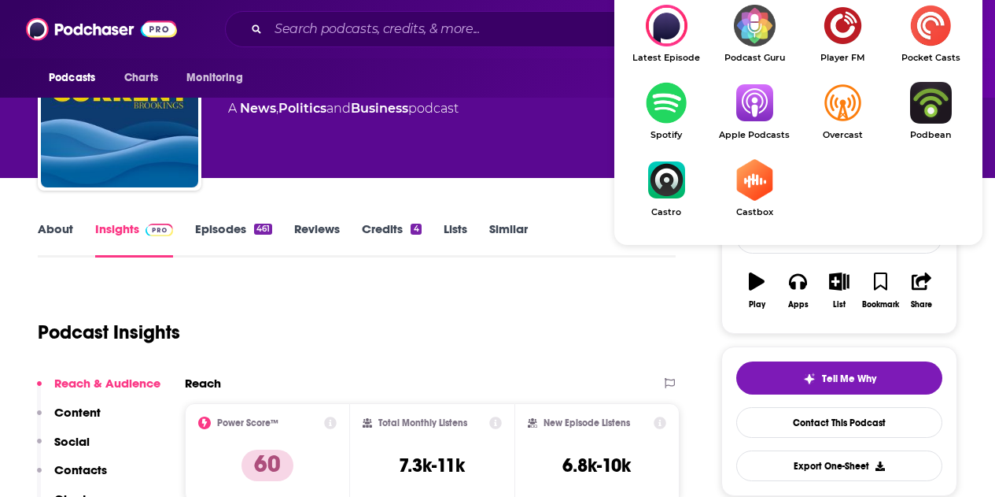
click at [766, 120] on img "Show Listen On dropdown" at bounding box center [755, 103] width 88 height 42
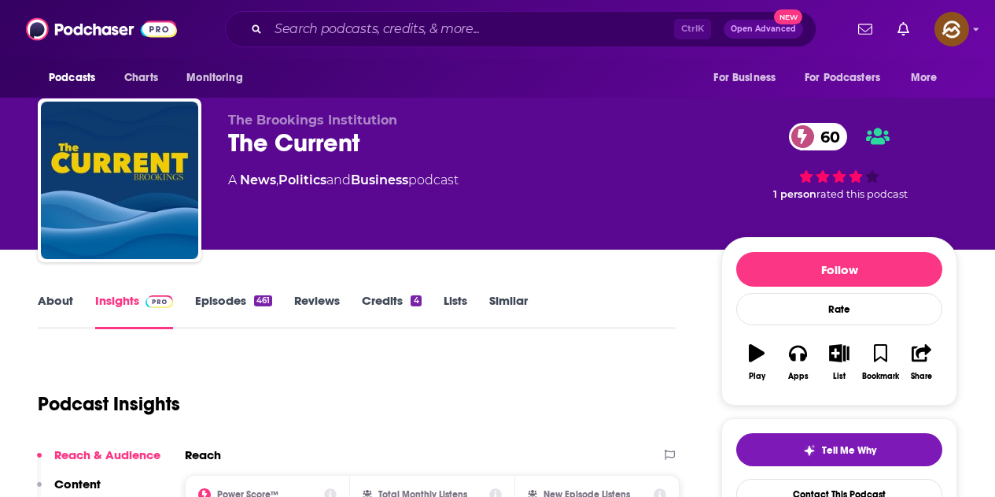
scroll to position [0, 0]
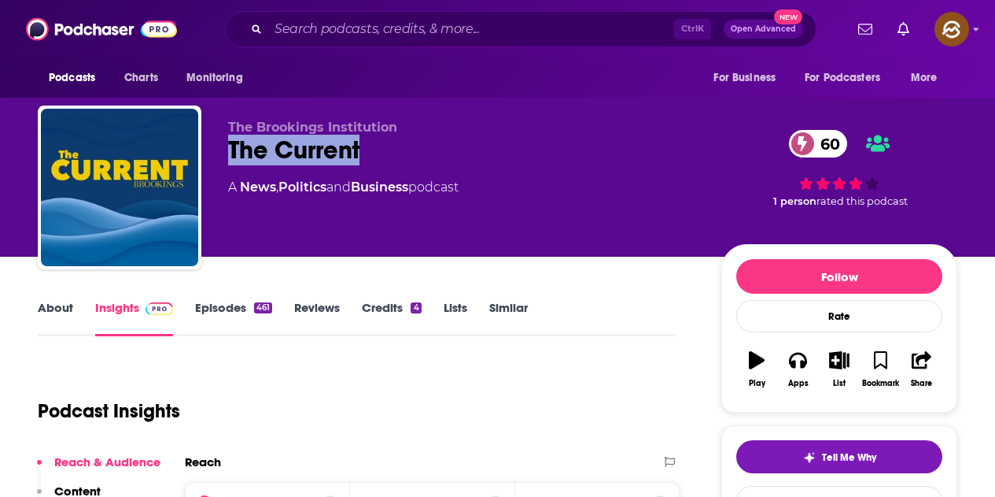
drag, startPoint x: 231, startPoint y: 147, endPoint x: 409, endPoint y: 168, distance: 179.1
click at [409, 168] on div "The Brookings Institution The Current 60 A News , Politics and Business podcast" at bounding box center [462, 183] width 468 height 126
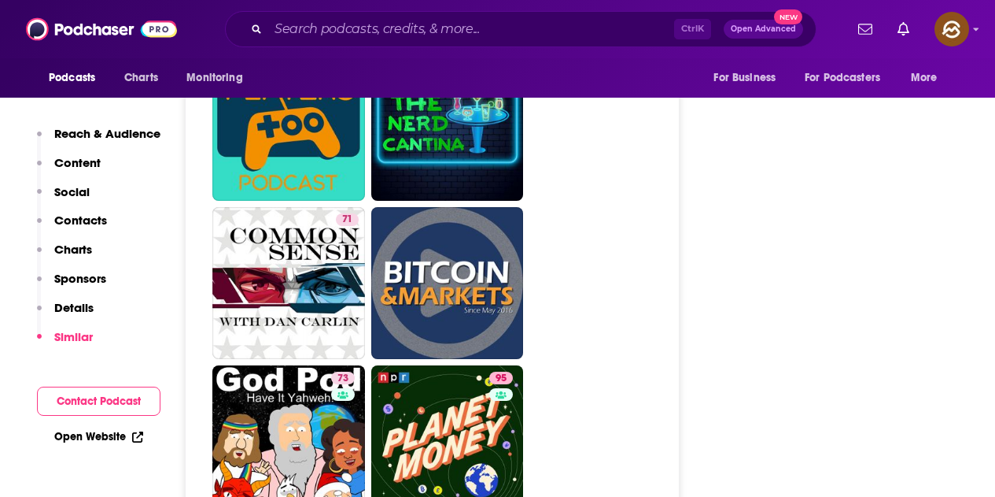
scroll to position [5745, 0]
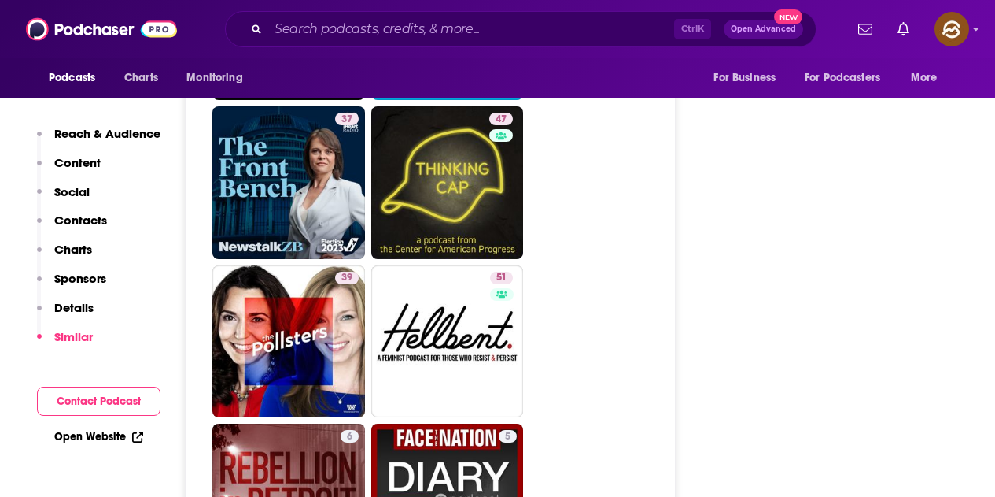
scroll to position [3777, 0]
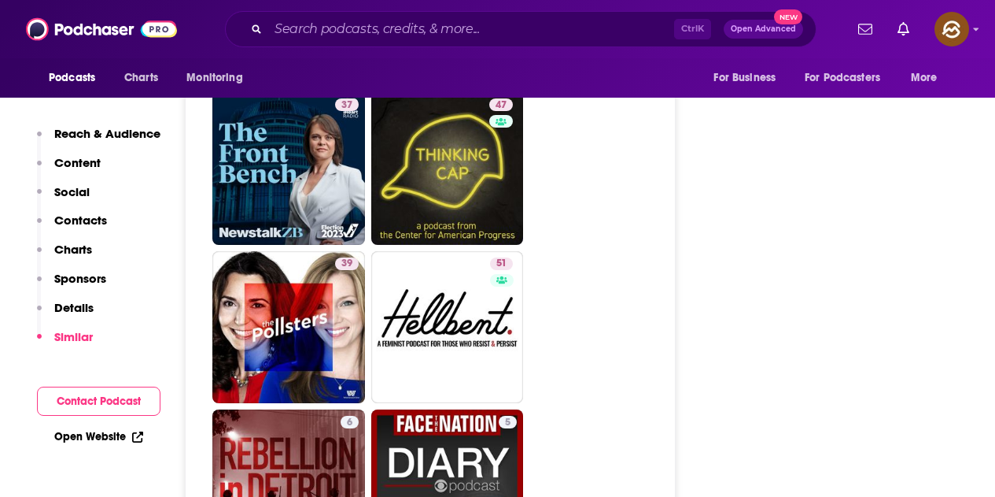
drag, startPoint x: 315, startPoint y: 262, endPoint x: 610, endPoint y: 269, distance: 295.2
click at [610, 269] on ul "48 49 44 58 5 51 5 36 5 37 47 39 51 6 5 5 5 42 7" at bounding box center [438, 248] width 453 height 1897
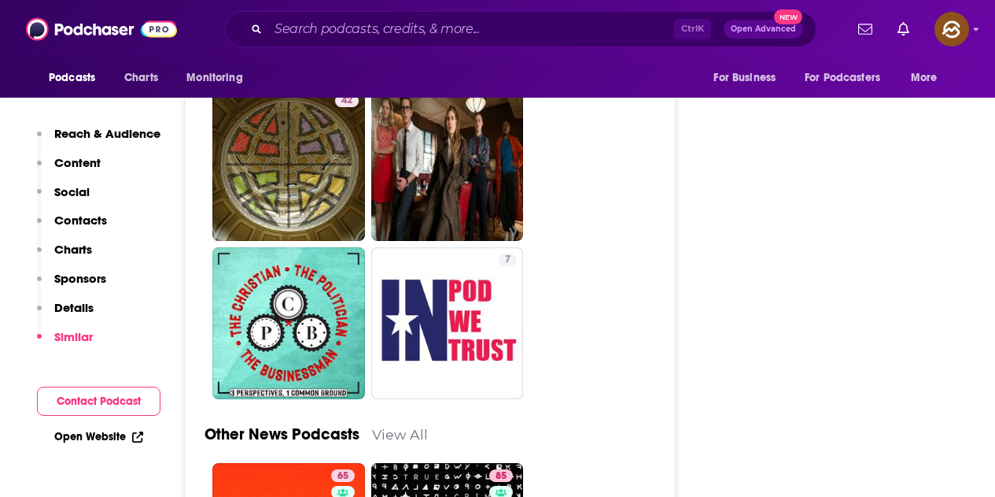
scroll to position [4564, 0]
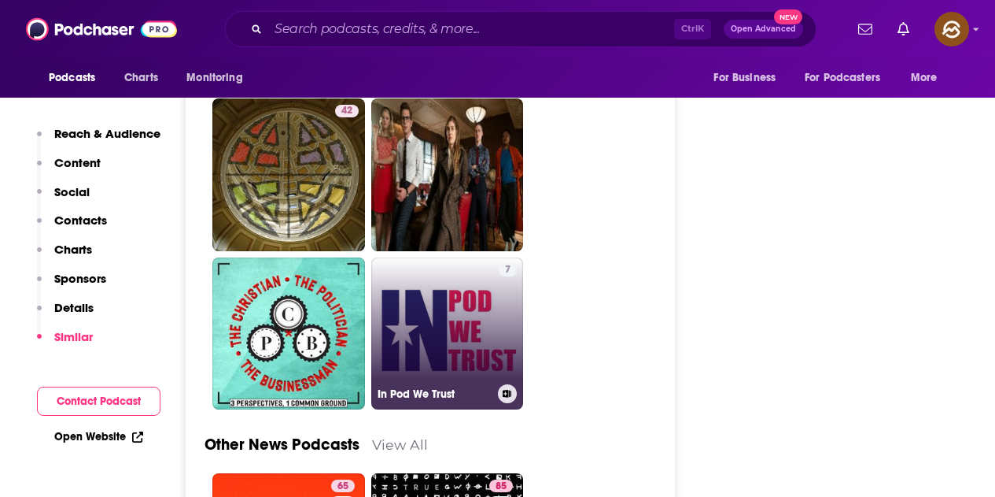
click at [478, 257] on link "7 In Pod We Trust" at bounding box center [447, 333] width 153 height 153
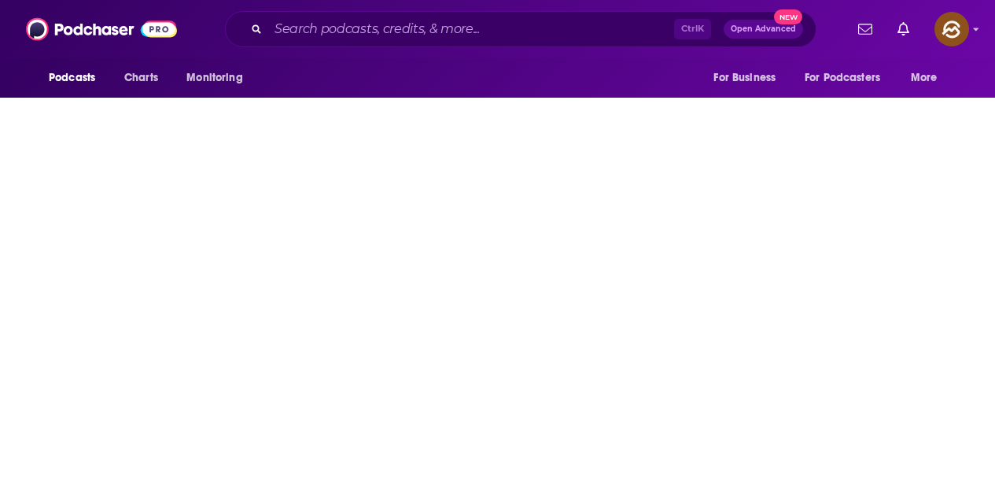
type input "https://www.podchaser.com/podcasts/in-pod-we-trust-633677"
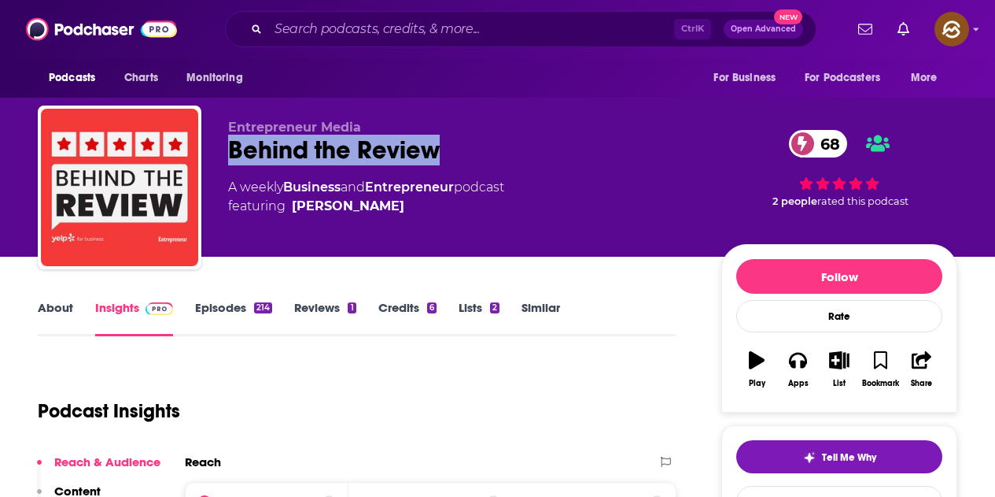
click at [430, 152] on div "Behind the Review 68" at bounding box center [462, 150] width 468 height 31
click at [801, 368] on icon "button" at bounding box center [797, 359] width 17 height 17
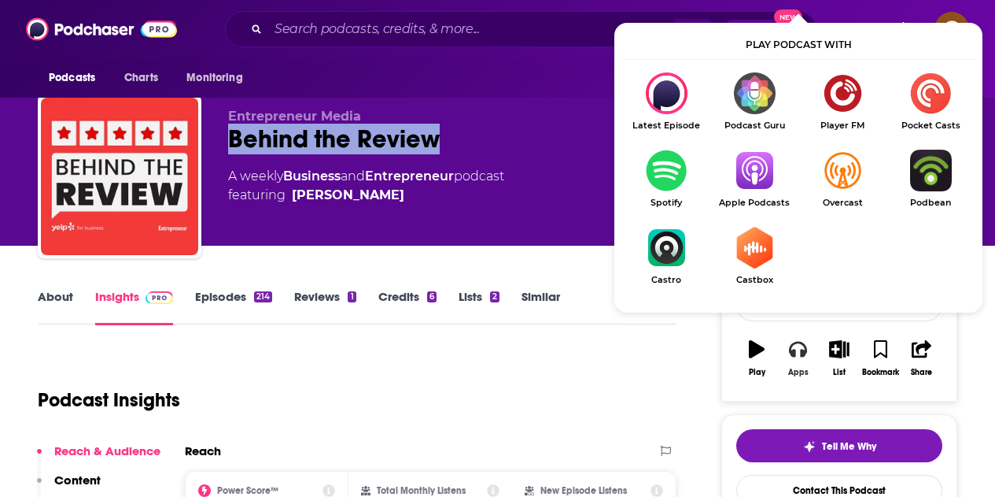
scroll to position [79, 0]
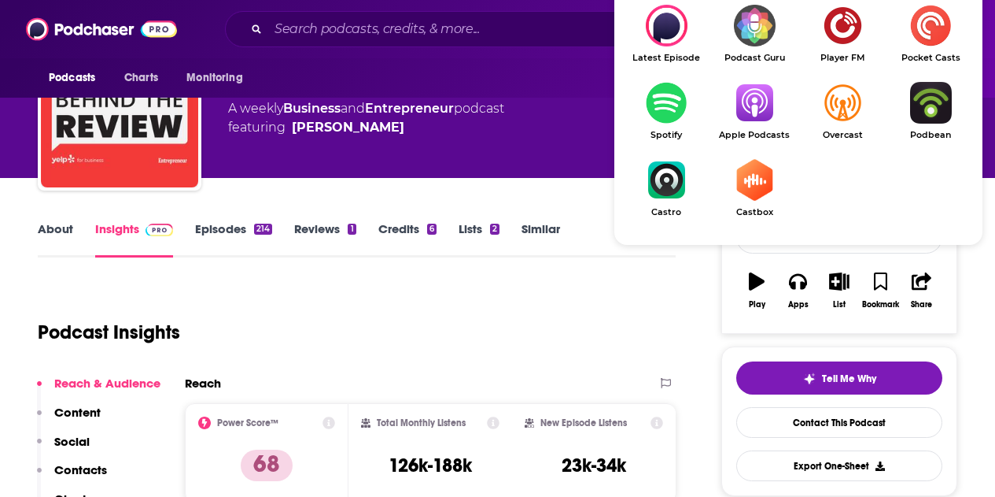
click at [755, 122] on img "Show Listen On dropdown" at bounding box center [755, 103] width 88 height 42
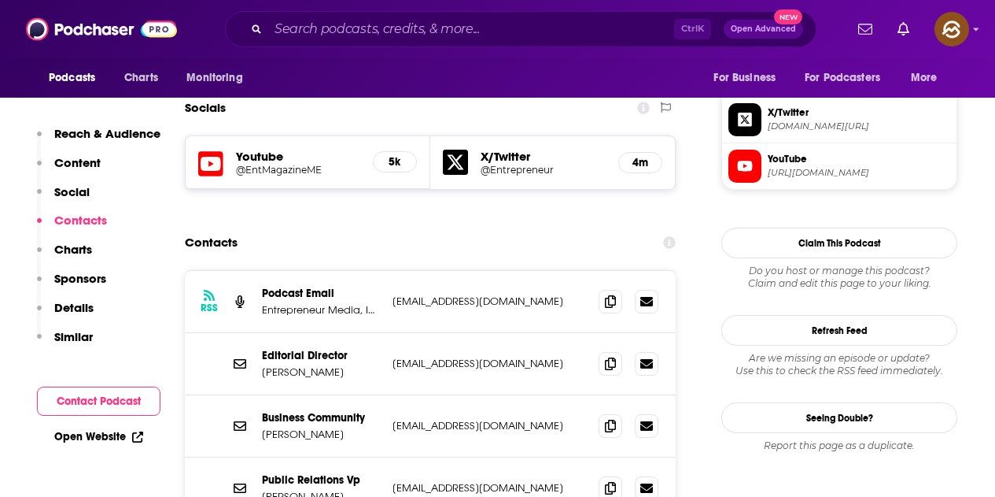
scroll to position [1338, 0]
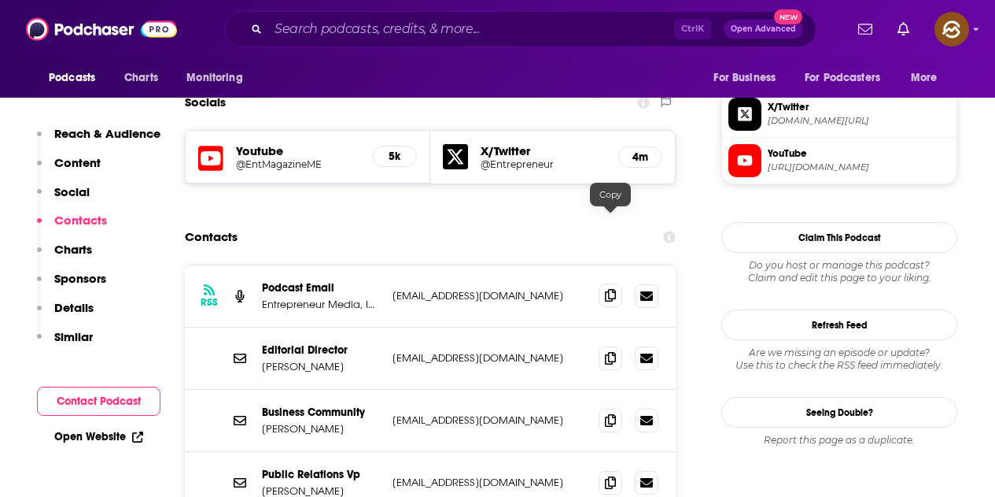
click at [608, 289] on icon at bounding box center [610, 295] width 11 height 13
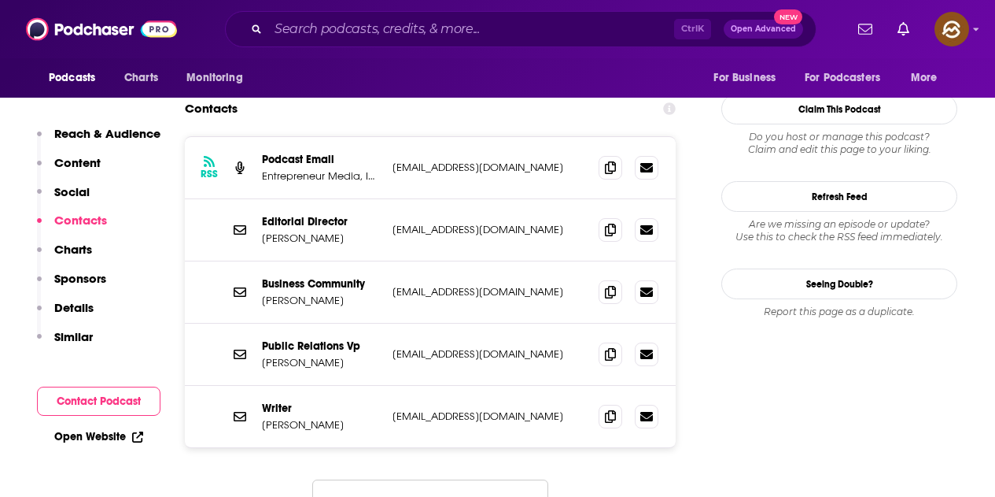
scroll to position [1495, 0]
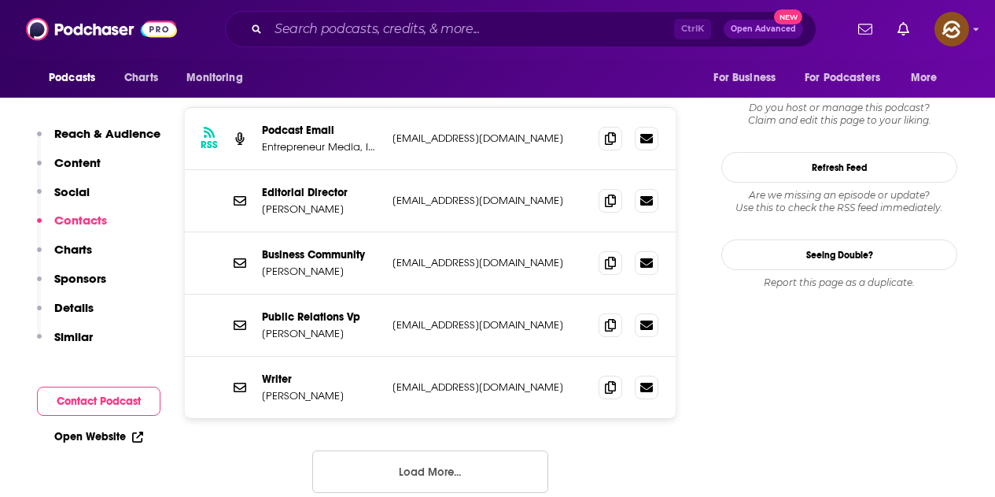
click at [460, 450] on button "Load More..." at bounding box center [430, 471] width 236 height 42
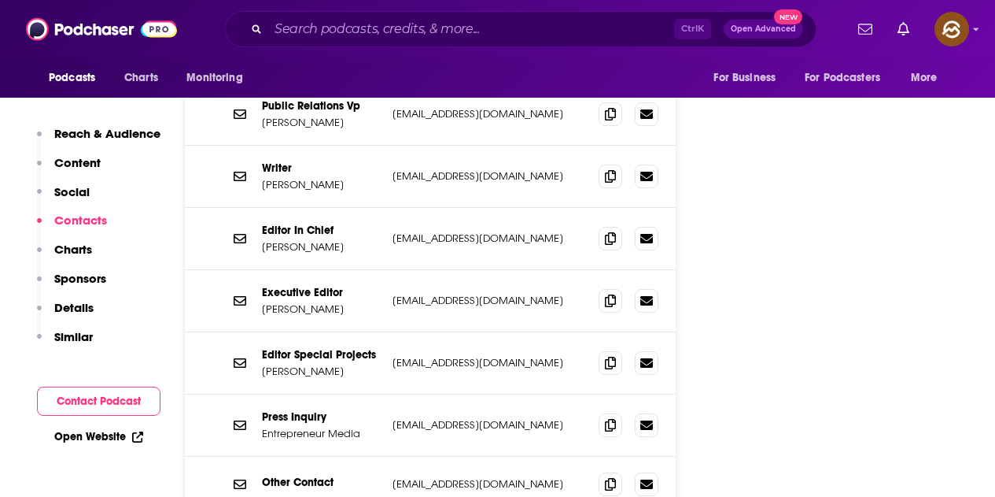
scroll to position [1810, 0]
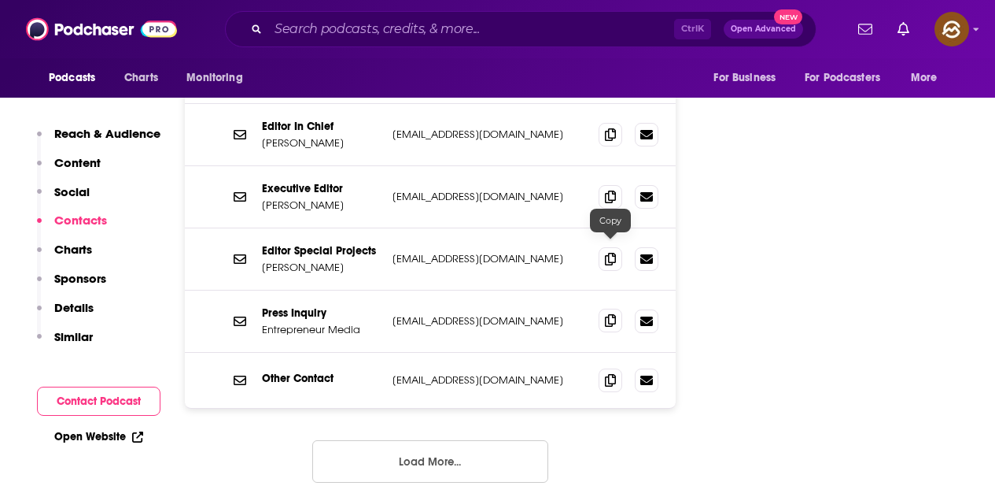
click at [609, 314] on icon at bounding box center [610, 320] width 11 height 13
click at [615, 373] on icon at bounding box center [610, 379] width 11 height 13
click at [472, 440] on button "Load More..." at bounding box center [430, 461] width 236 height 42
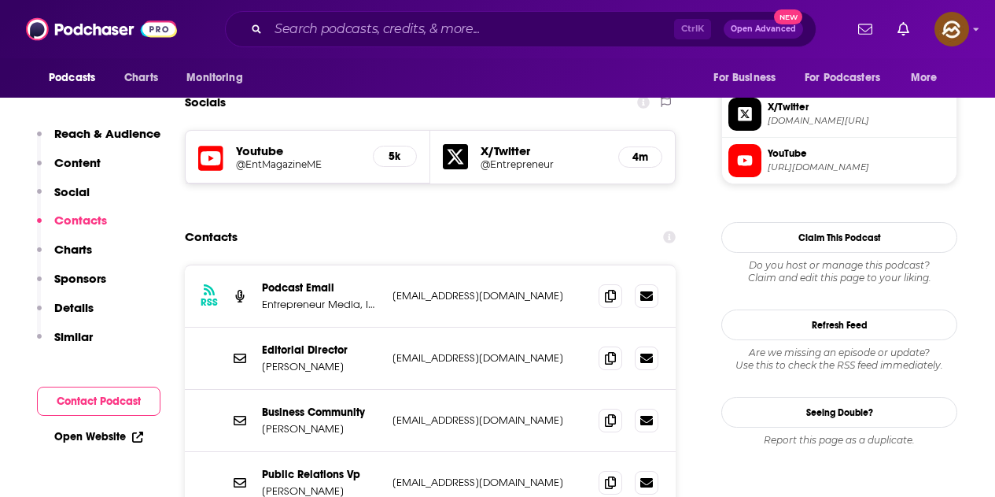
scroll to position [1180, 0]
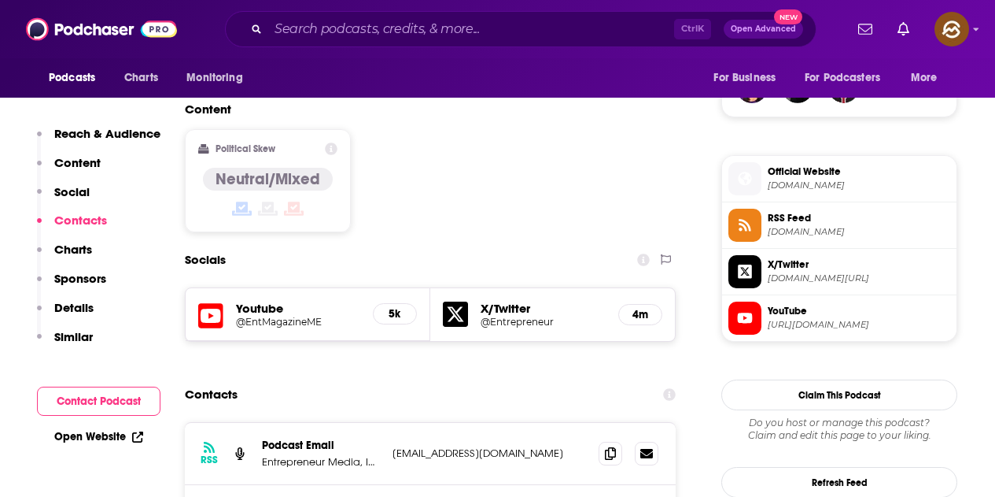
drag, startPoint x: 202, startPoint y: 227, endPoint x: 188, endPoint y: 242, distance: 21.2
drag, startPoint x: 198, startPoint y: 247, endPoint x: 151, endPoint y: 232, distance: 48.8
click at [151, 232] on div "Reach & Audience Content Social Contacts Charts Sponsors Details Similar" at bounding box center [99, 241] width 124 height 231
drag, startPoint x: 223, startPoint y: 232, endPoint x: 191, endPoint y: 231, distance: 32.3
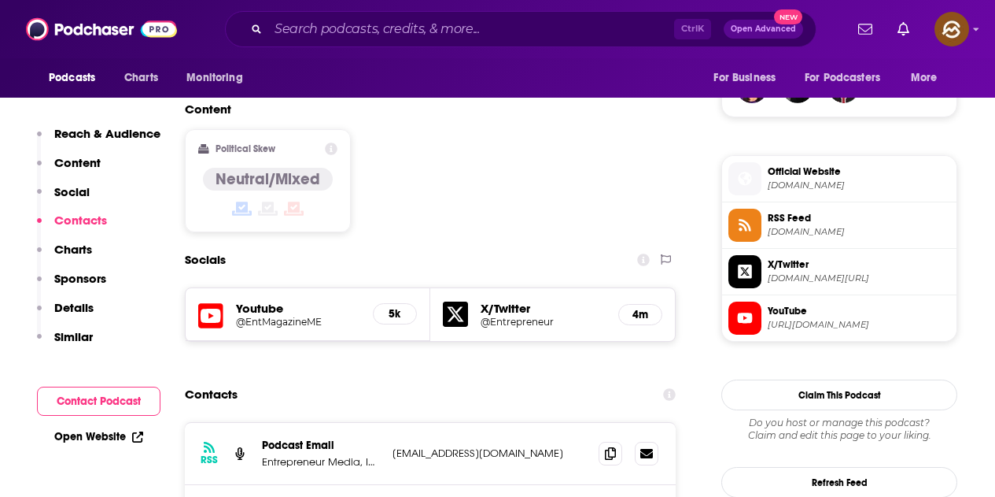
click at [191, 288] on div "Youtube @EntMagazineME 5k" at bounding box center [308, 314] width 245 height 53
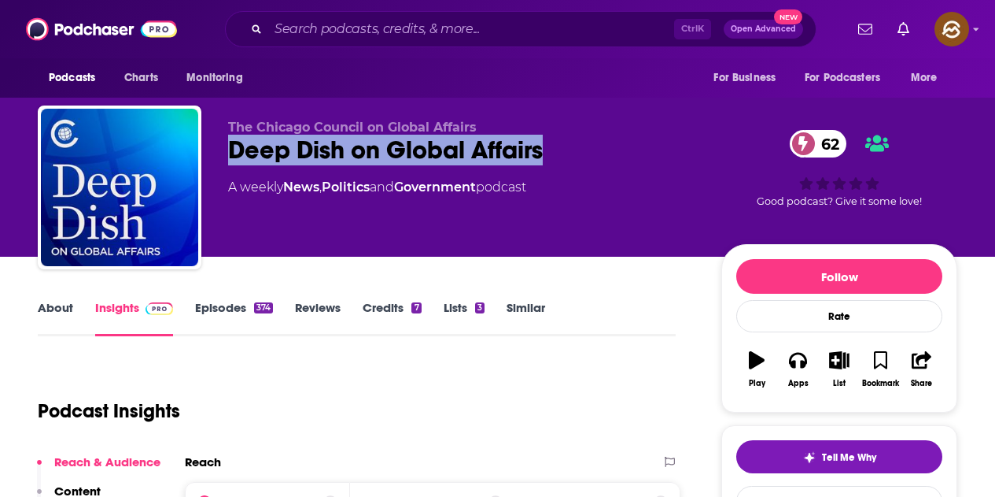
drag, startPoint x: 230, startPoint y: 150, endPoint x: 548, endPoint y: 149, distance: 317.9
click at [548, 149] on div "Deep Dish on Global Affairs 62" at bounding box center [462, 150] width 468 height 31
click at [799, 368] on icon "button" at bounding box center [797, 359] width 17 height 17
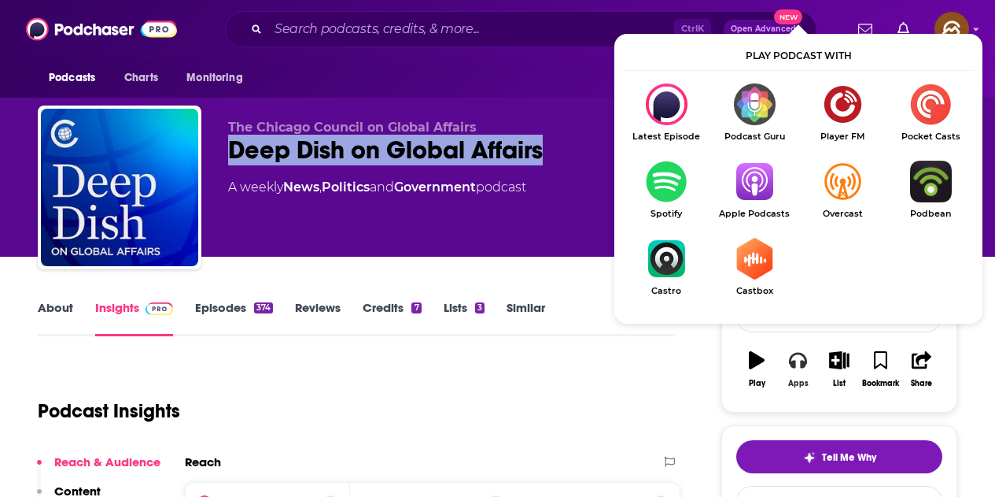
scroll to position [79, 0]
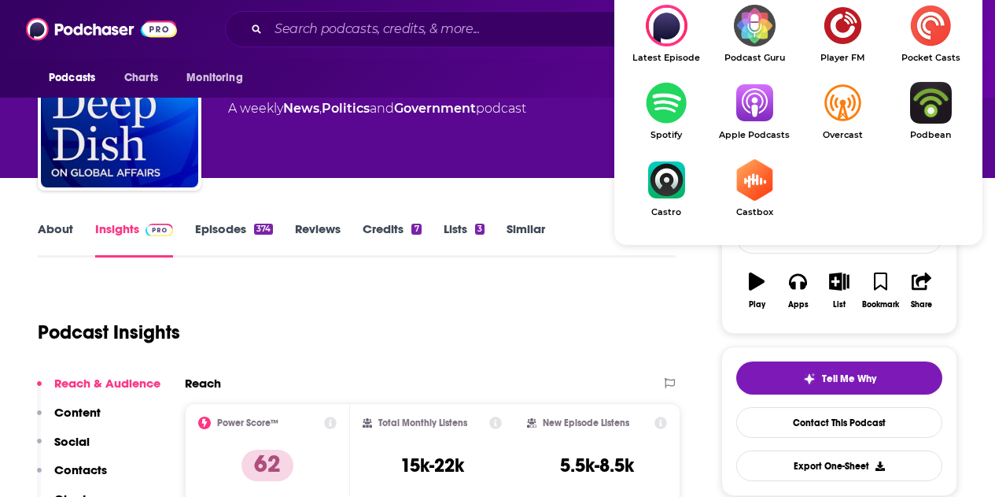
click at [761, 108] on img "Show Listen On dropdown" at bounding box center [755, 103] width 88 height 42
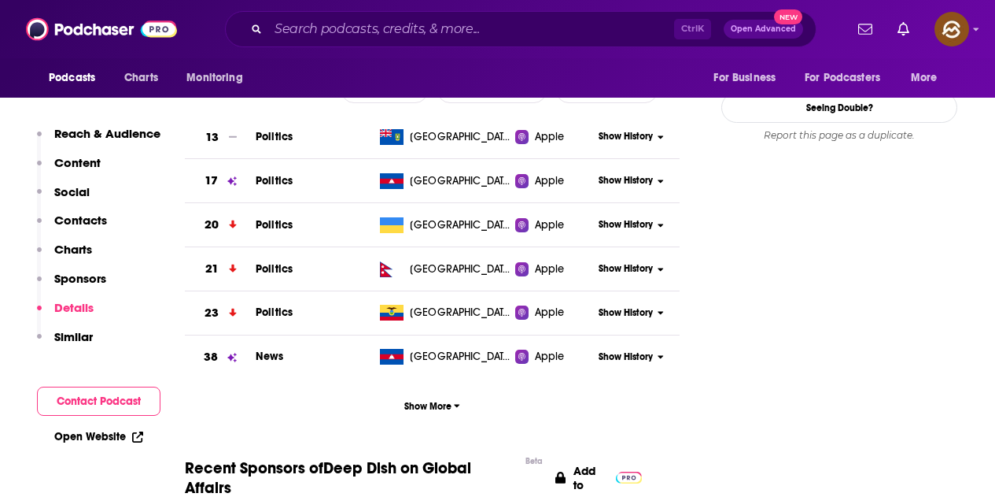
scroll to position [0, 0]
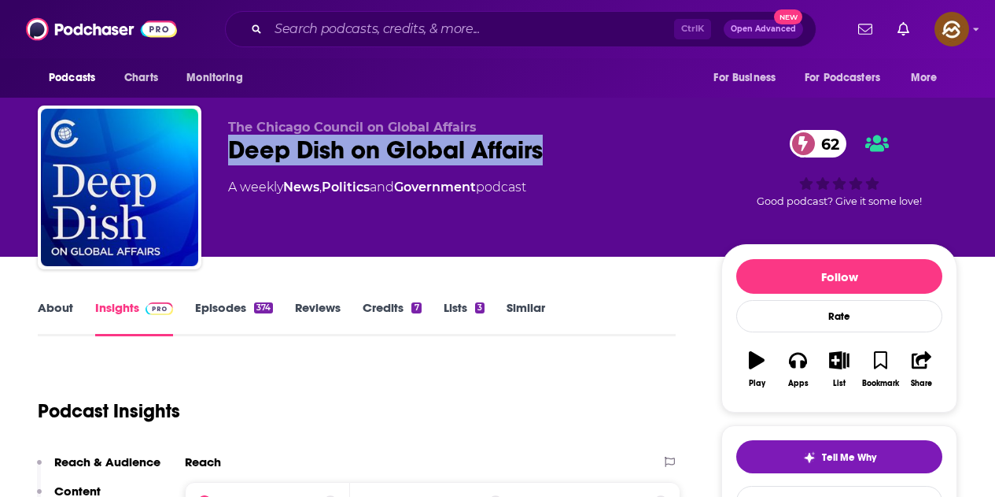
click at [353, 153] on div "Deep Dish on Global Affairs 62" at bounding box center [462, 150] width 468 height 31
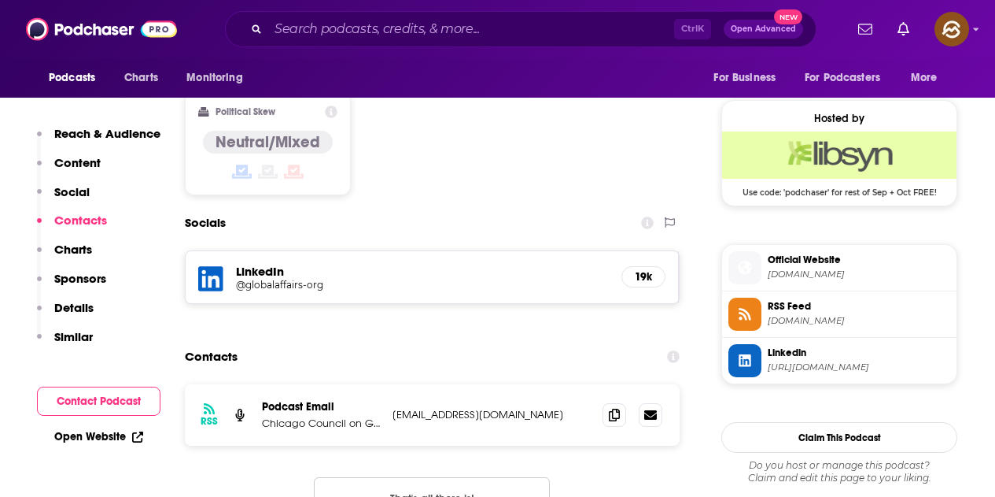
scroll to position [1259, 0]
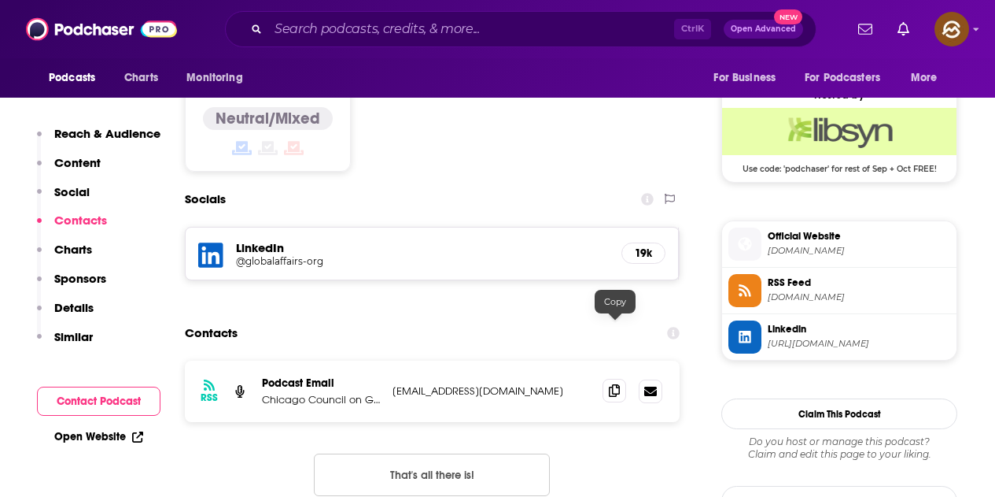
click at [616, 384] on icon at bounding box center [614, 390] width 11 height 13
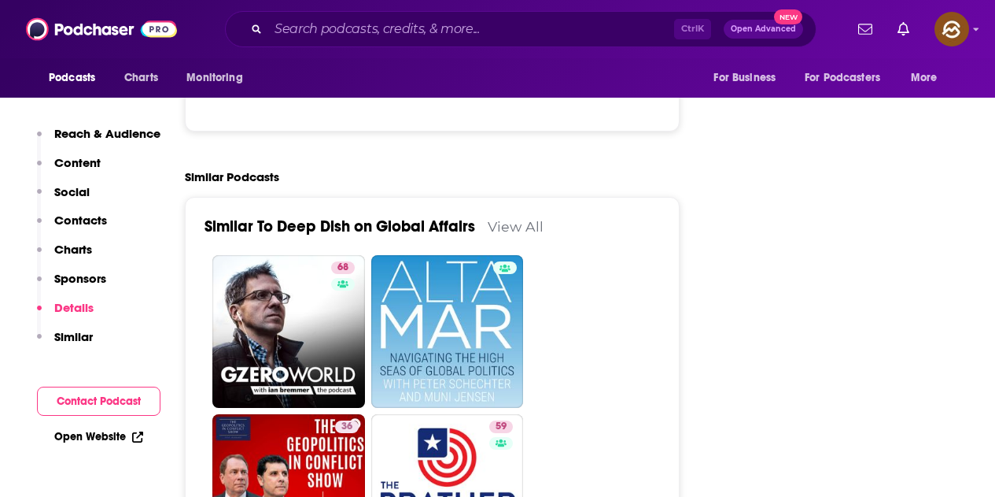
scroll to position [2754, 0]
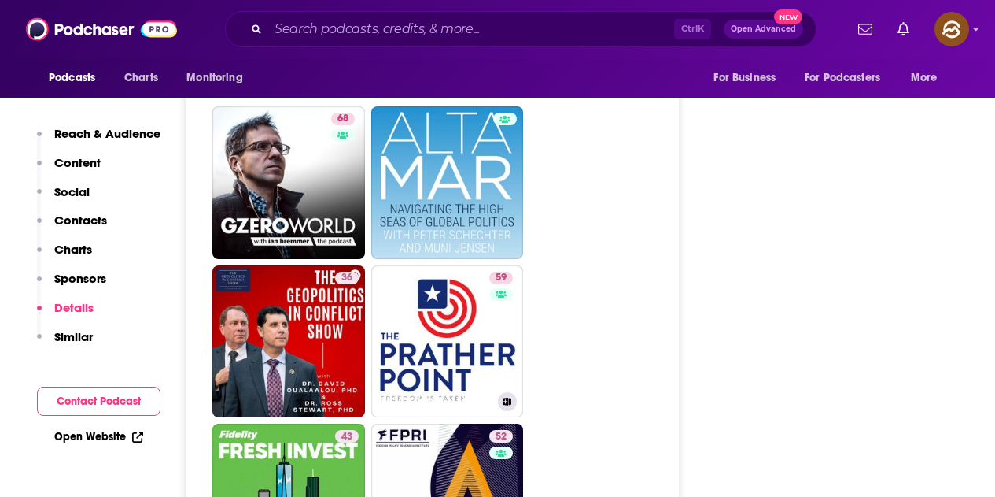
drag, startPoint x: 505, startPoint y: 276, endPoint x: 594, endPoint y: 227, distance: 101.4
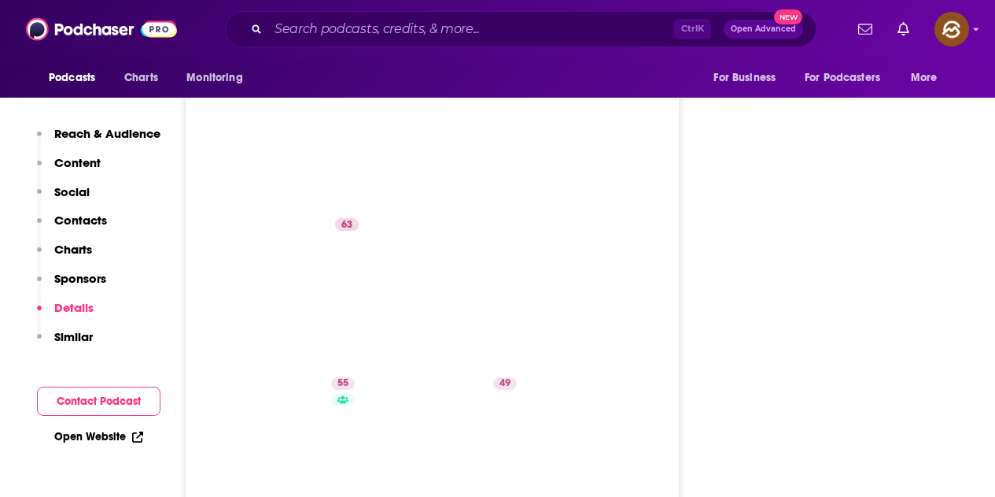
scroll to position [3305, 0]
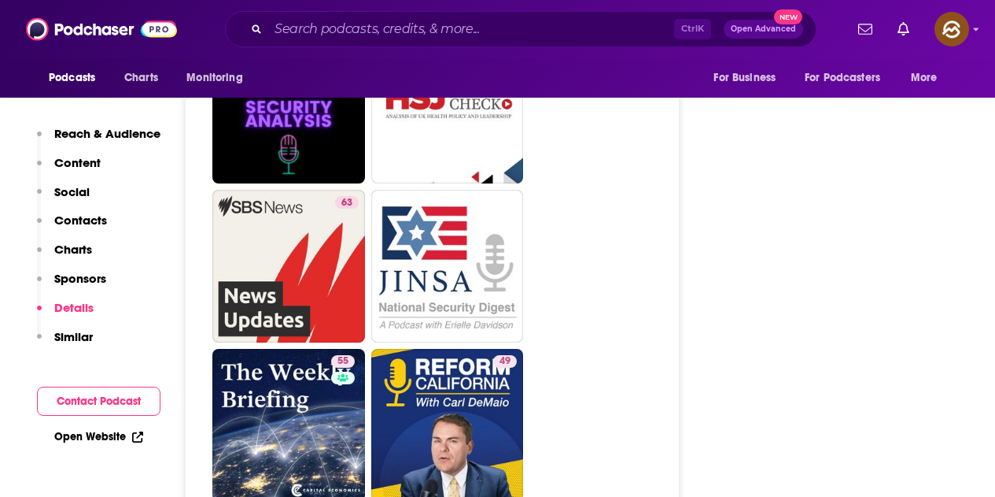
drag, startPoint x: 296, startPoint y: 217, endPoint x: 761, endPoint y: 271, distance: 468.2
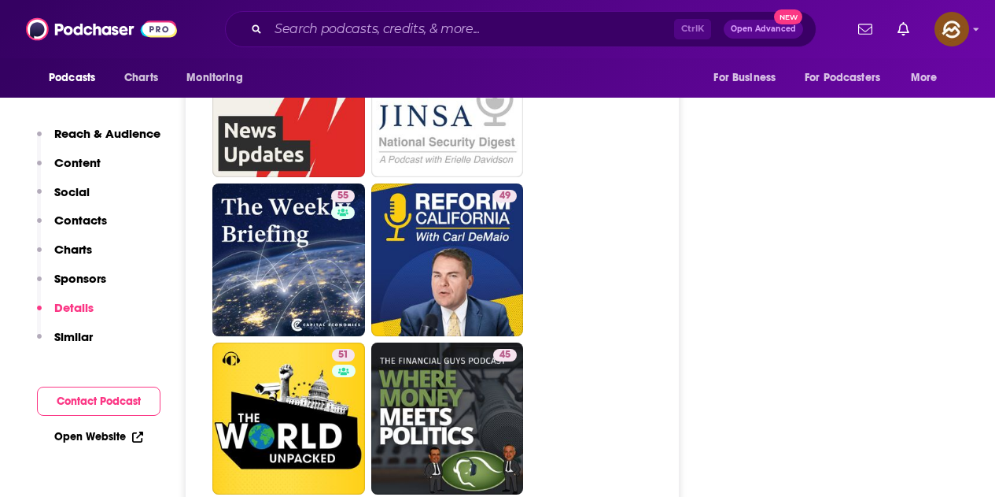
scroll to position [3462, 0]
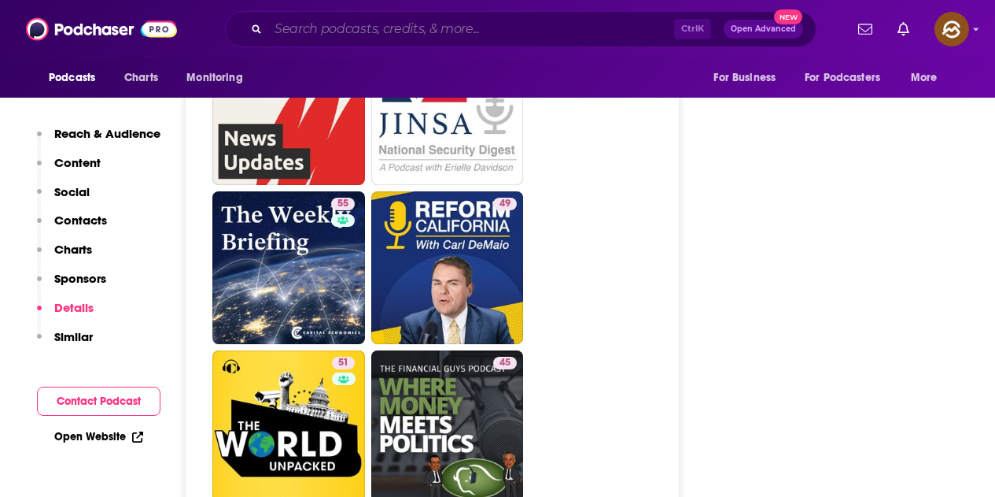
click at [516, 20] on input "Search podcasts, credits, & more..." at bounding box center [471, 29] width 406 height 25
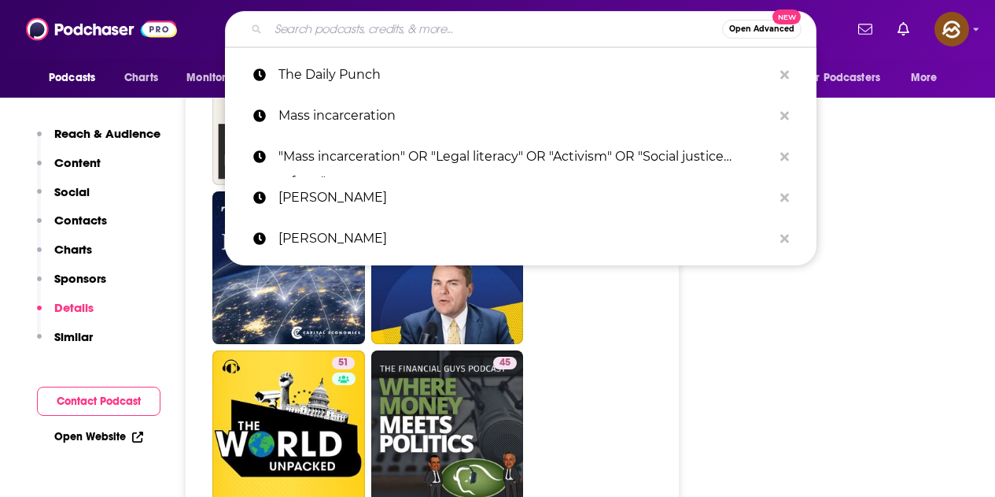
paste input "Talk Justice: An LSC Podcast"
type input "Talk Justice: An LSC Podcast"
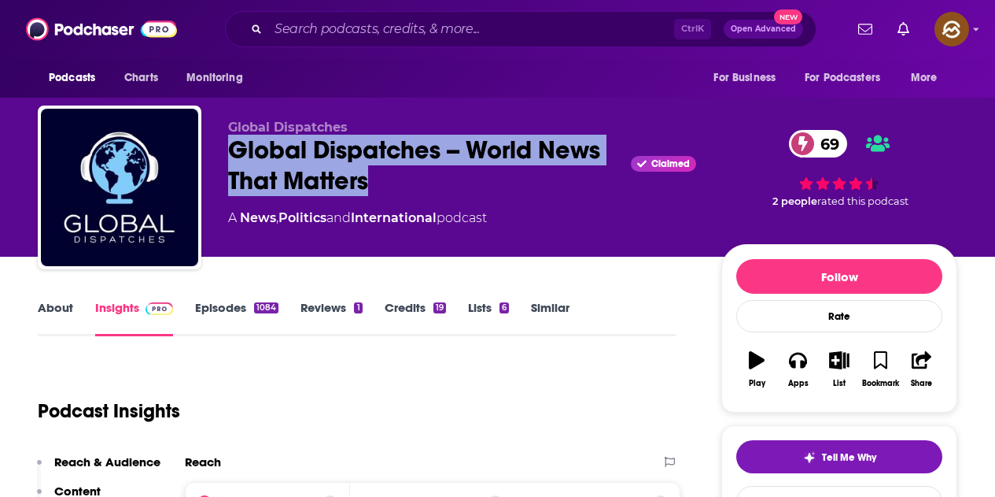
drag, startPoint x: 230, startPoint y: 143, endPoint x: 375, endPoint y: 183, distance: 150.3
click at [375, 183] on div "Global Dispatches -- World News That Matters Claimed 69" at bounding box center [462, 165] width 468 height 61
click at [794, 365] on icon "button" at bounding box center [797, 361] width 17 height 16
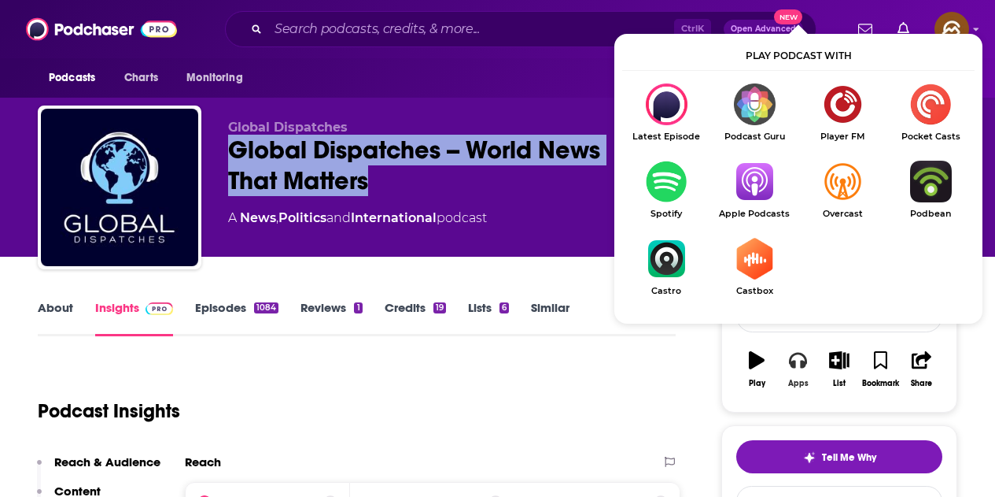
scroll to position [79, 0]
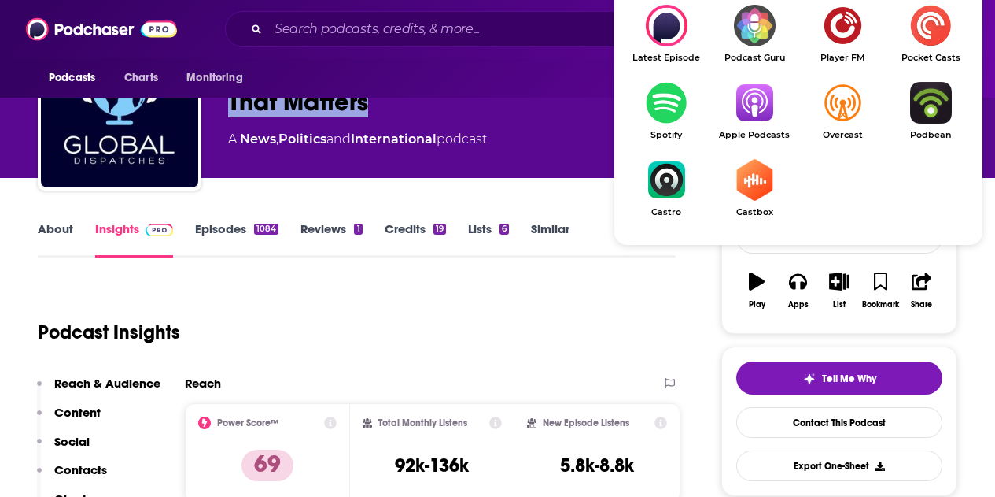
click at [749, 123] on img "Show Listen On dropdown" at bounding box center [755, 103] width 88 height 42
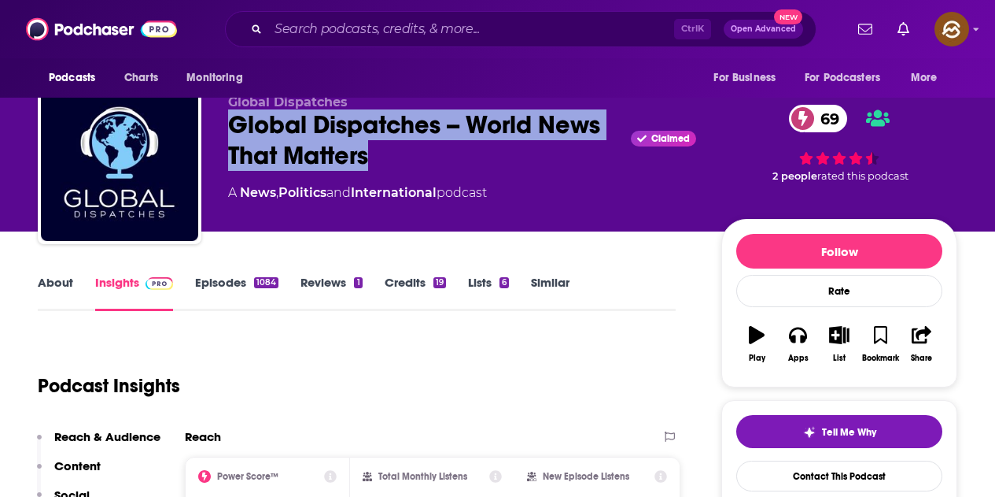
scroll to position [0, 0]
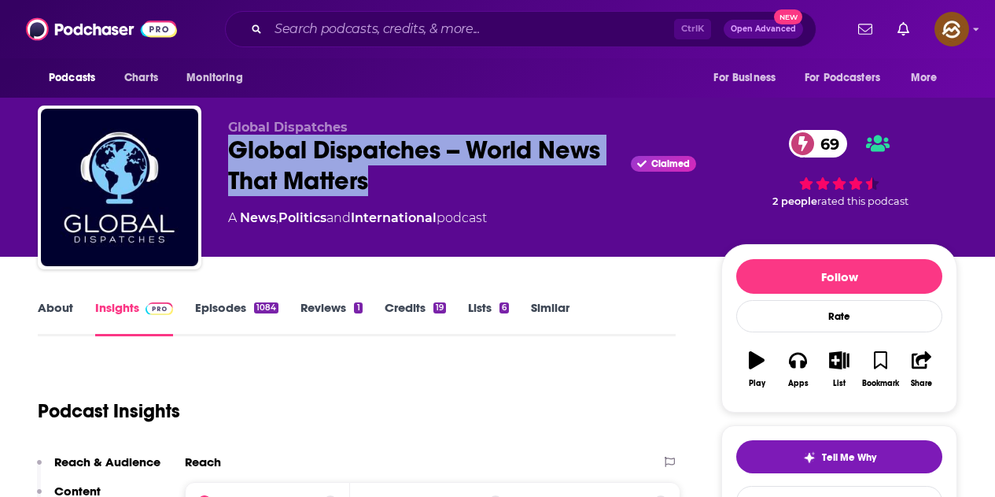
click at [541, 216] on div "A News , Politics and International podcast" at bounding box center [462, 218] width 468 height 19
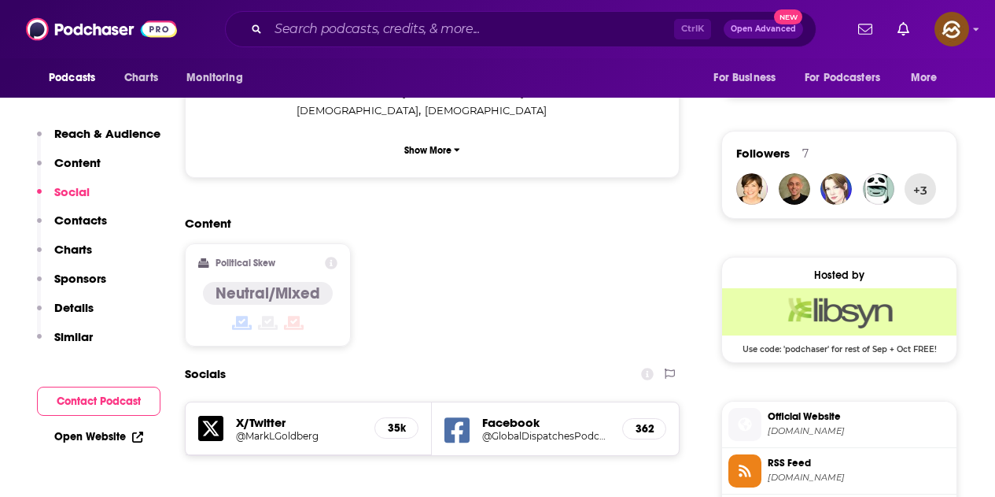
scroll to position [1180, 0]
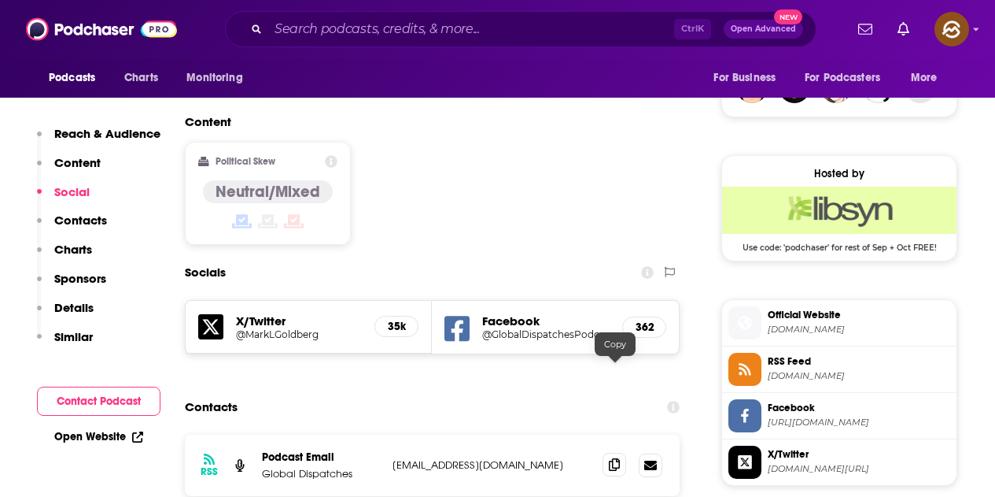
click at [611, 458] on icon at bounding box center [614, 464] width 11 height 13
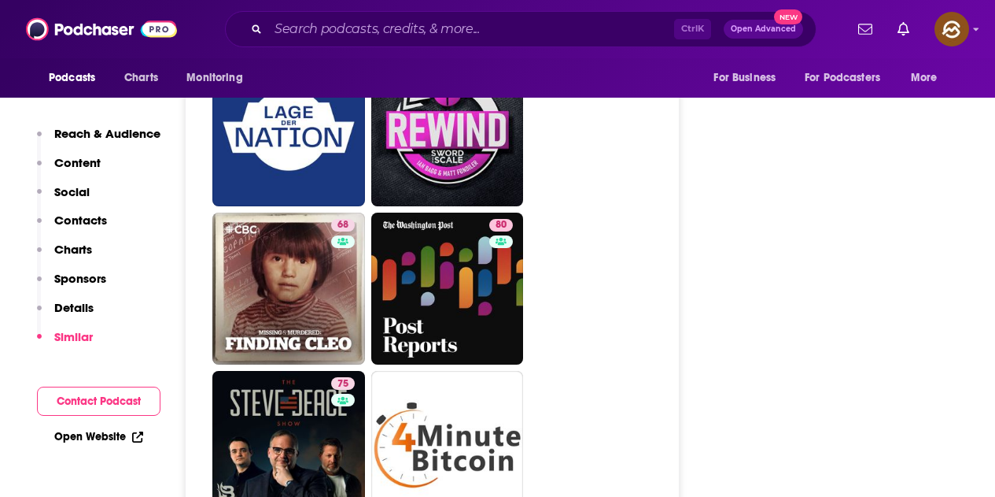
scroll to position [7712, 0]
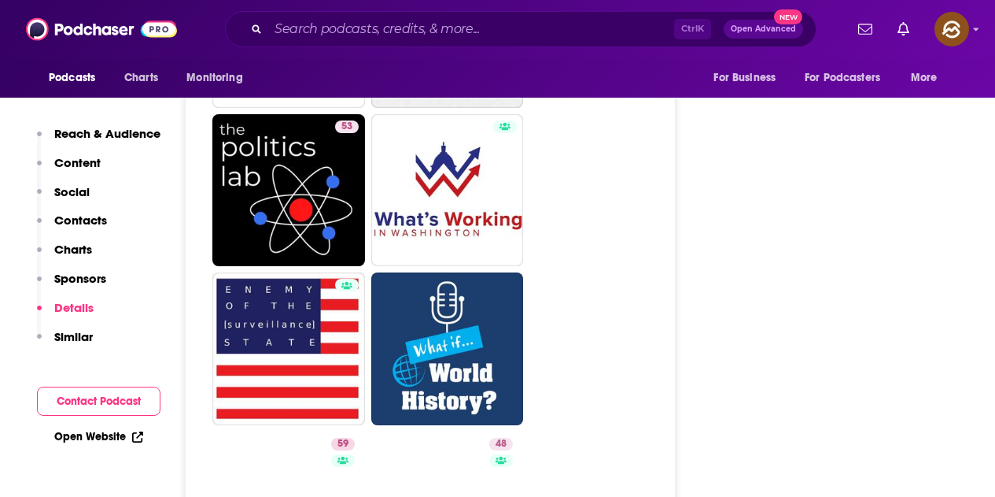
scroll to position [3777, 0]
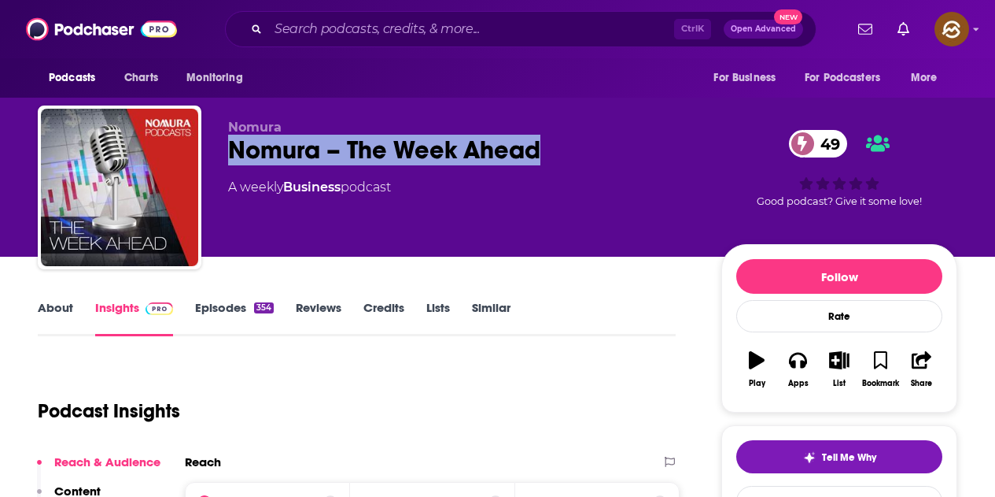
drag, startPoint x: 231, startPoint y: 151, endPoint x: 563, endPoint y: 155, distance: 332.1
click at [563, 155] on div "Nomura – The Week Ahead 49" at bounding box center [462, 150] width 468 height 31
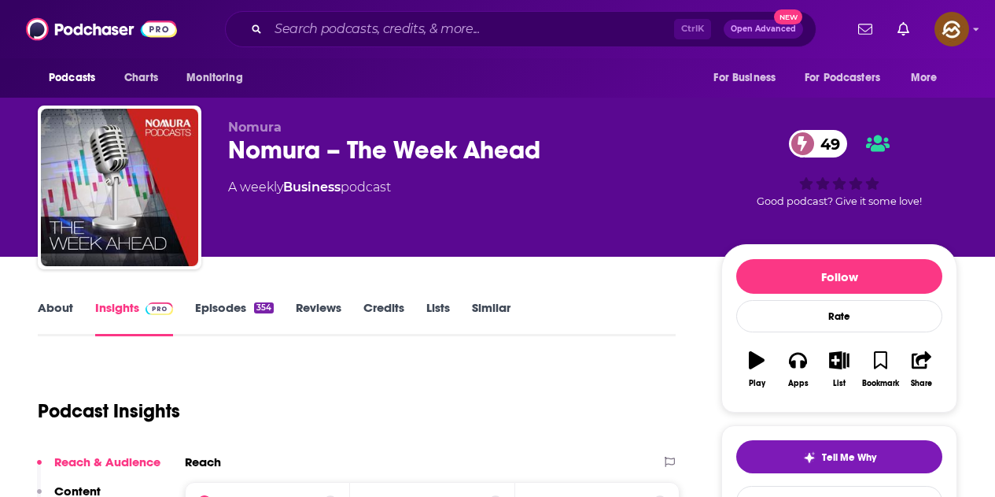
click at [577, 227] on div "Nomura Nomura – The Week Ahead 49 A weekly Business podcast" at bounding box center [462, 183] width 468 height 126
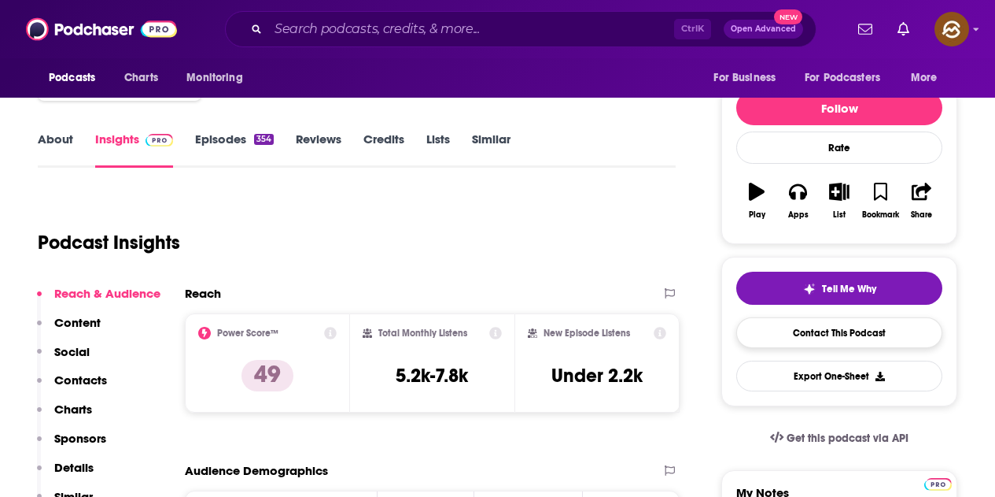
scroll to position [157, 0]
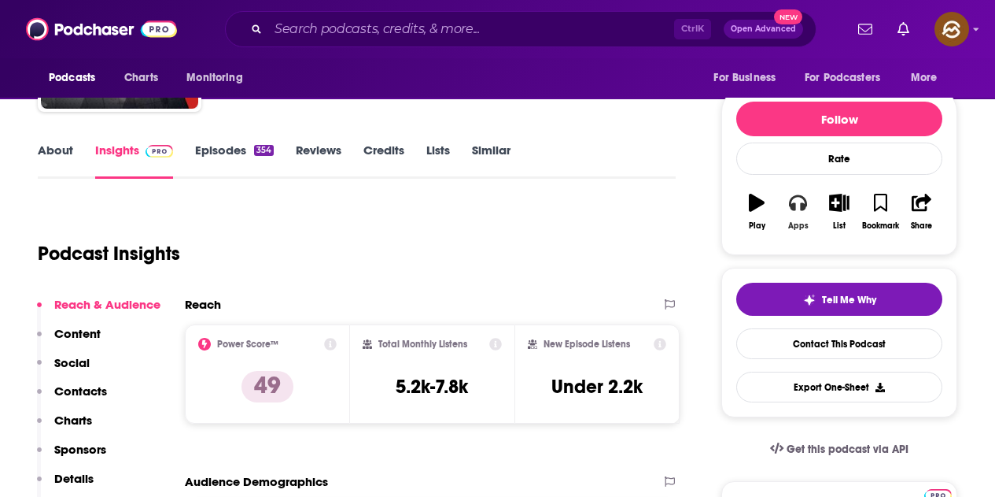
click at [788, 215] on button "Apps" at bounding box center [797, 211] width 41 height 57
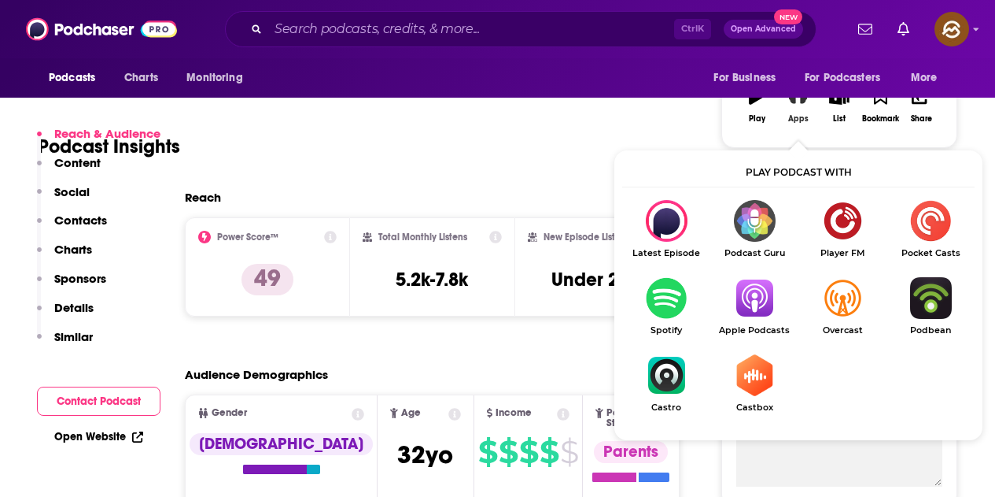
scroll to position [315, 0]
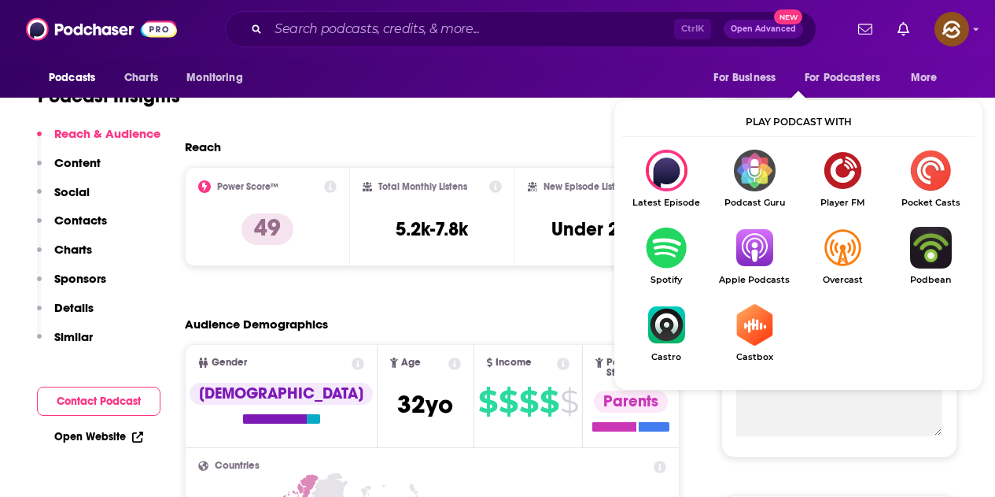
click at [755, 257] on img "Show Listen On dropdown" at bounding box center [755, 248] width 88 height 42
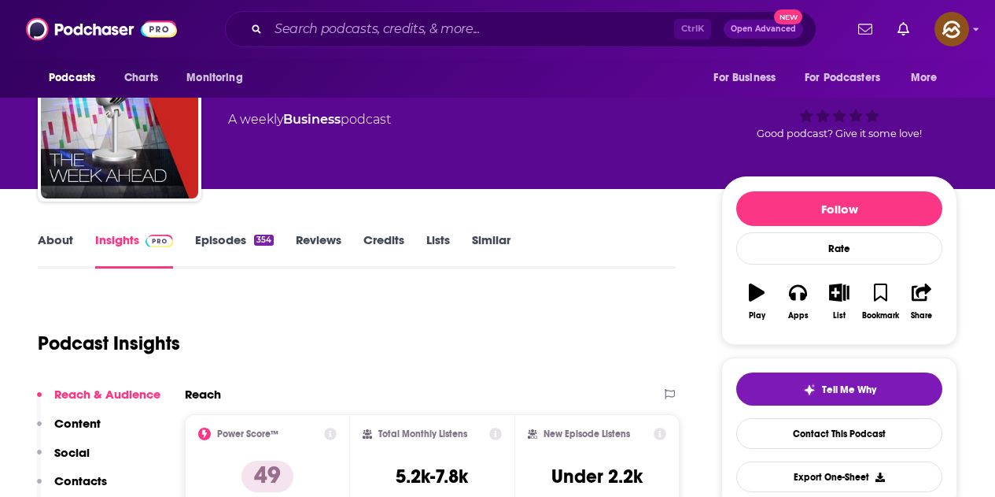
scroll to position [0, 0]
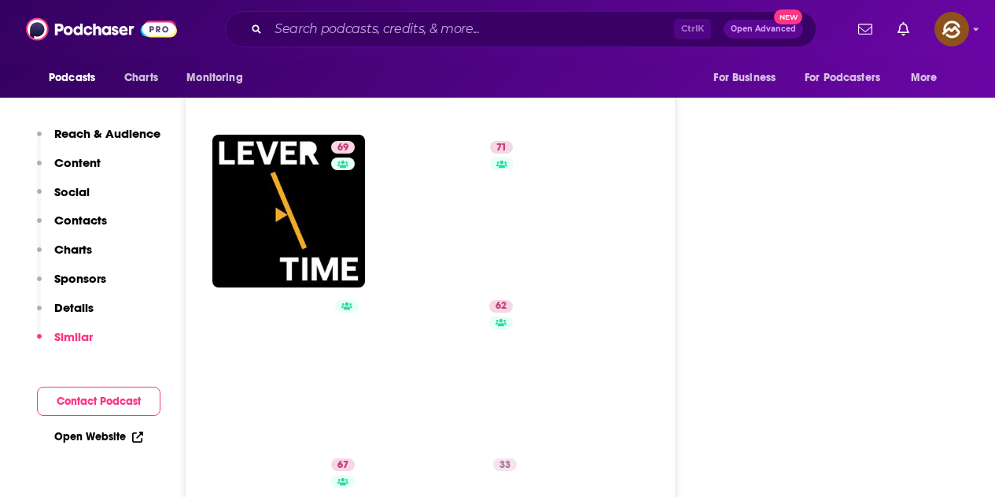
scroll to position [2676, 0]
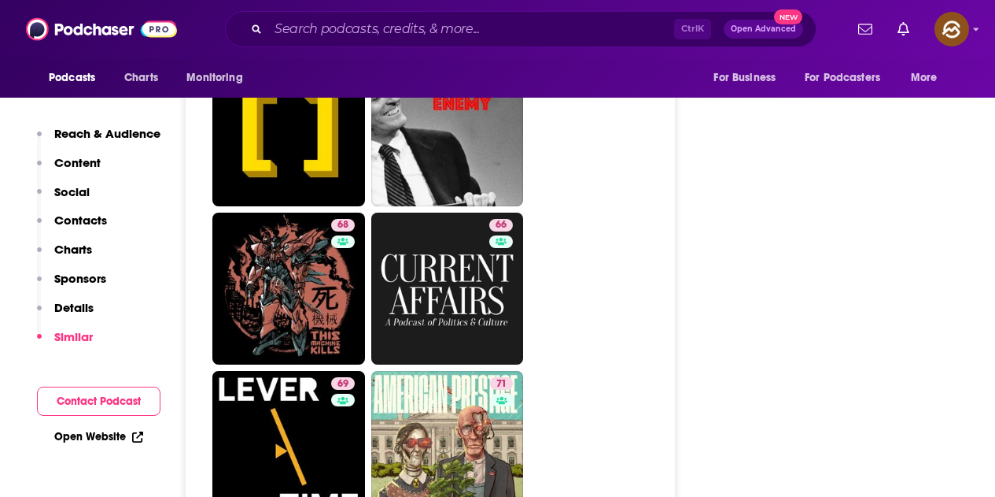
drag, startPoint x: 487, startPoint y: 371, endPoint x: 638, endPoint y: 171, distance: 251.2
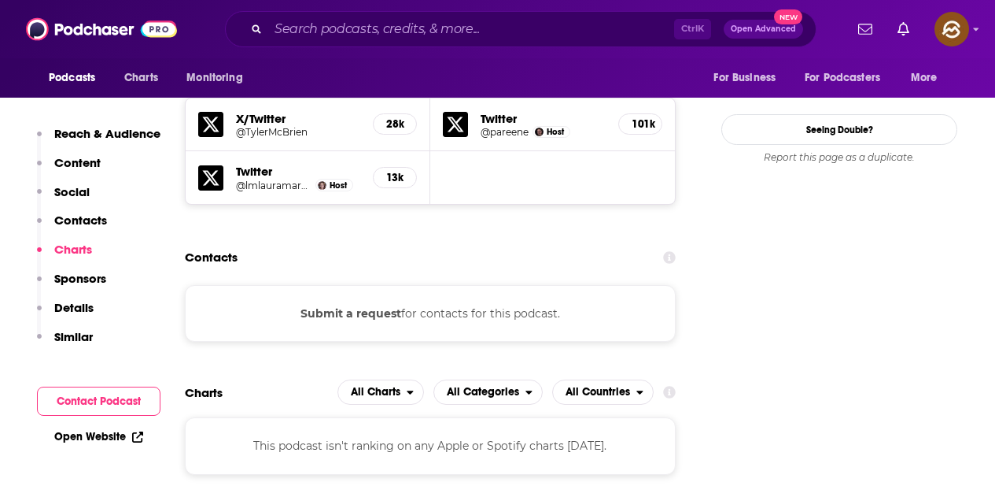
scroll to position [1416, 0]
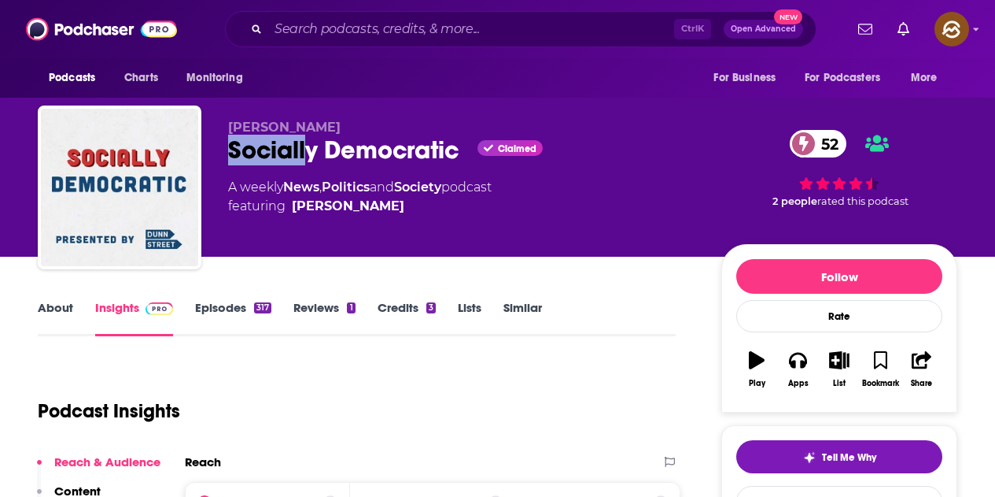
click at [456, 152] on div "[PERSON_NAME] Socially Democratic Claimed 52 A weekly News , Politics and Socie…" at bounding box center [498, 190] width 920 height 170
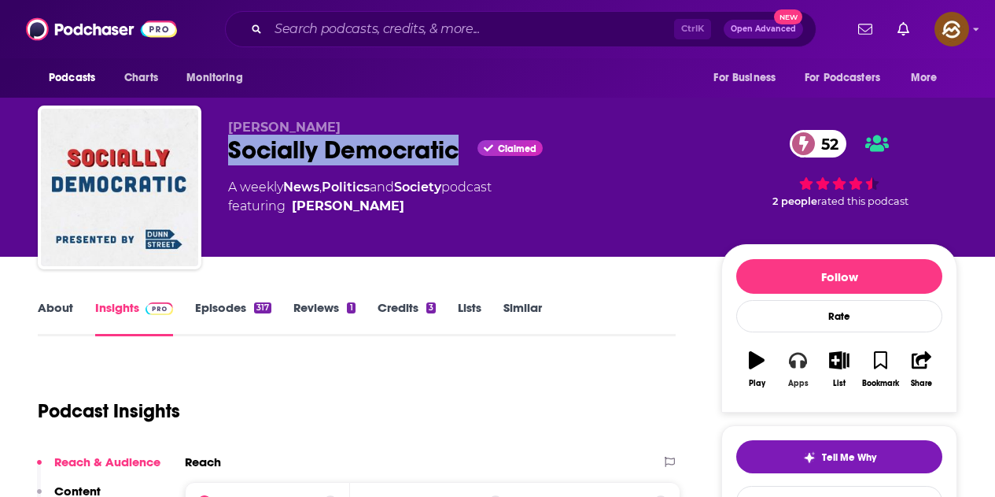
click at [796, 372] on button "Apps" at bounding box center [797, 369] width 41 height 57
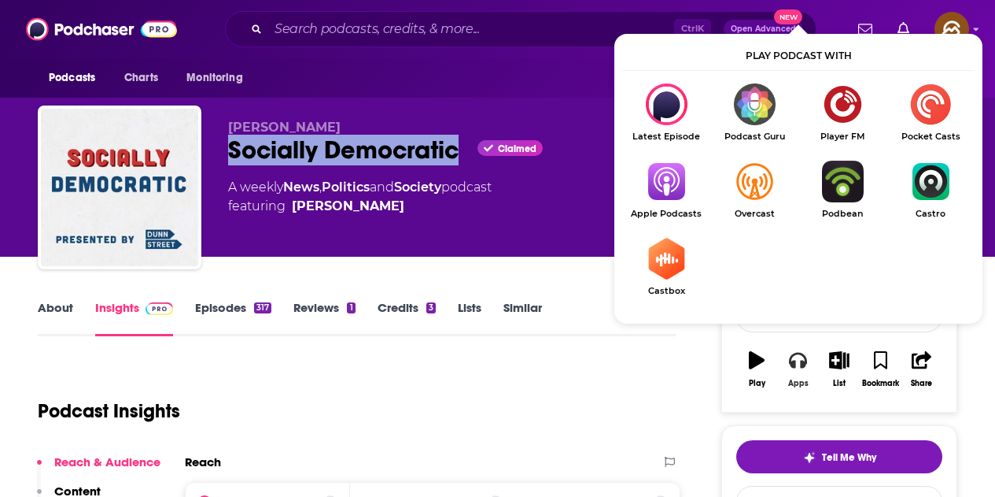
scroll to position [79, 0]
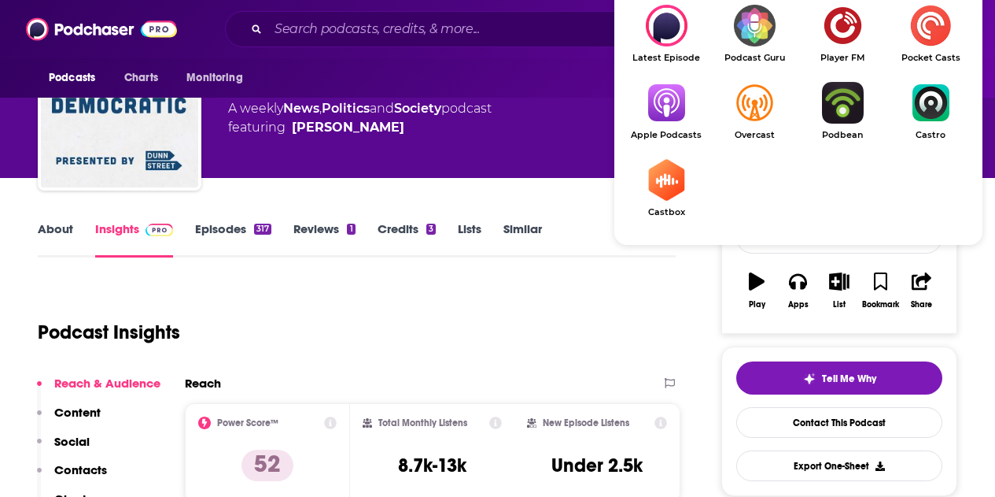
click at [672, 120] on img "Show Listen On dropdown" at bounding box center [666, 103] width 88 height 42
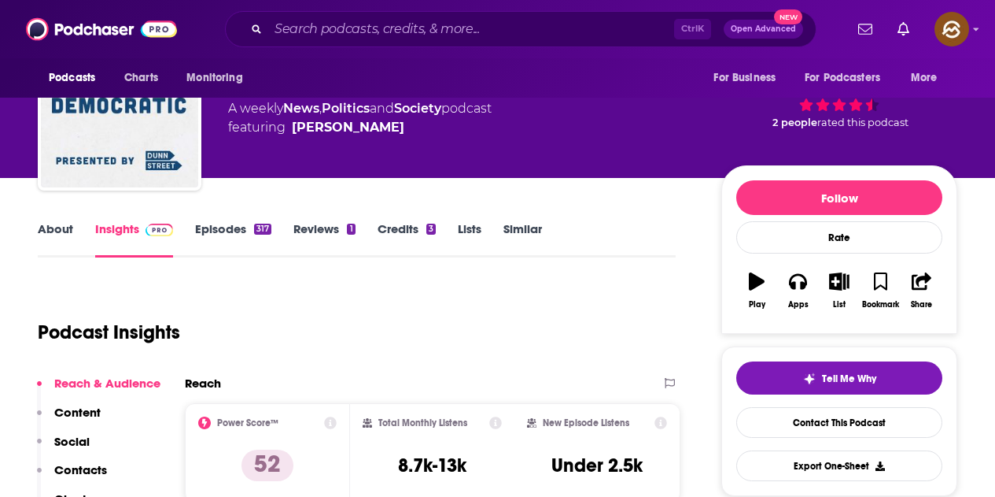
scroll to position [0, 0]
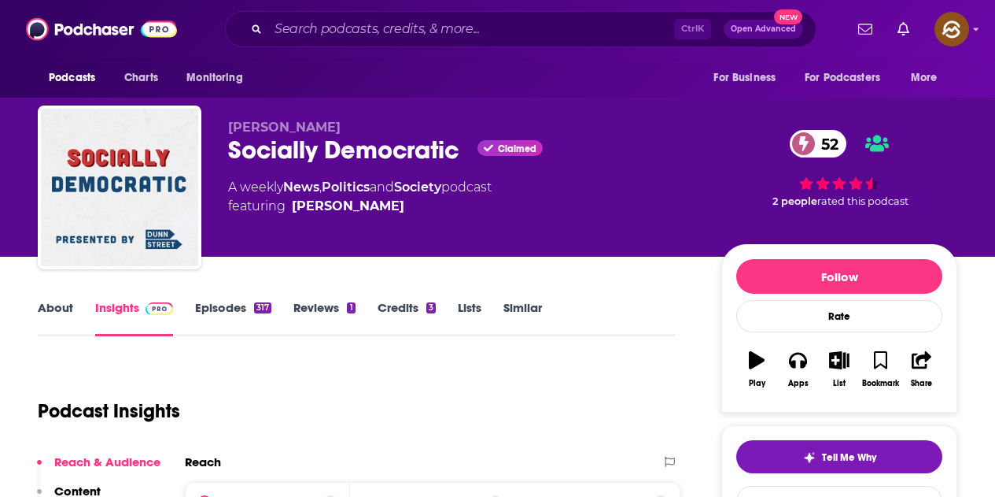
click at [575, 185] on div "A weekly News , Politics and Society podcast featuring [PERSON_NAME]" at bounding box center [462, 197] width 468 height 38
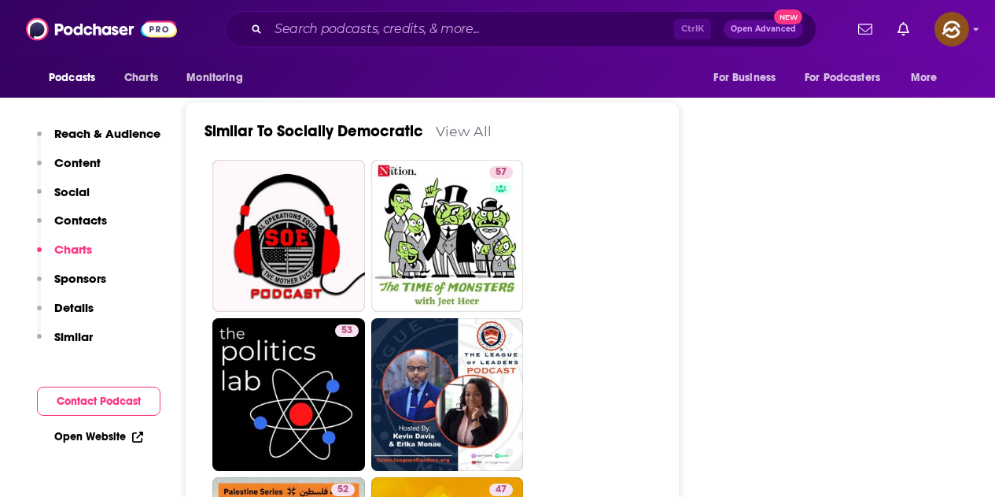
scroll to position [2597, 0]
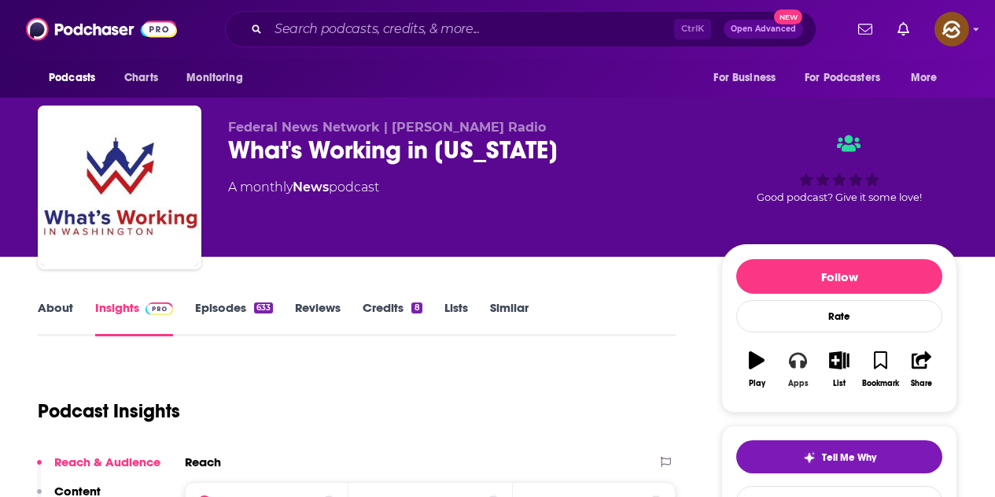
click at [792, 362] on icon "button" at bounding box center [797, 361] width 17 height 16
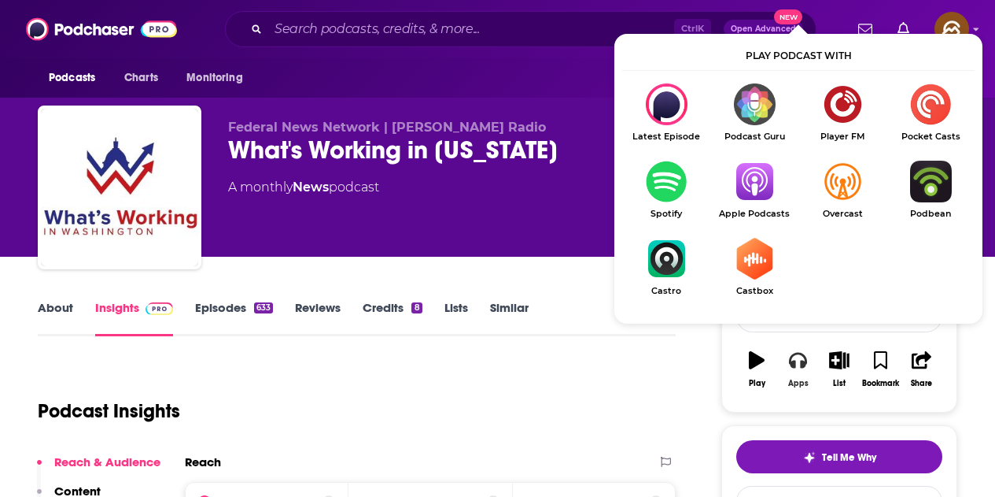
scroll to position [79, 0]
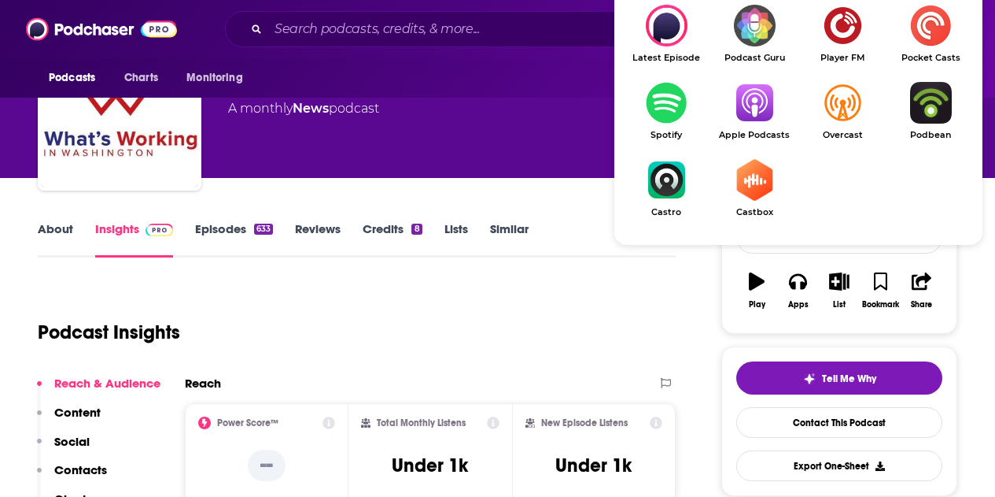
click at [756, 115] on img "Show Listen On dropdown" at bounding box center [755, 103] width 88 height 42
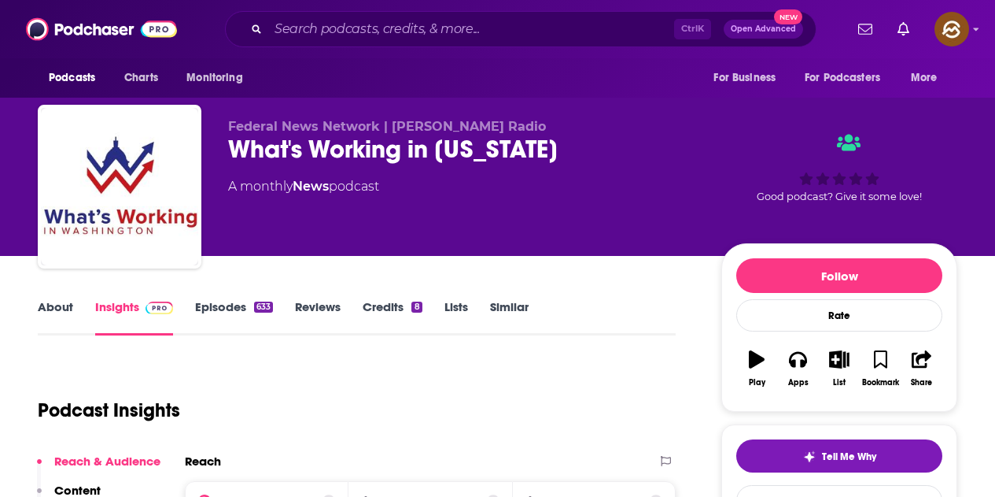
scroll to position [0, 0]
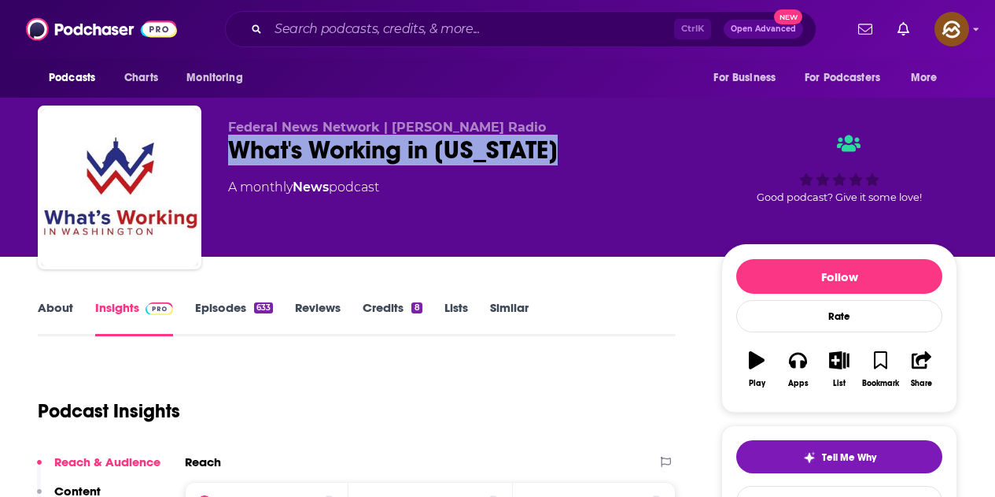
drag, startPoint x: 235, startPoint y: 153, endPoint x: 571, endPoint y: 138, distance: 336.3
click at [571, 138] on div "What's Working in Washington" at bounding box center [462, 150] width 468 height 31
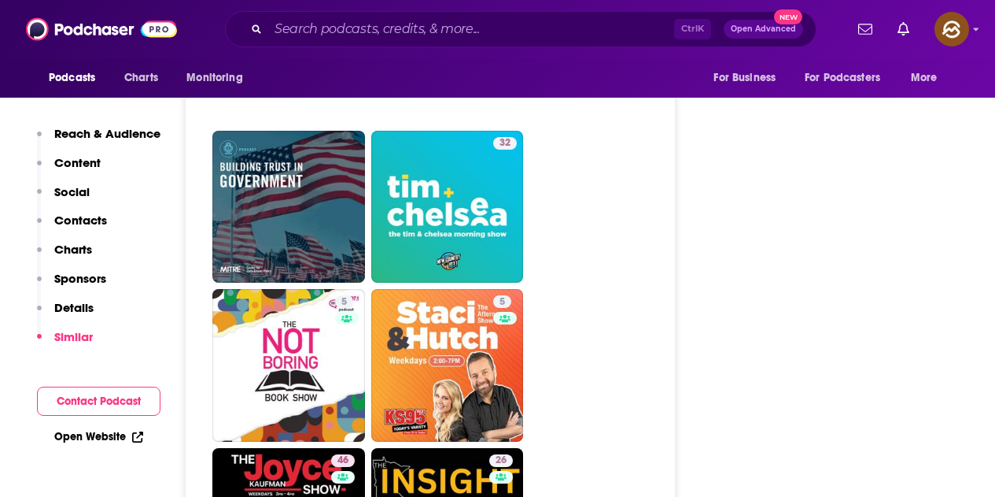
scroll to position [4013, 0]
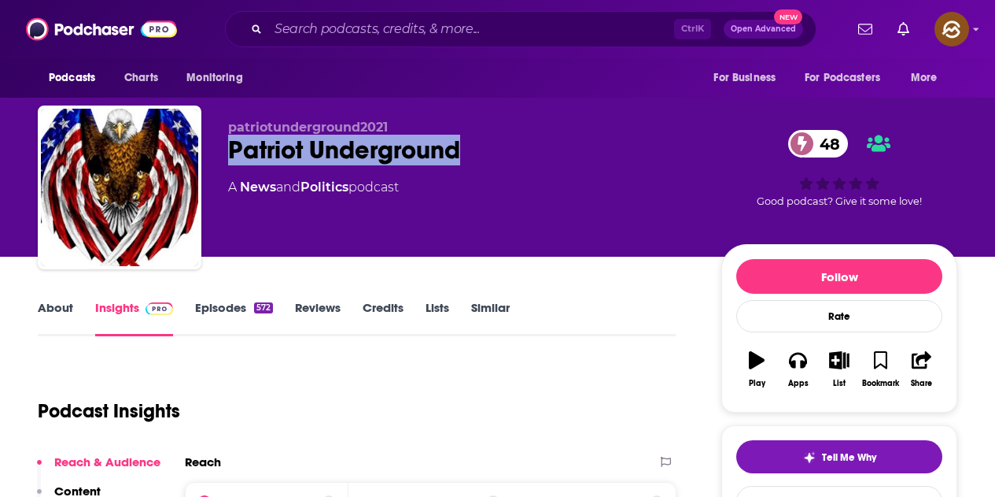
drag, startPoint x: 231, startPoint y: 155, endPoint x: 489, endPoint y: 149, distance: 257.4
click at [489, 149] on div "Patriot Underground 48" at bounding box center [462, 150] width 468 height 31
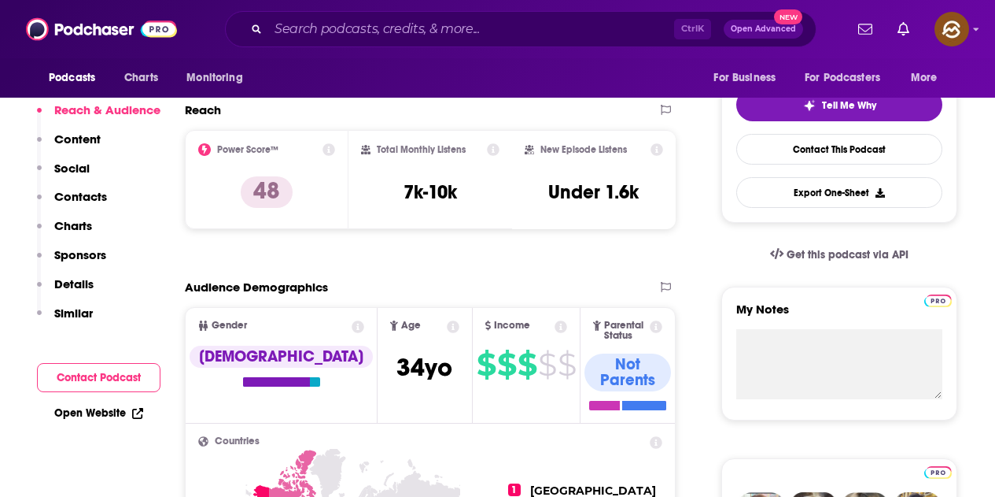
scroll to position [79, 0]
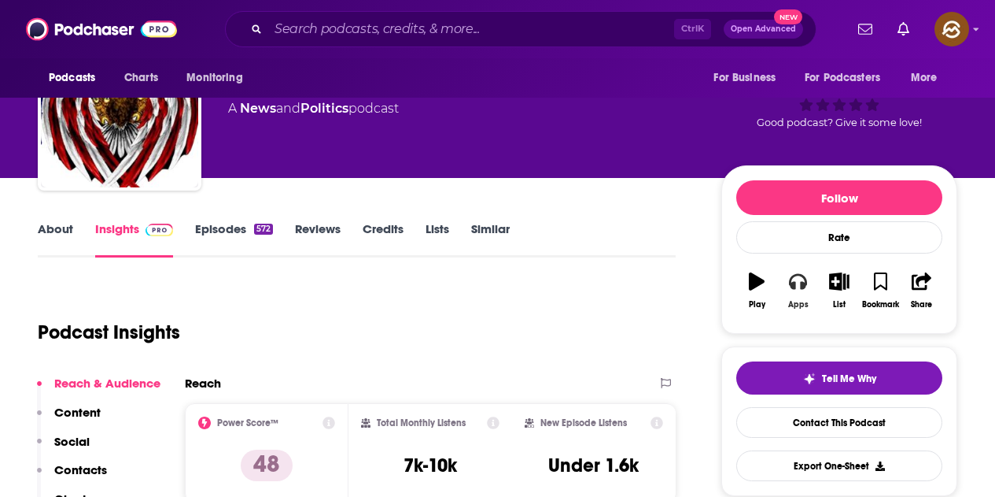
click at [812, 290] on button "Apps" at bounding box center [797, 290] width 41 height 57
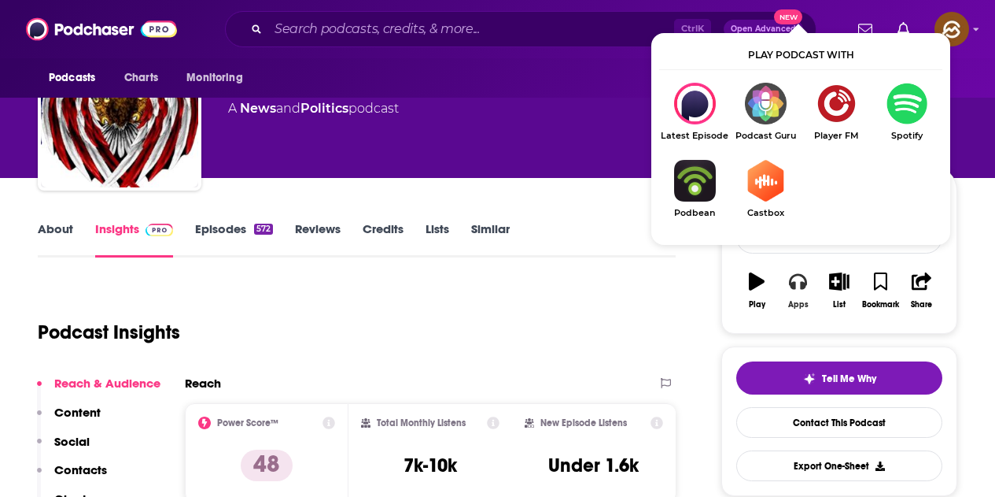
scroll to position [157, 0]
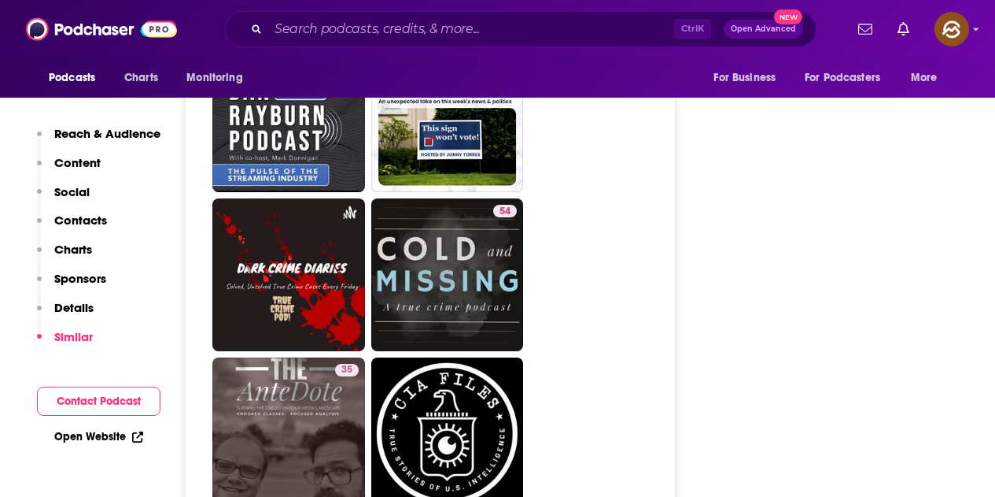
scroll to position [3935, 0]
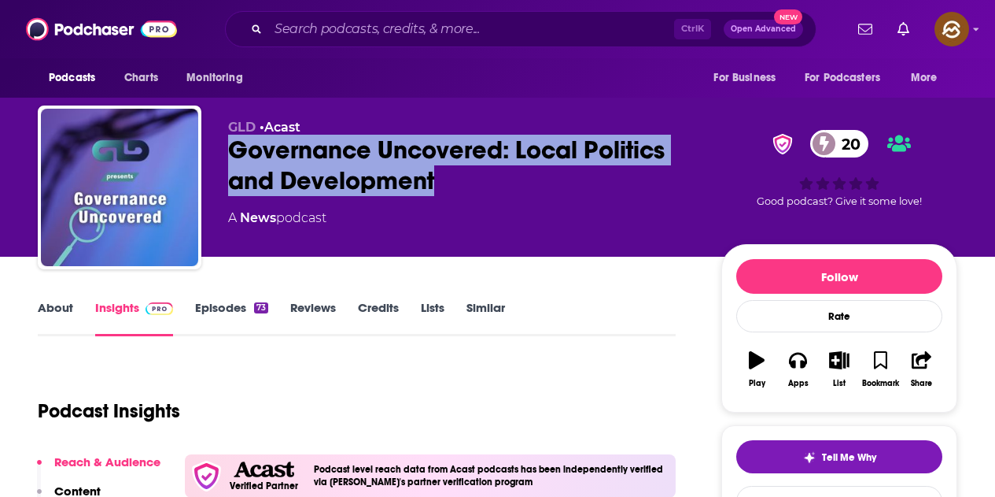
drag, startPoint x: 231, startPoint y: 144, endPoint x: 438, endPoint y: 183, distance: 210.7
click at [438, 183] on div "Governance Uncovered: Local Politics and Development 20" at bounding box center [462, 165] width 468 height 61
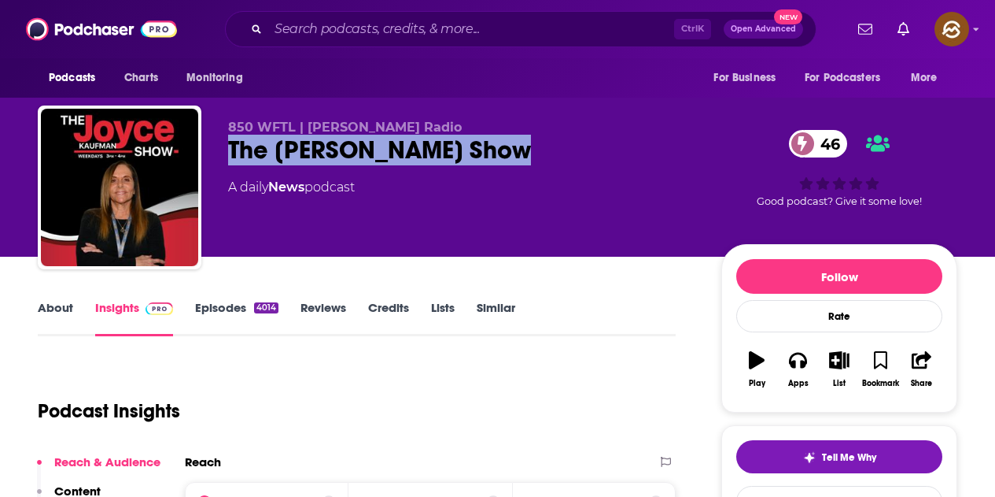
drag, startPoint x: 222, startPoint y: 146, endPoint x: 517, endPoint y: 142, distance: 295.1
click at [517, 142] on div "850 WFTL | Hubbard Radio The Joyce Kaufman Show 46 A daily News podcast 46 Good…" at bounding box center [498, 190] width 920 height 170
click at [800, 367] on icon "button" at bounding box center [797, 359] width 17 height 17
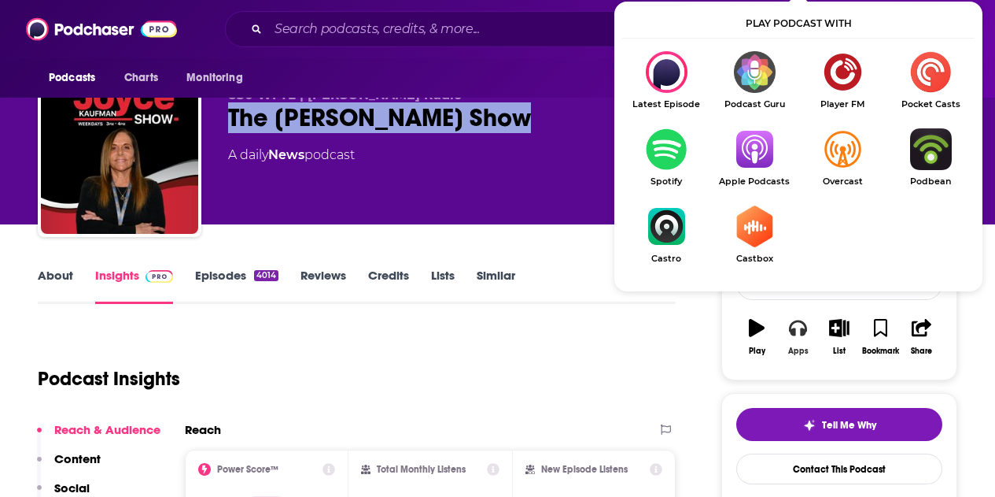
scroll to position [79, 0]
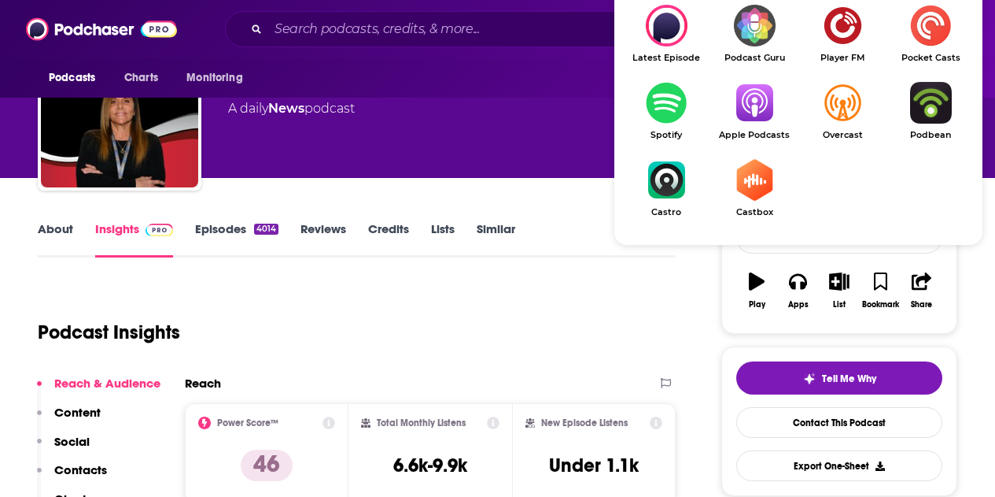
click at [762, 126] on link "Apple Podcasts" at bounding box center [755, 111] width 88 height 58
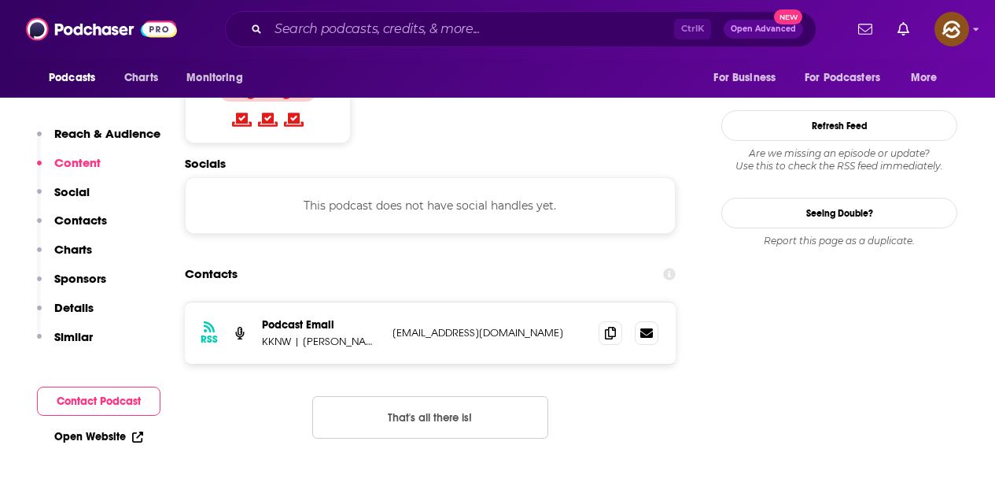
scroll to position [1338, 0]
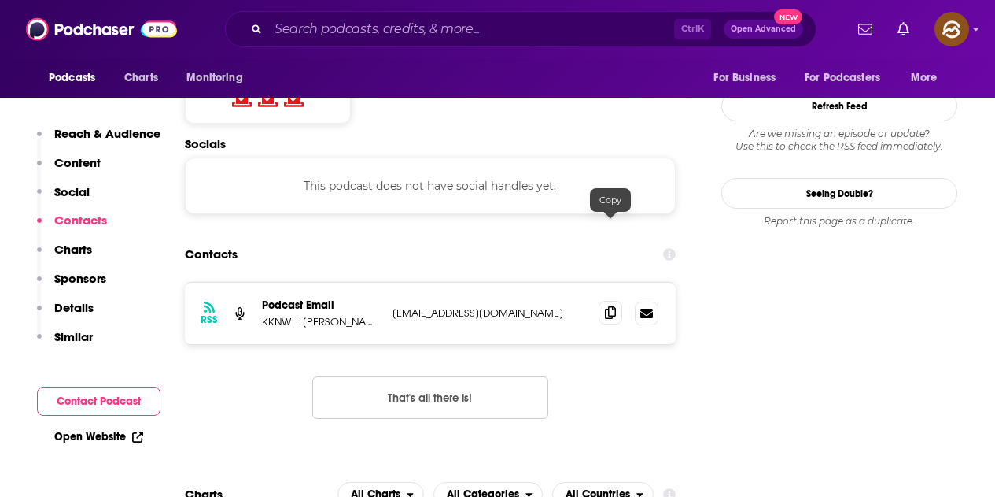
click at [606, 306] on icon at bounding box center [610, 312] width 11 height 13
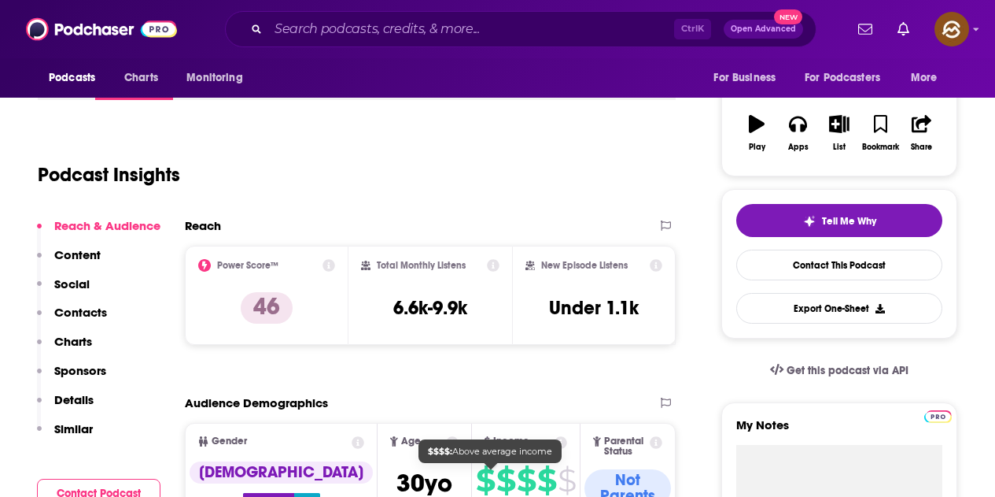
scroll to position [0, 0]
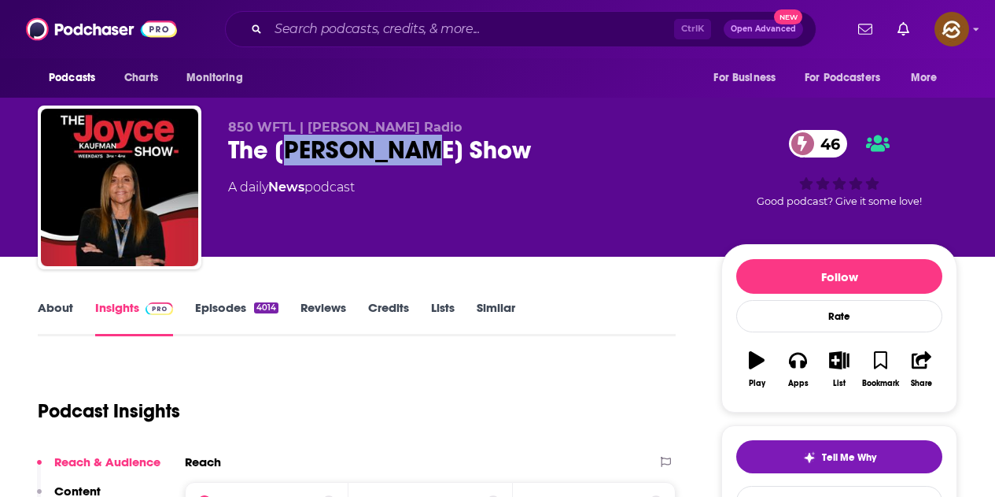
drag, startPoint x: 283, startPoint y: 153, endPoint x: 423, endPoint y: 161, distance: 140.3
click at [423, 161] on div "The Joyce Kaufman Show 46" at bounding box center [462, 150] width 468 height 31
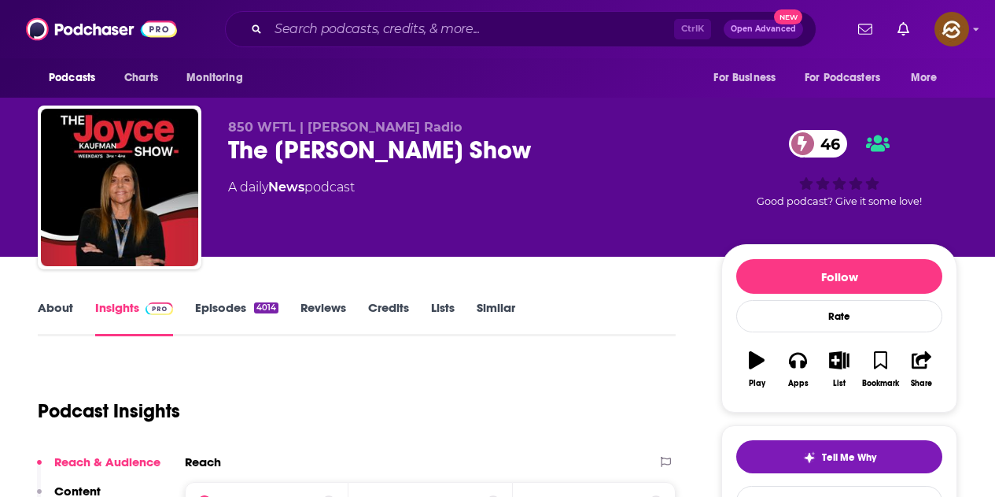
click at [396, 173] on div "850 WFTL | Hubbard Radio The Joyce Kaufman Show 46 A daily News podcast" at bounding box center [462, 183] width 468 height 126
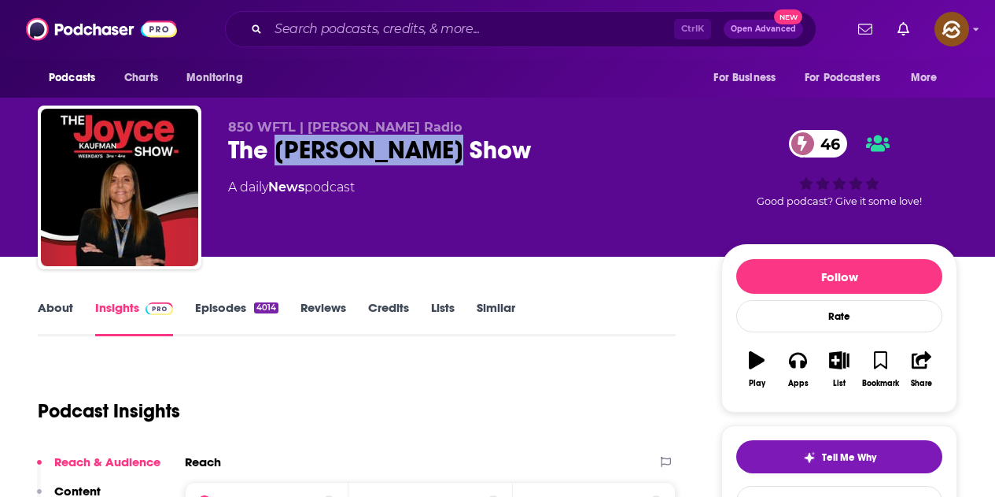
drag, startPoint x: 275, startPoint y: 150, endPoint x: 452, endPoint y: 153, distance: 176.3
click at [452, 153] on div "The Joyce Kaufman Show 46" at bounding box center [462, 150] width 468 height 31
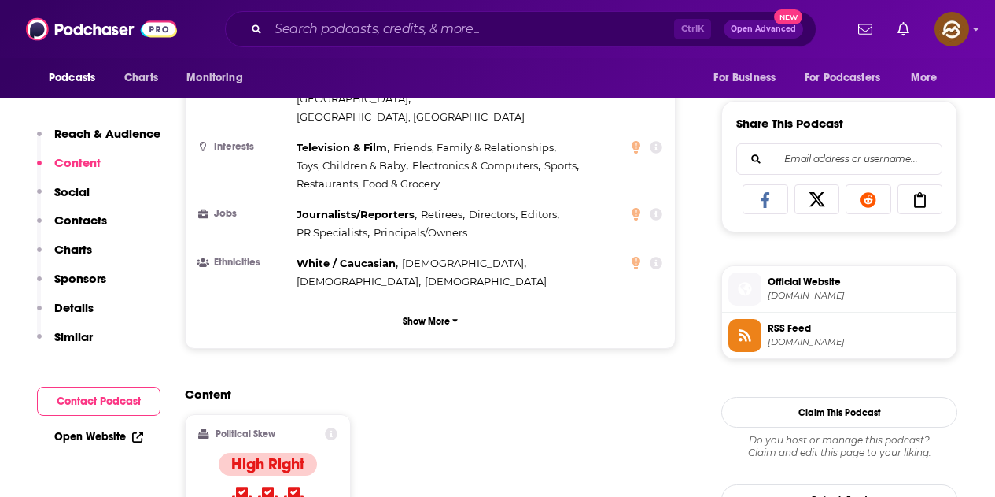
scroll to position [1180, 0]
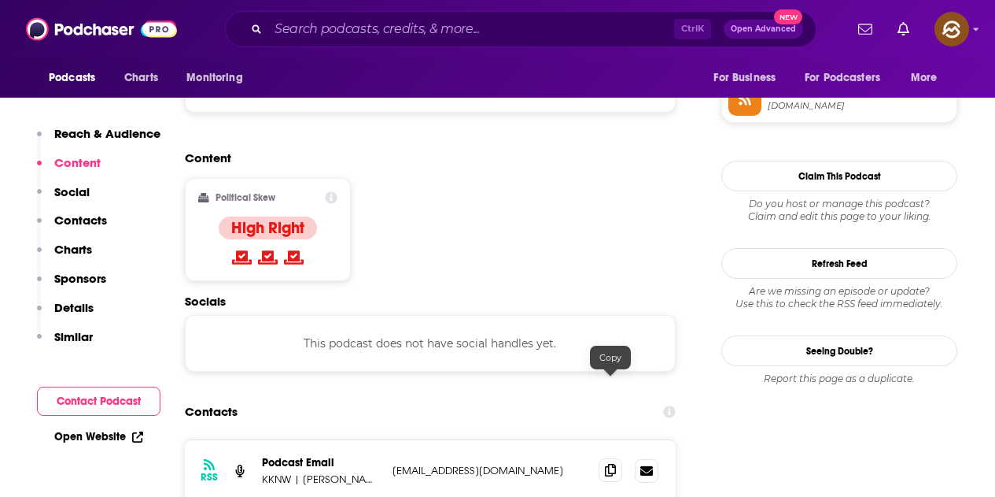
click at [607, 463] on icon at bounding box center [610, 469] width 11 height 13
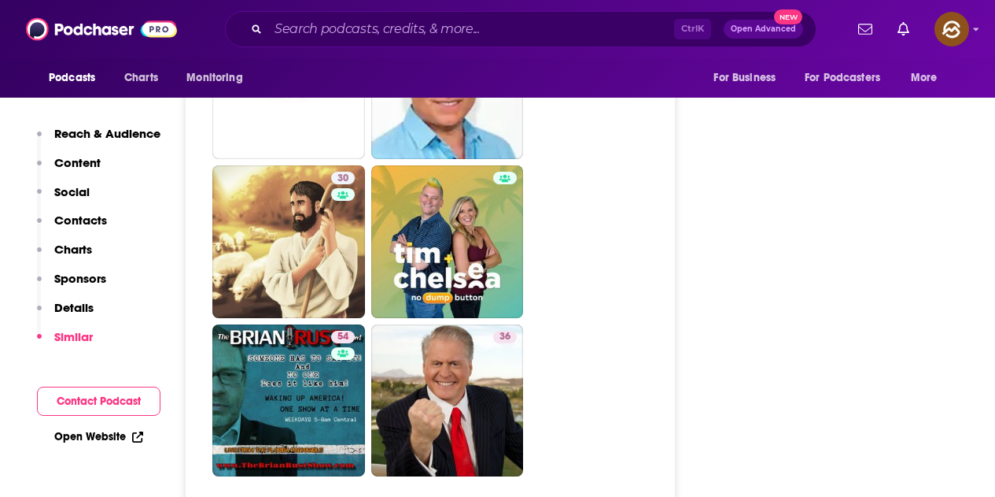
scroll to position [4013, 0]
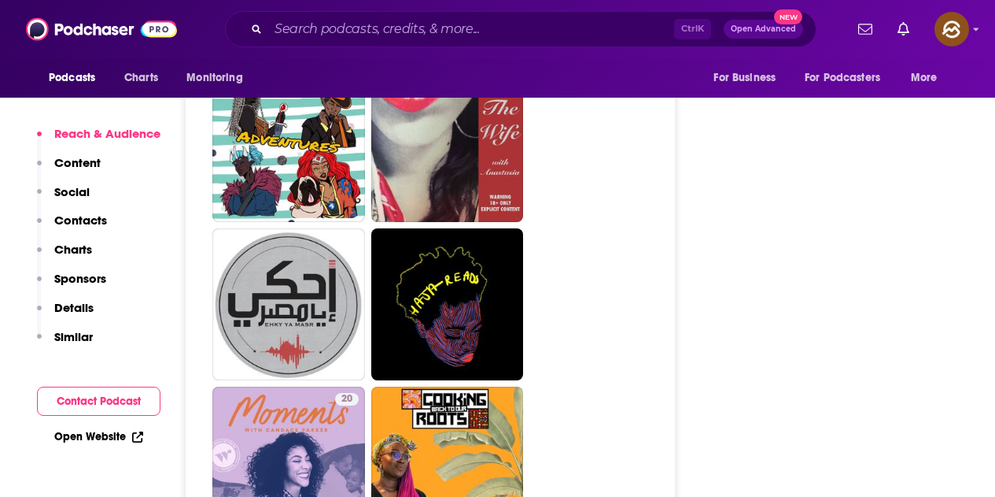
scroll to position [4564, 0]
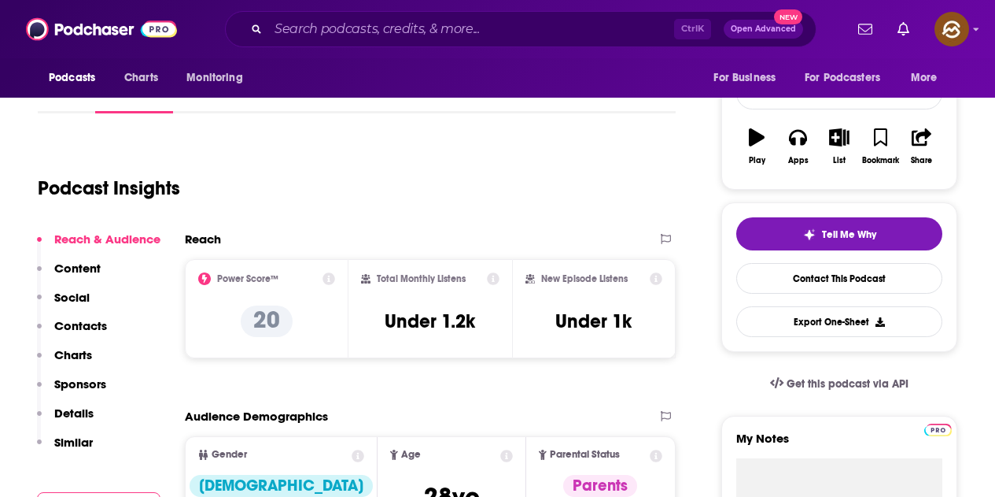
scroll to position [157, 0]
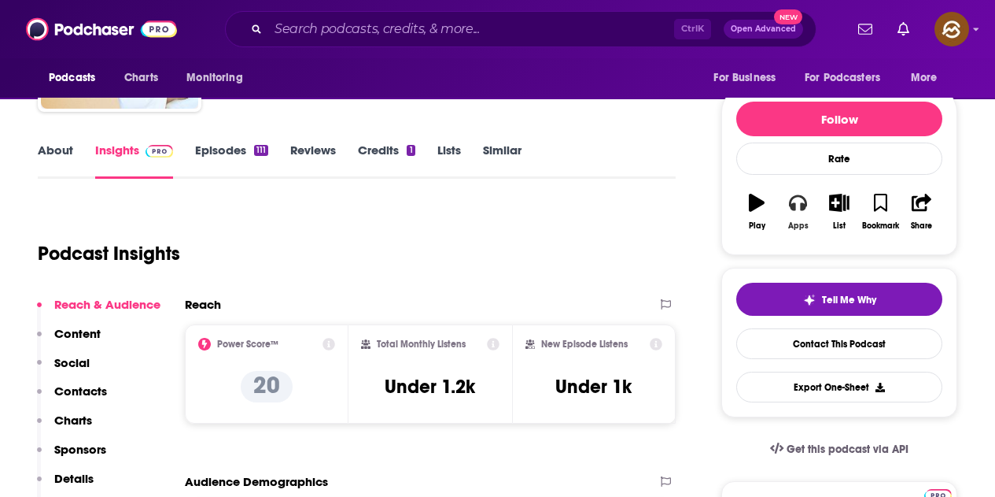
click at [803, 217] on button "Apps" at bounding box center [797, 211] width 41 height 57
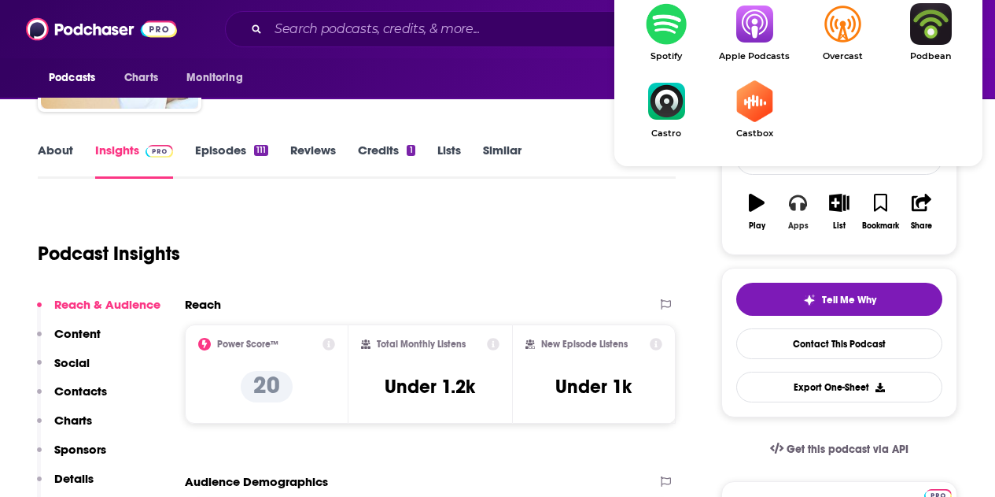
scroll to position [236, 0]
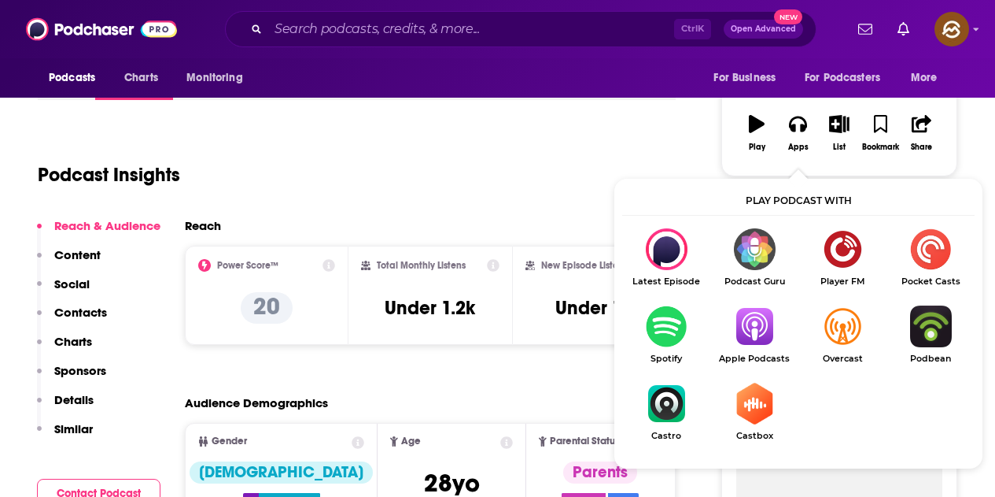
click at [754, 312] on img "Show Listen On dropdown" at bounding box center [755, 326] width 88 height 42
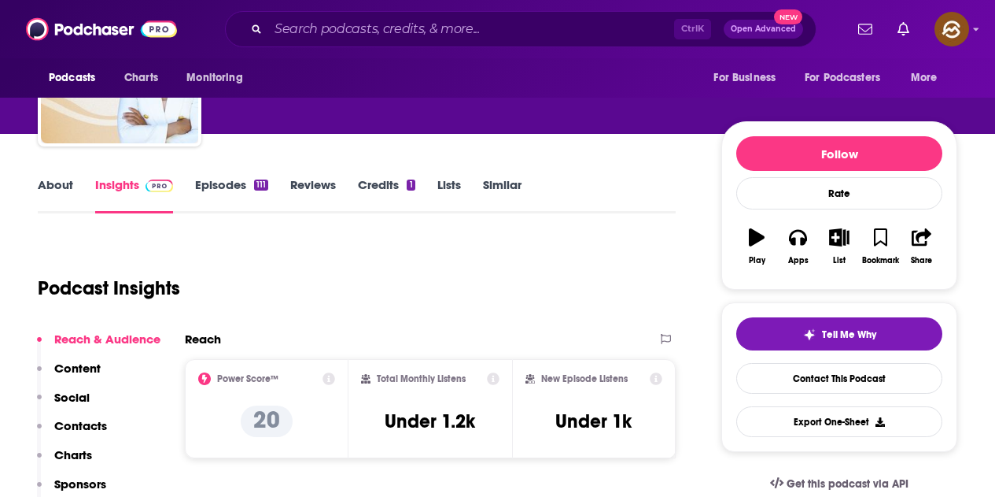
scroll to position [0, 0]
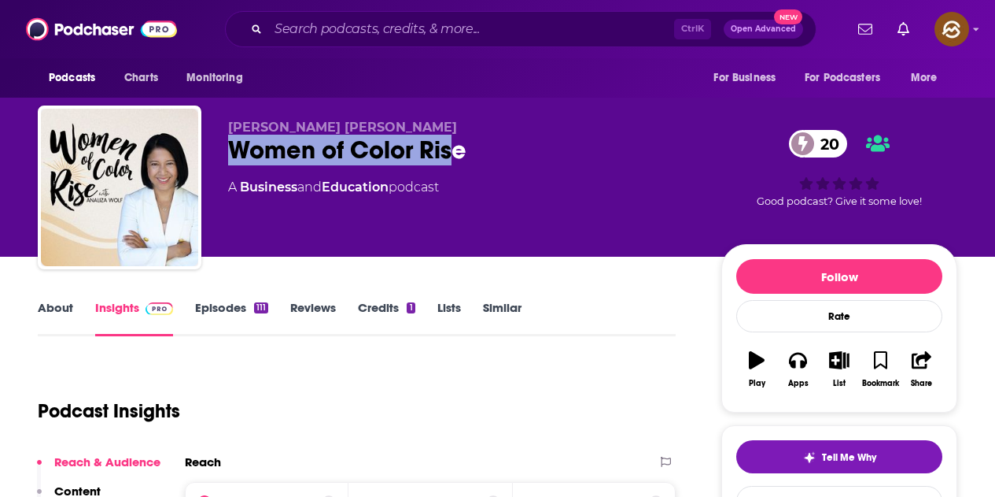
drag, startPoint x: 232, startPoint y: 146, endPoint x: 450, endPoint y: 137, distance: 218.2
click at [450, 137] on div "Women of Color Rise 20" at bounding box center [462, 150] width 468 height 31
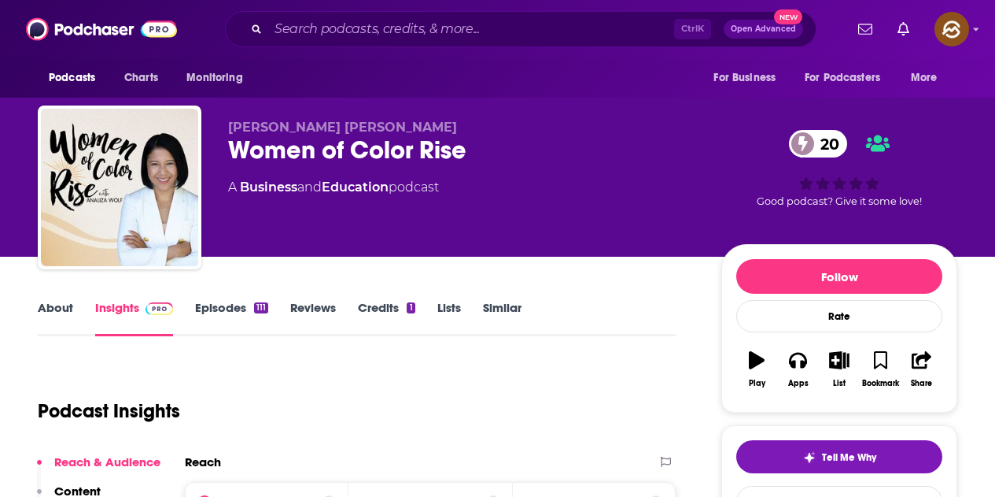
click at [490, 145] on div "Women of Color Rise 20" at bounding box center [462, 150] width 468 height 31
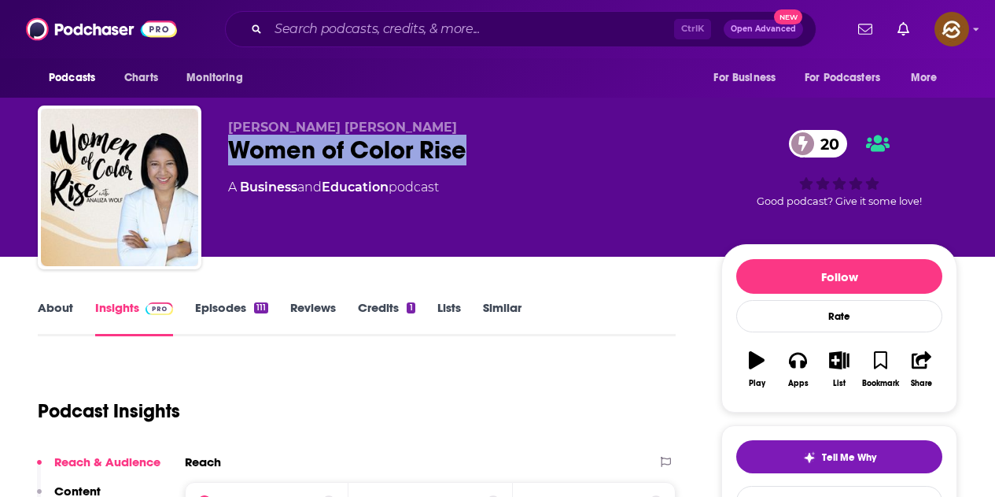
drag, startPoint x: 241, startPoint y: 150, endPoint x: 581, endPoint y: 150, distance: 340.0
click at [581, 150] on div "Women of Color Rise 20" at bounding box center [462, 150] width 468 height 31
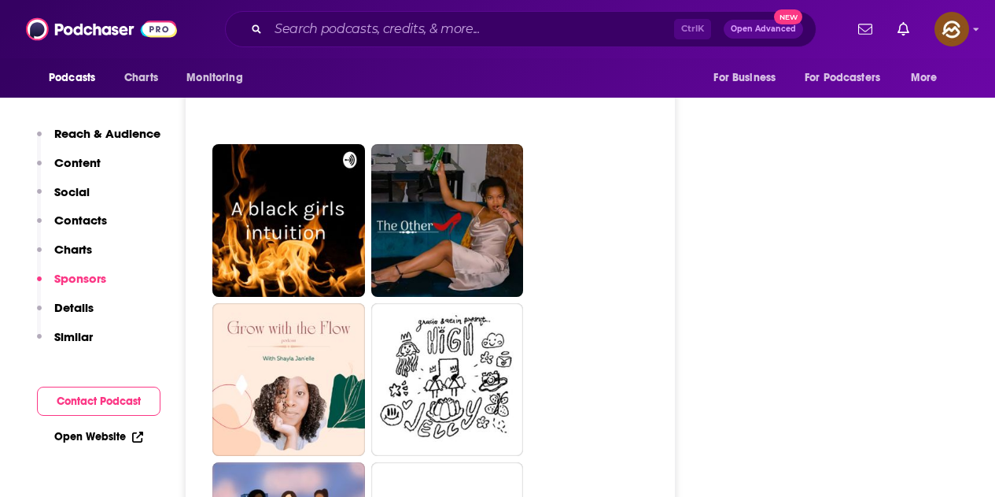
scroll to position [3226, 0]
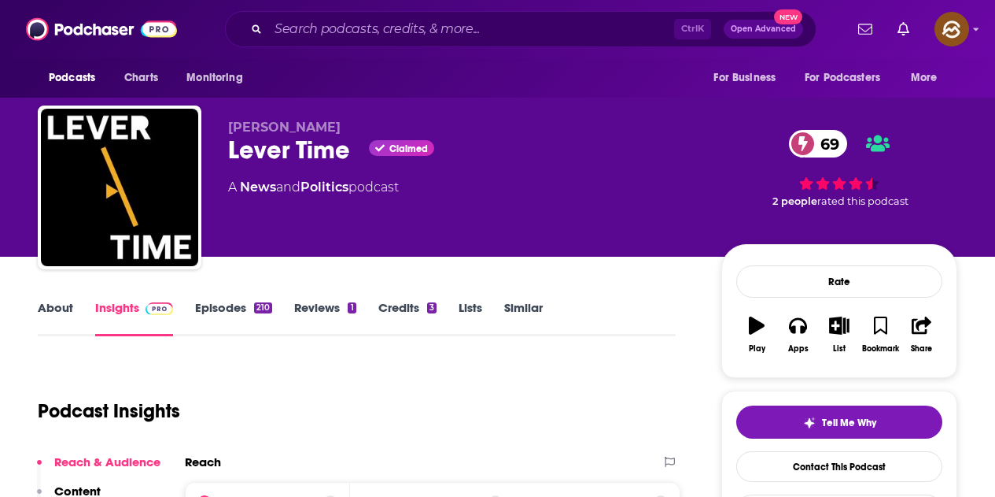
drag, startPoint x: 220, startPoint y: 155, endPoint x: 345, endPoint y: 146, distance: 125.4
click at [345, 146] on div "David Sirota Lever Time Claimed 69 A News and Politics podcast 69 2 people rate…" at bounding box center [498, 190] width 920 height 170
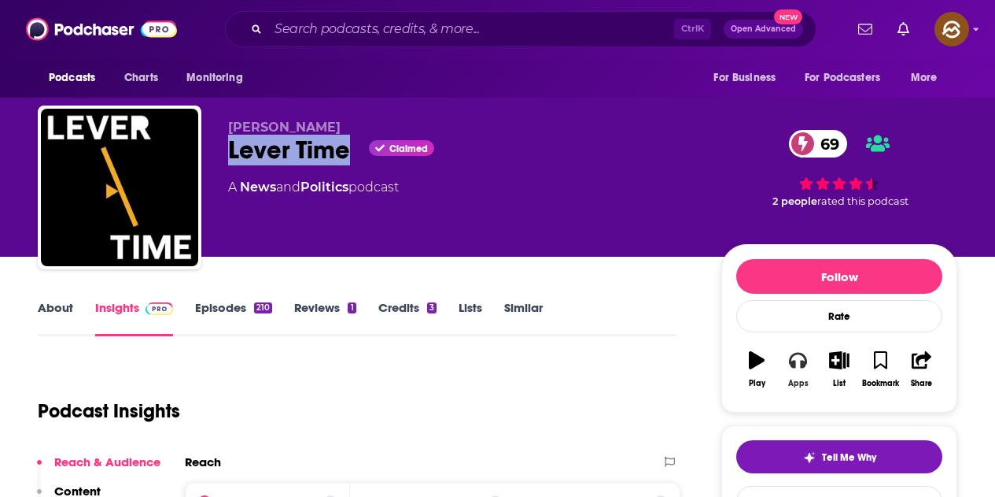
click at [800, 365] on icon "button" at bounding box center [797, 359] width 17 height 17
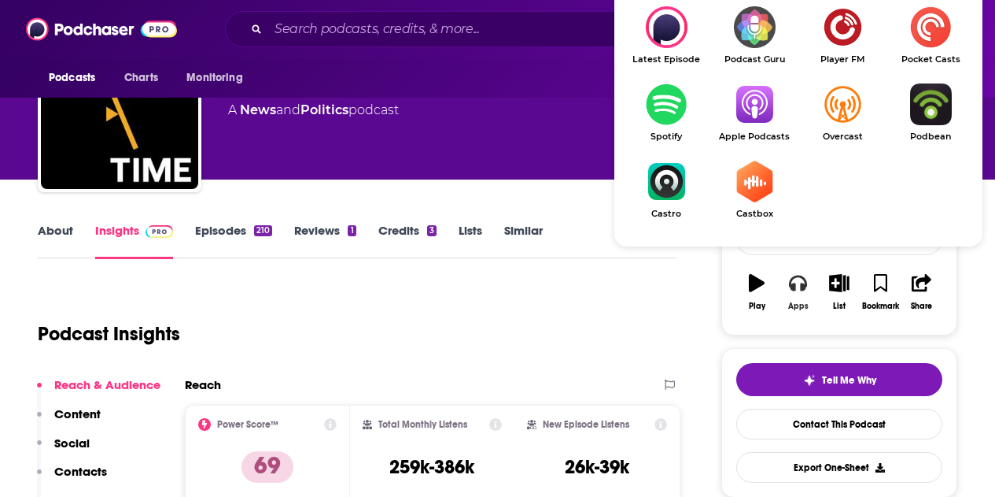
scroll to position [79, 0]
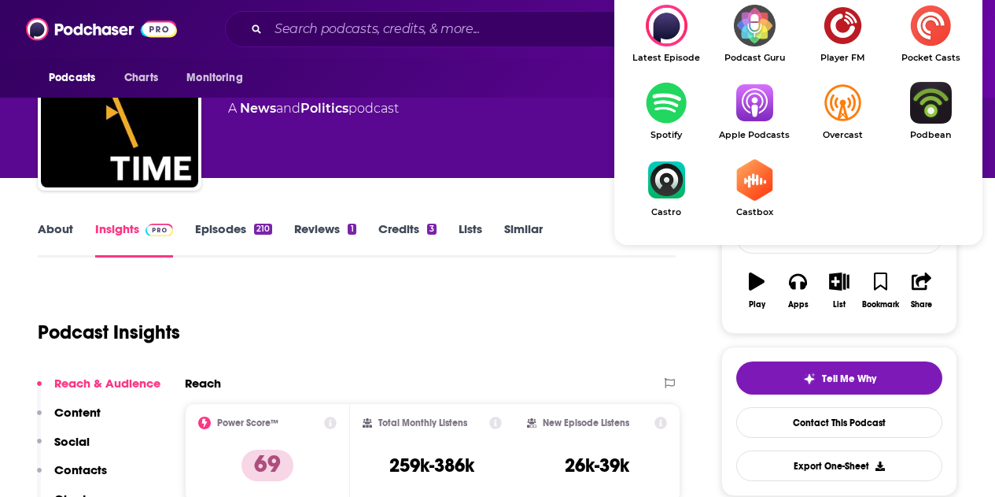
click at [746, 121] on img "Show Listen On dropdown" at bounding box center [755, 103] width 88 height 42
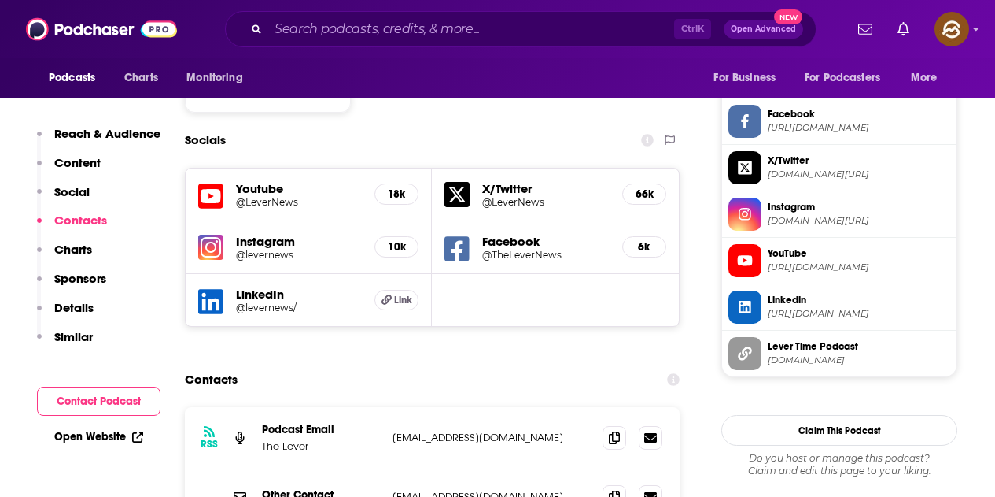
scroll to position [1338, 0]
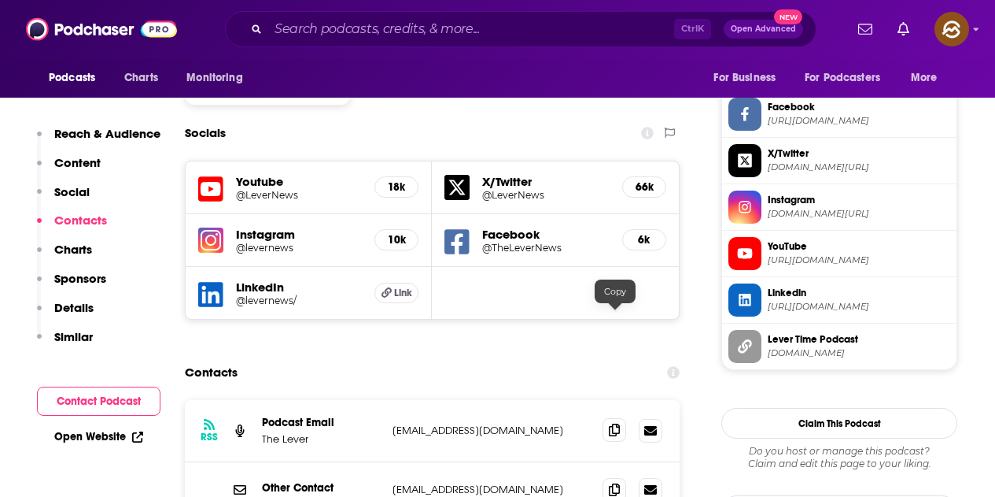
click at [618, 418] on span at bounding box center [615, 430] width 24 height 24
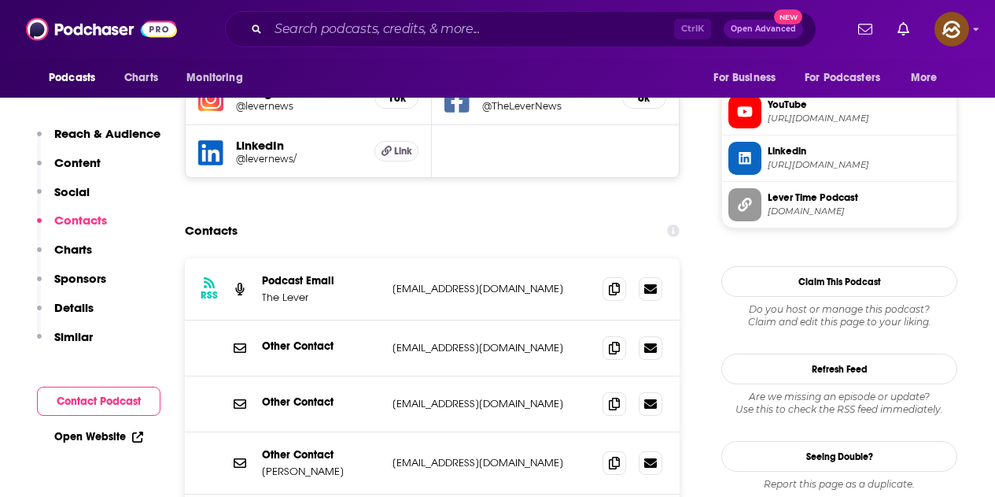
scroll to position [1495, 0]
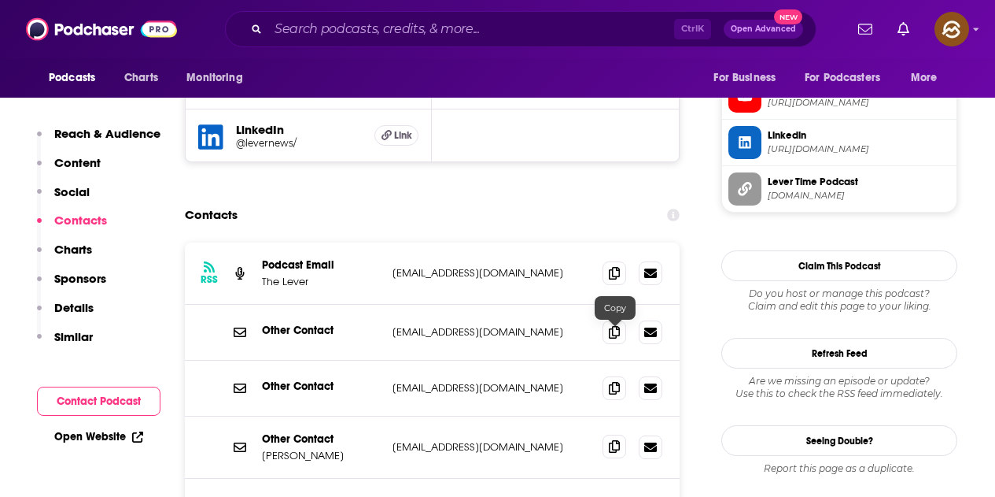
click at [607, 434] on span at bounding box center [615, 446] width 24 height 24
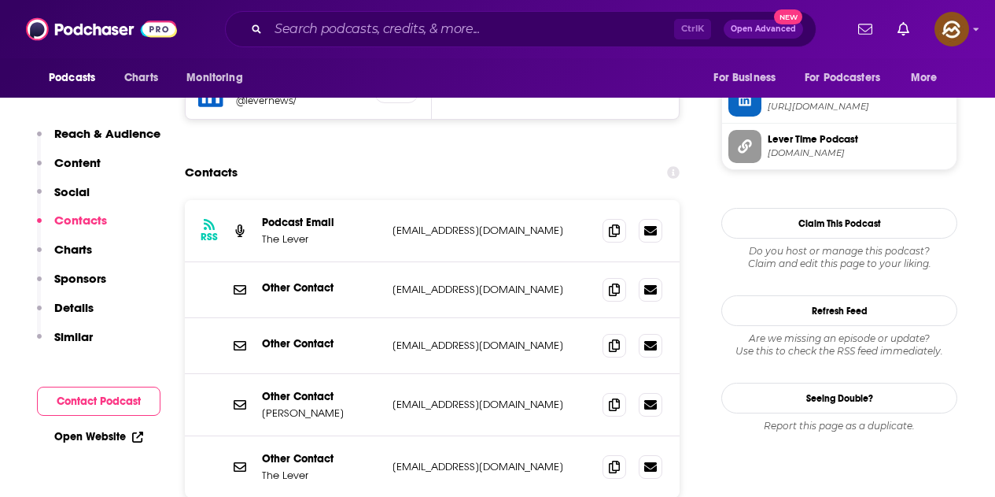
scroll to position [1574, 0]
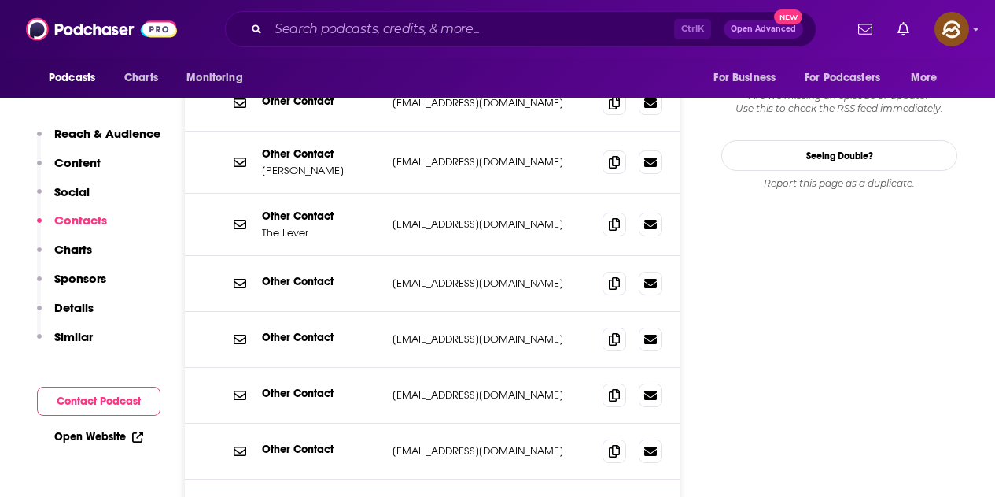
scroll to position [1889, 0]
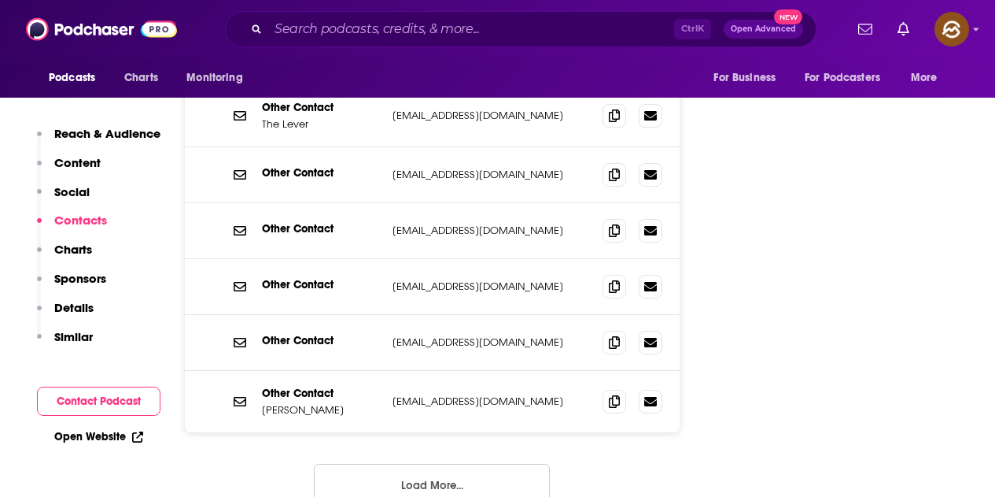
click at [500, 463] on button "Load More..." at bounding box center [432, 484] width 236 height 42
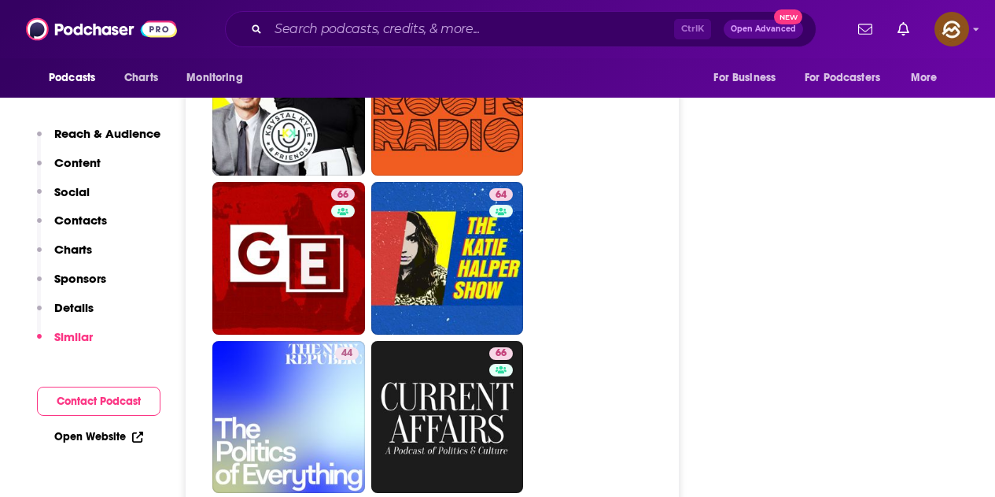
scroll to position [5351, 0]
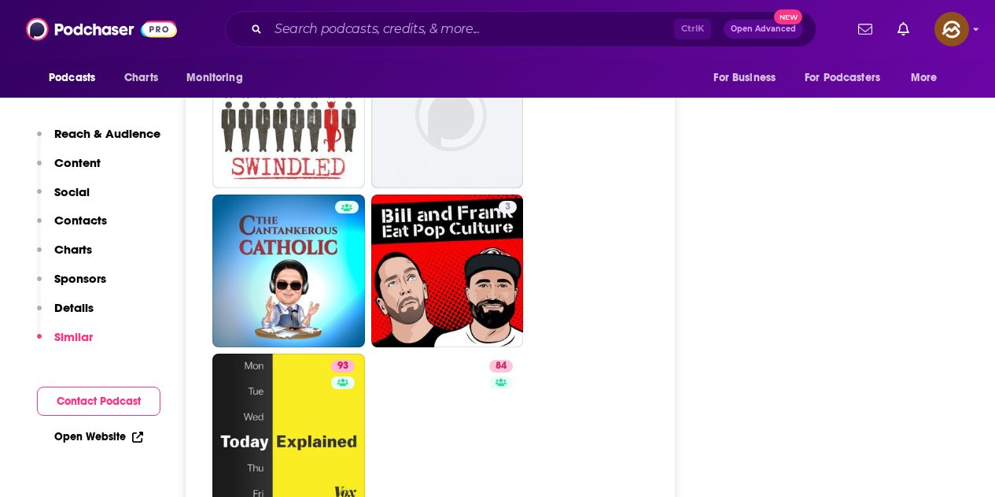
scroll to position [5115, 0]
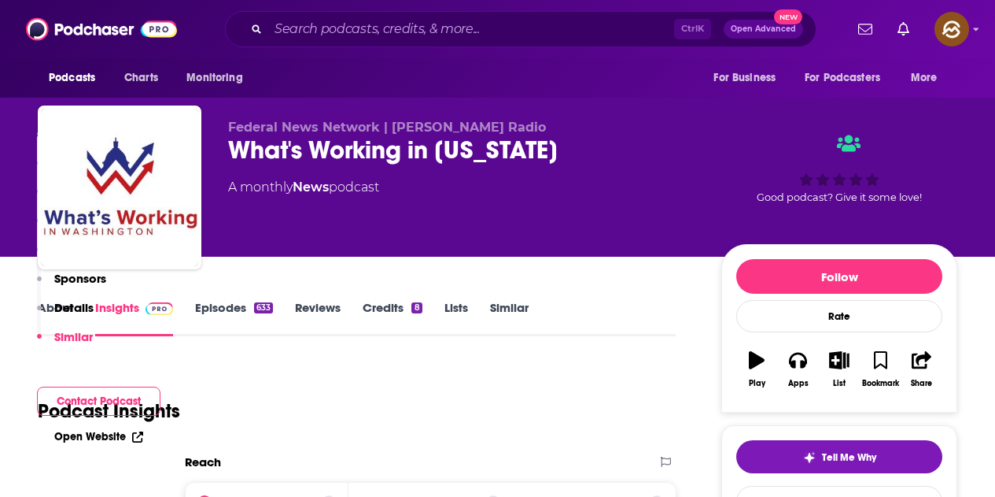
scroll to position [4013, 0]
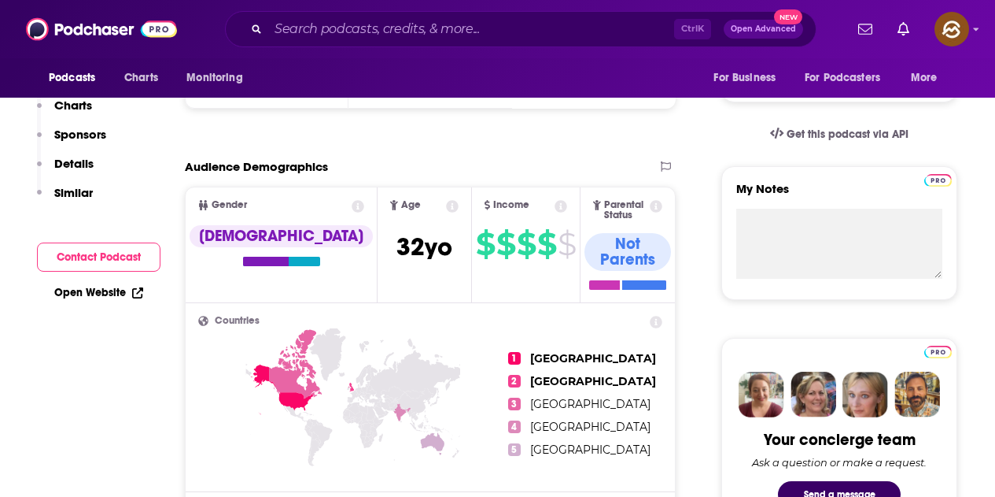
scroll to position [0, 0]
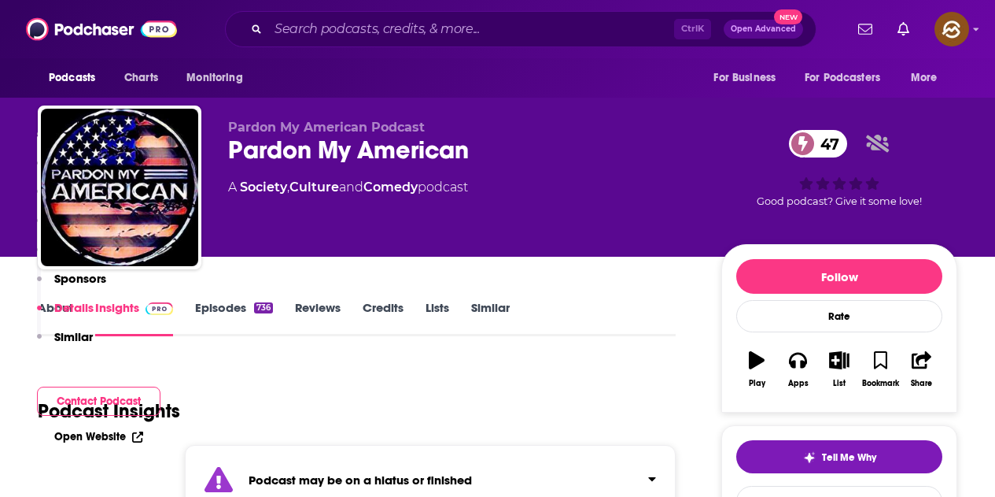
scroll to position [3777, 0]
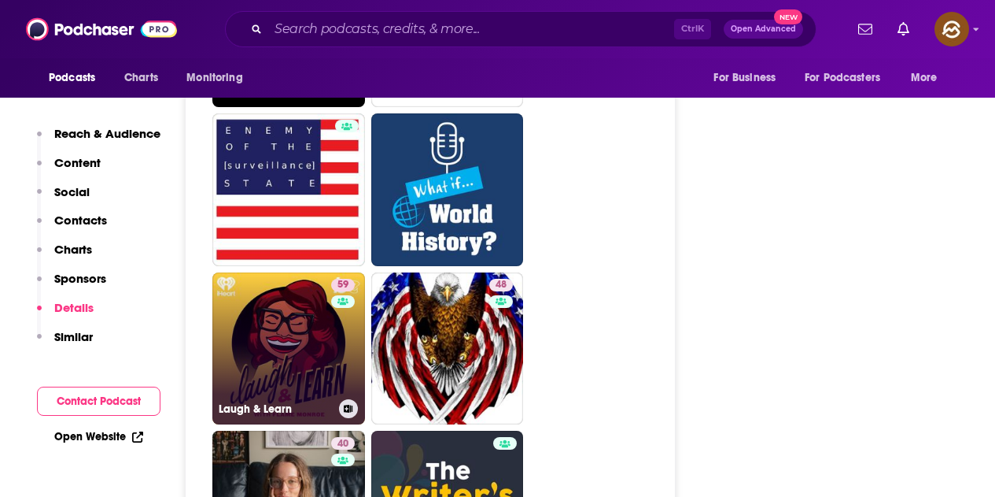
drag, startPoint x: 0, startPoint y: 0, endPoint x: 340, endPoint y: 271, distance: 435.1
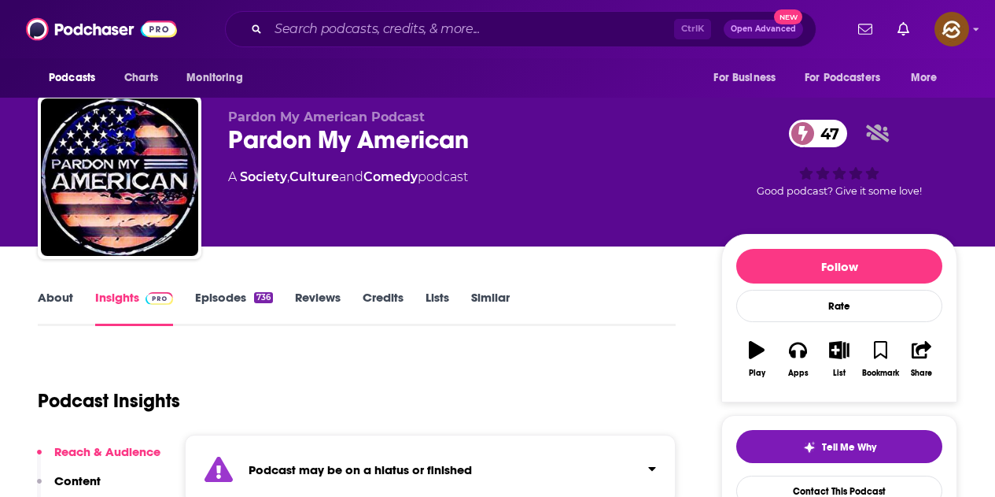
scroll to position [0, 0]
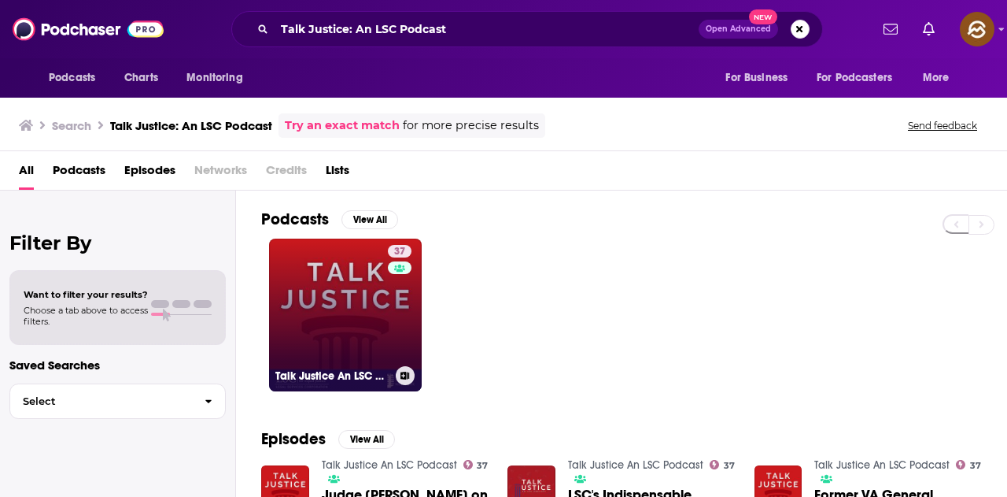
click at [390, 302] on div "37" at bounding box center [402, 305] width 28 height 121
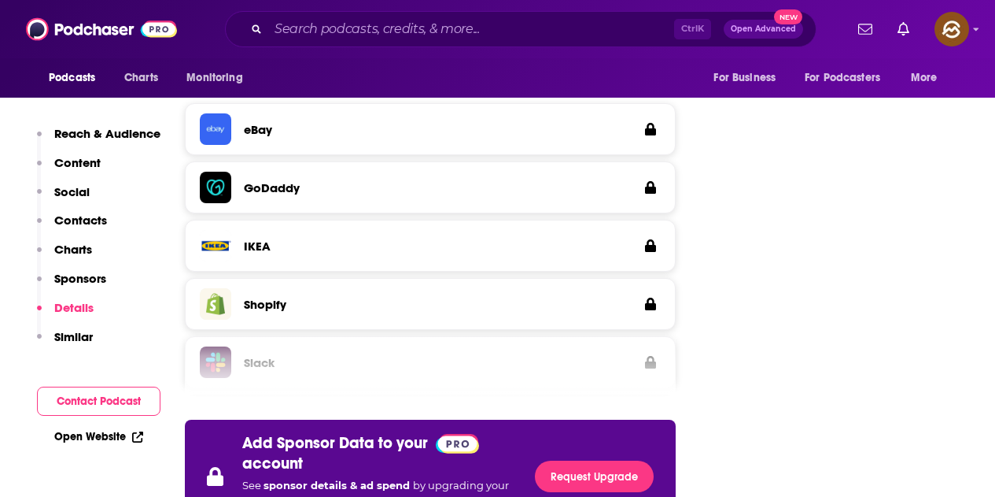
scroll to position [2833, 0]
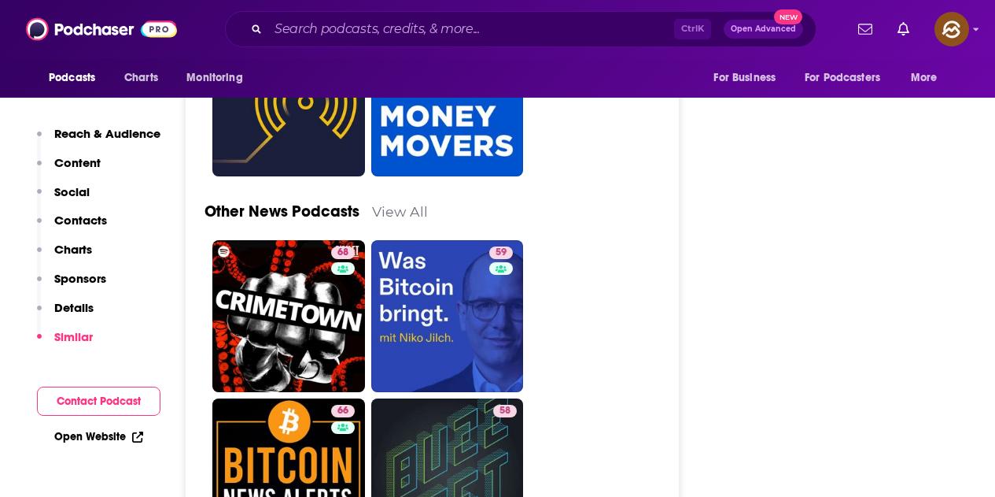
scroll to position [5430, 0]
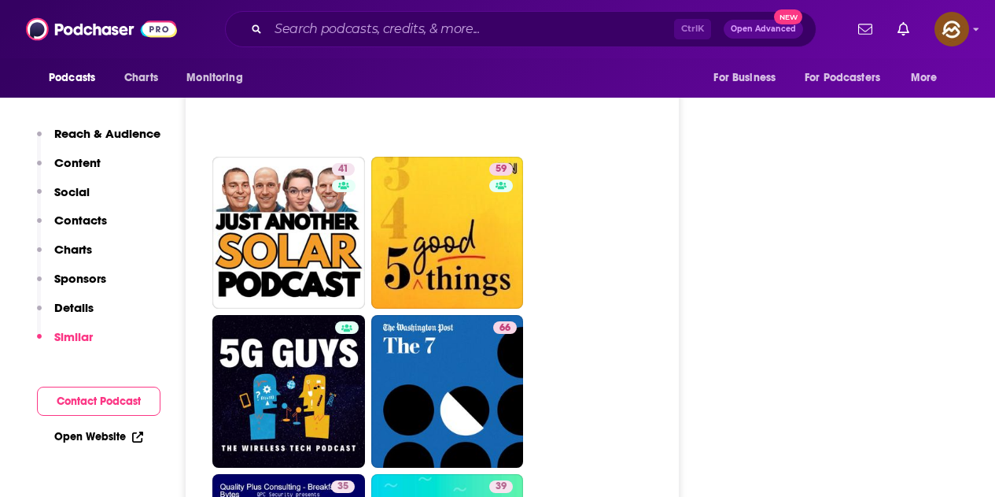
scroll to position [4328, 0]
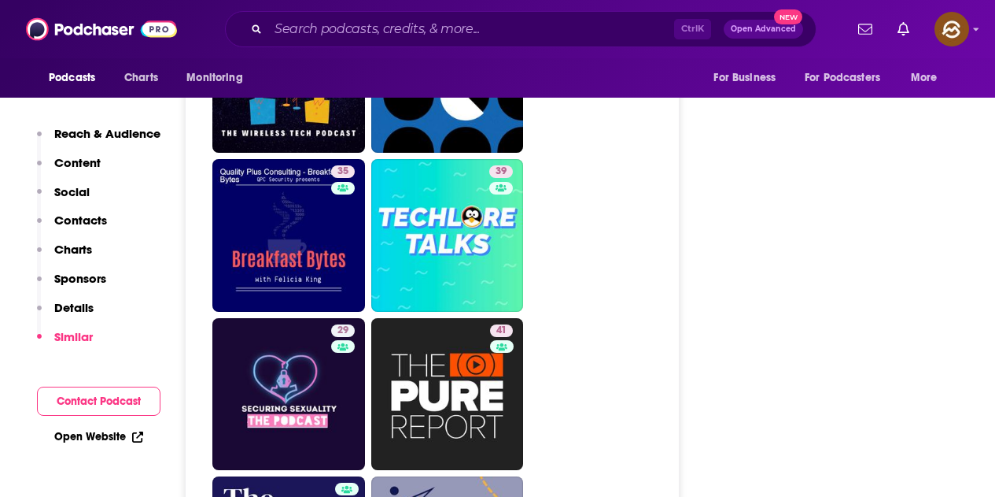
drag, startPoint x: 500, startPoint y: 335, endPoint x: 768, endPoint y: 223, distance: 290.0
click at [768, 223] on div "Follow Rate Play Apps List Bookmark Share Tell Me Why Contact This Podcast Expo…" at bounding box center [840, 414] width 236 height 8996
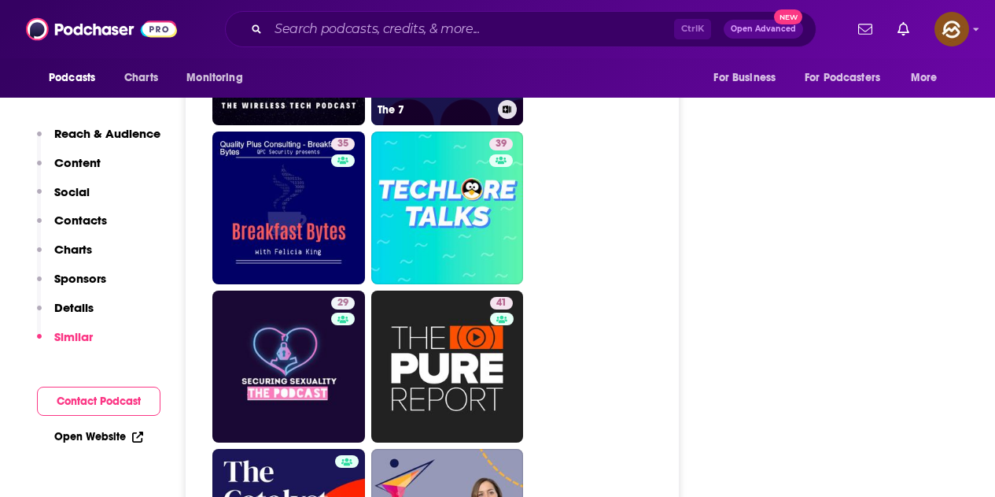
scroll to position [4407, 0]
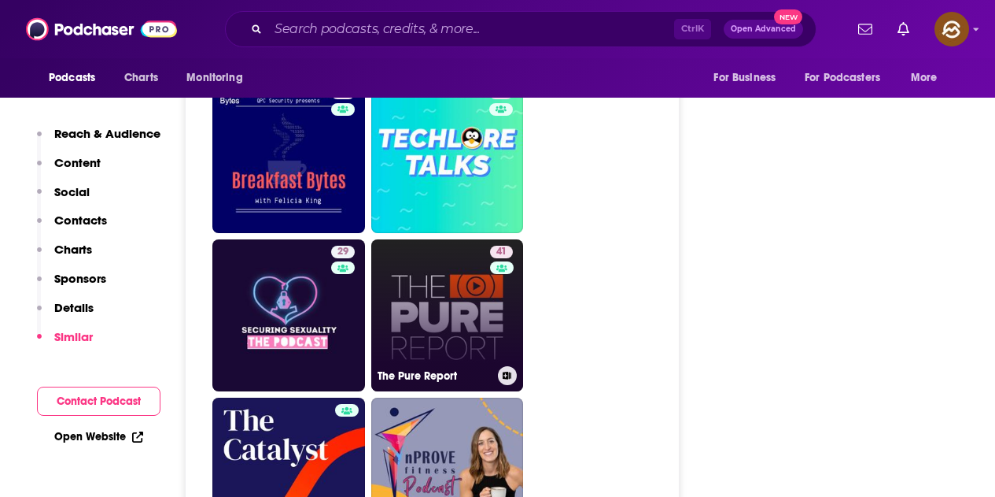
click at [466, 239] on link "41 The Pure Report" at bounding box center [447, 315] width 153 height 153
type input "https://www.podchaser.com/podcasts/the-pure-report-2264218"
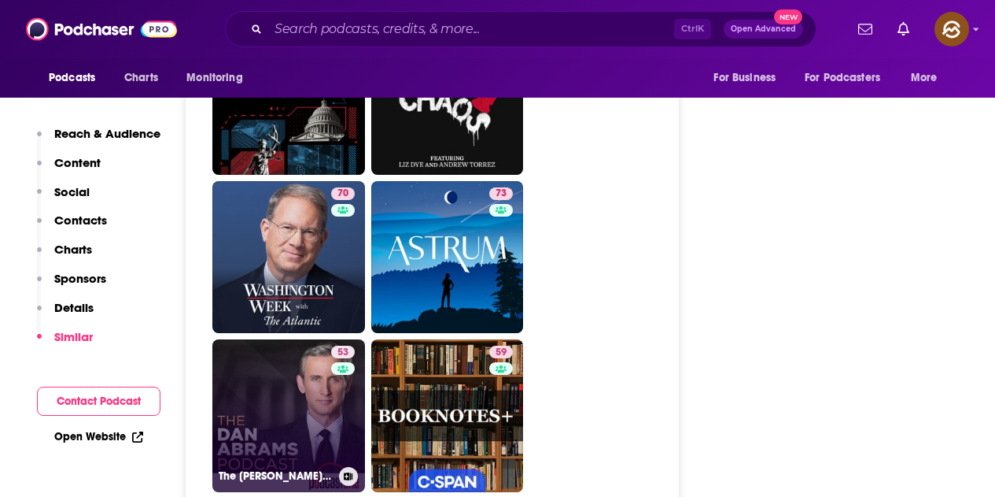
scroll to position [5508, 0]
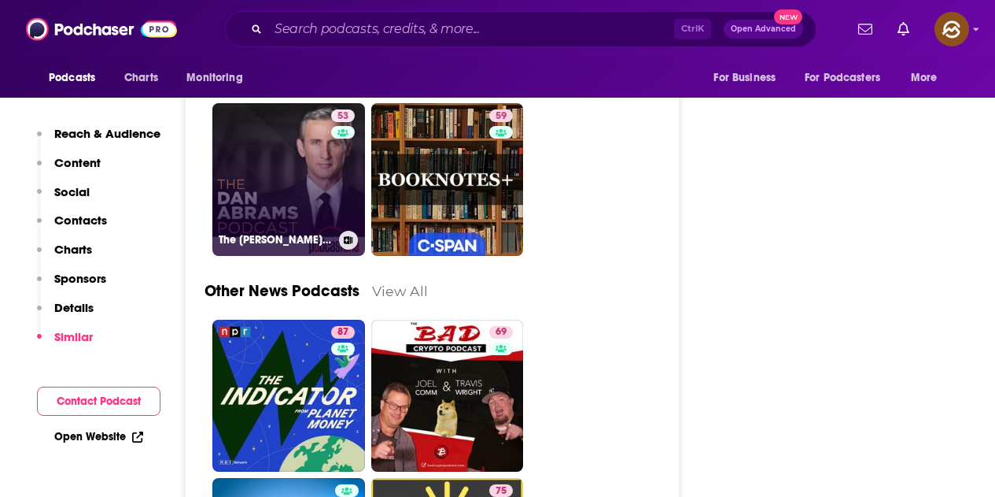
click at [305, 131] on link "53 The [PERSON_NAME] Podcast" at bounding box center [288, 179] width 153 height 153
type input "https://www.podchaser.com/podcasts/the-dan-abrams-podcast-1218959"
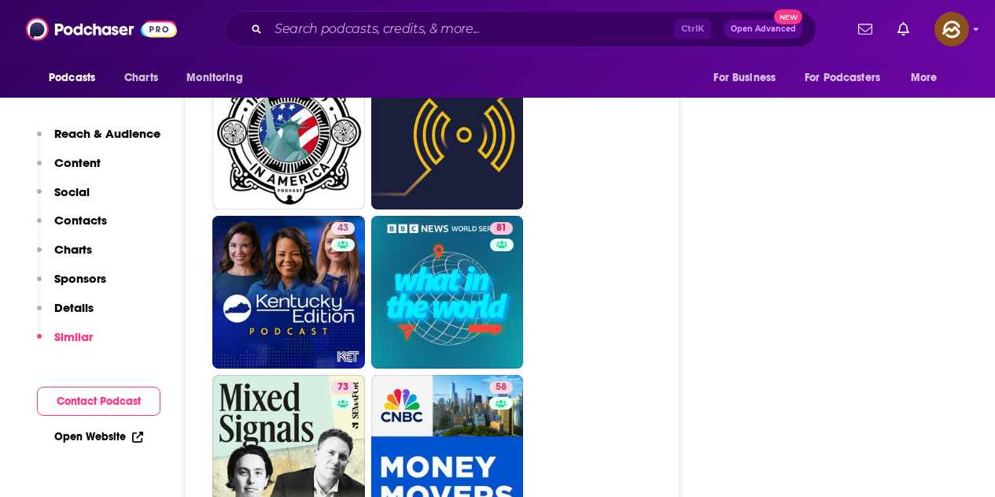
scroll to position [5194, 0]
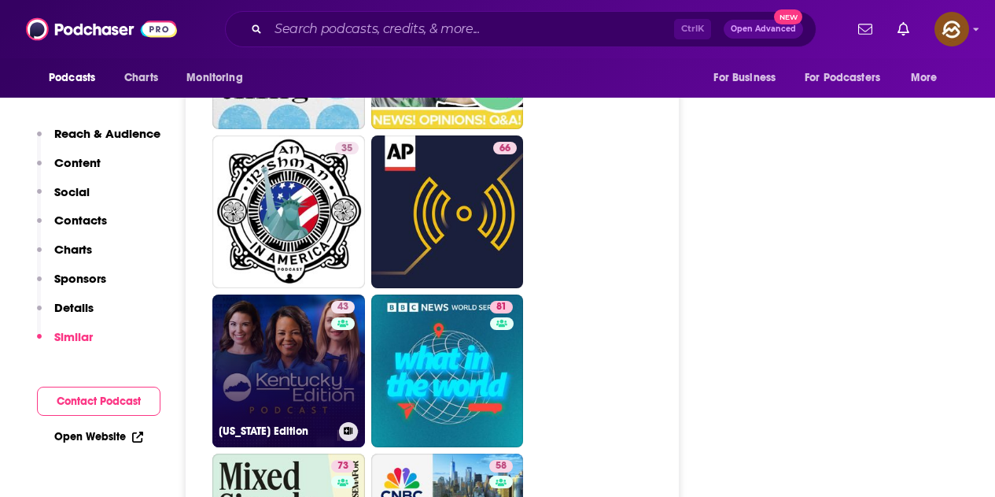
click at [284, 294] on link "43 [US_STATE] Edition" at bounding box center [288, 370] width 153 height 153
type input "[URL][DOMAIN_NAME][US_STATE]"
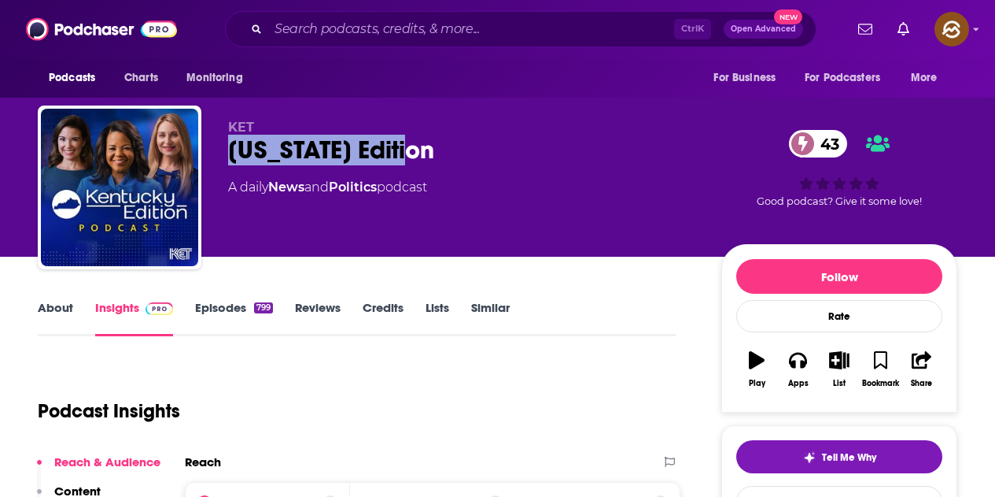
click at [429, 159] on div "[US_STATE] Edition 43" at bounding box center [462, 150] width 468 height 31
click at [800, 382] on div "Apps" at bounding box center [799, 383] width 20 height 9
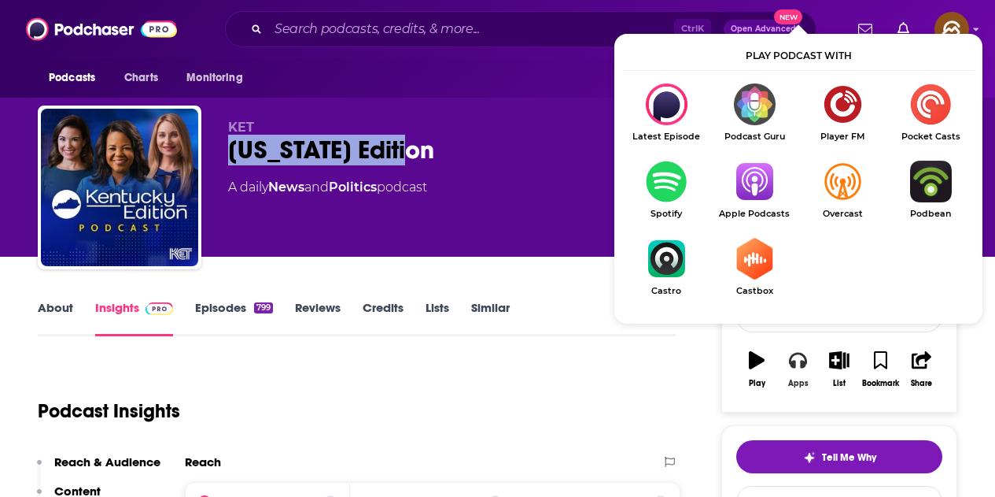
scroll to position [79, 0]
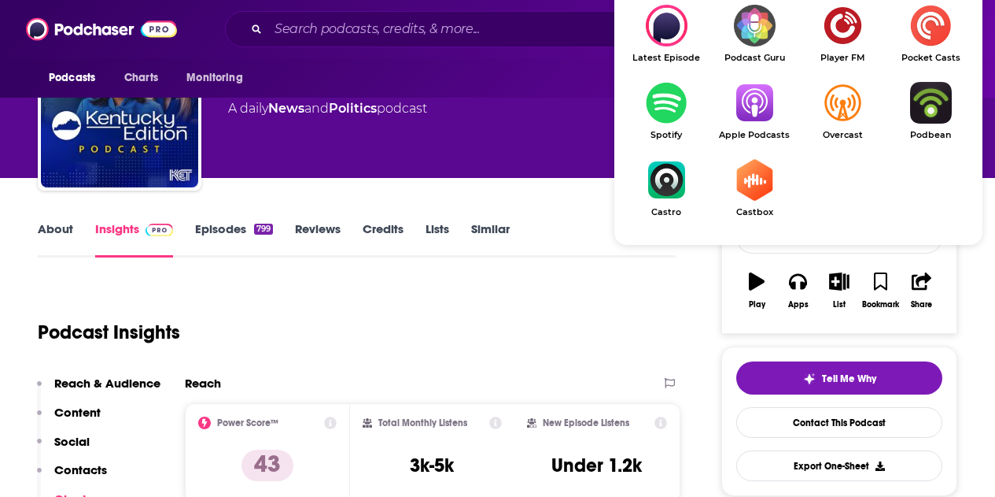
click at [748, 120] on img "Show Listen On dropdown" at bounding box center [755, 103] width 88 height 42
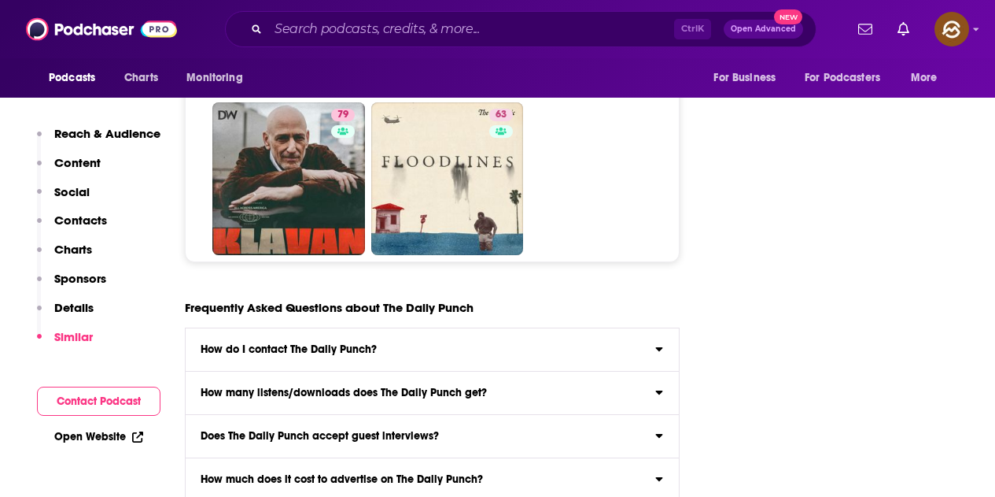
scroll to position [8184, 0]
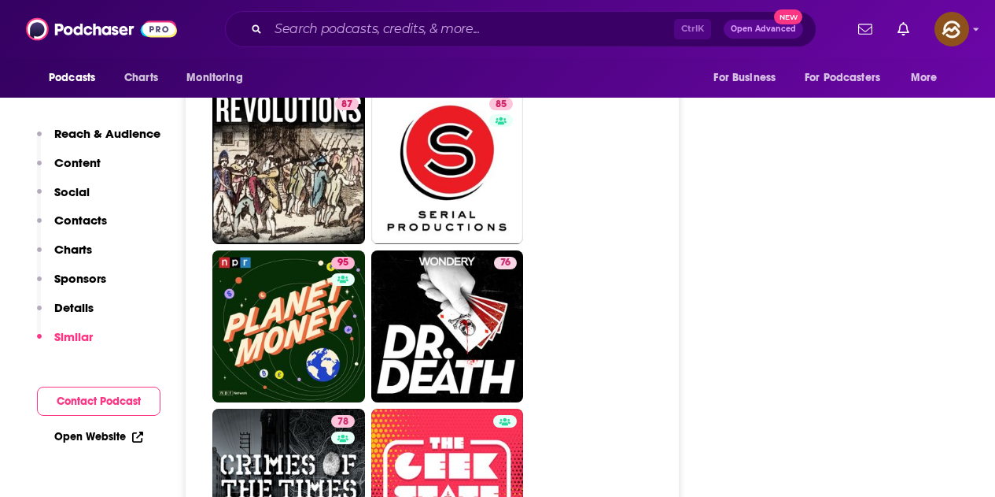
scroll to position [7240, 0]
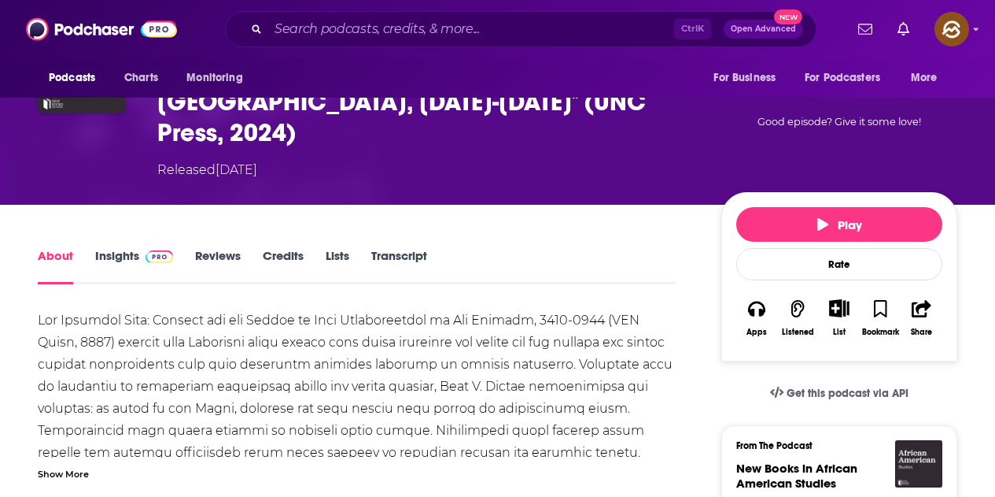
scroll to position [315, 0]
